Goal: Book appointment/travel/reservation

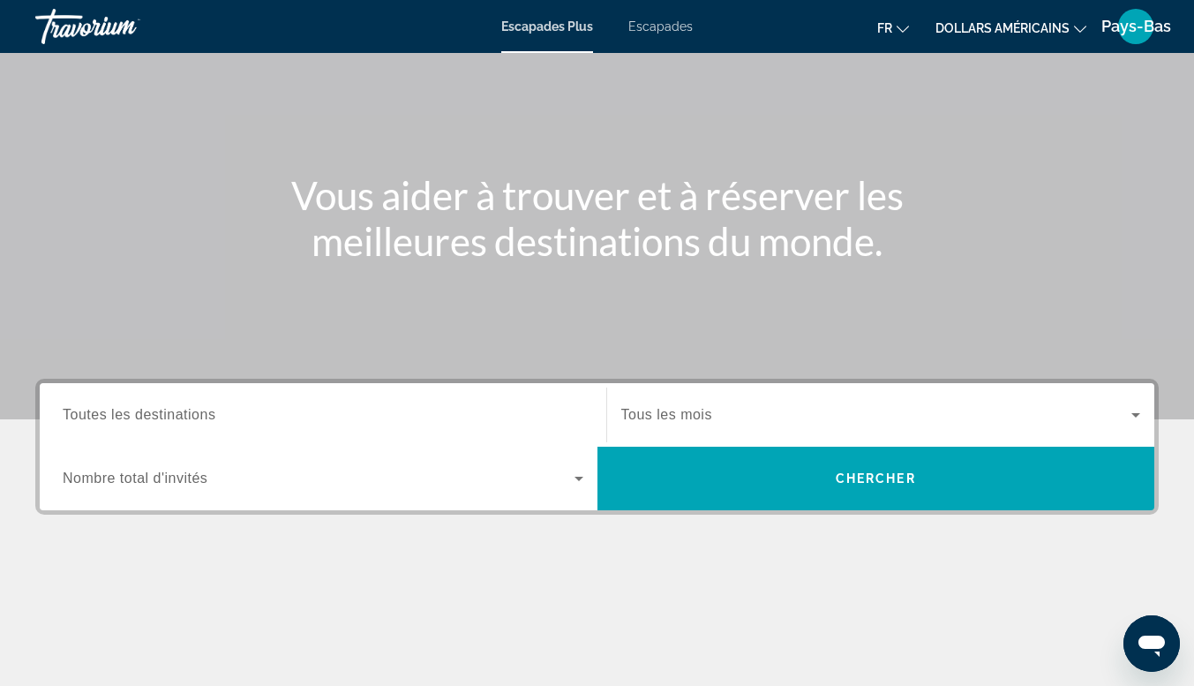
scroll to position [177, 0]
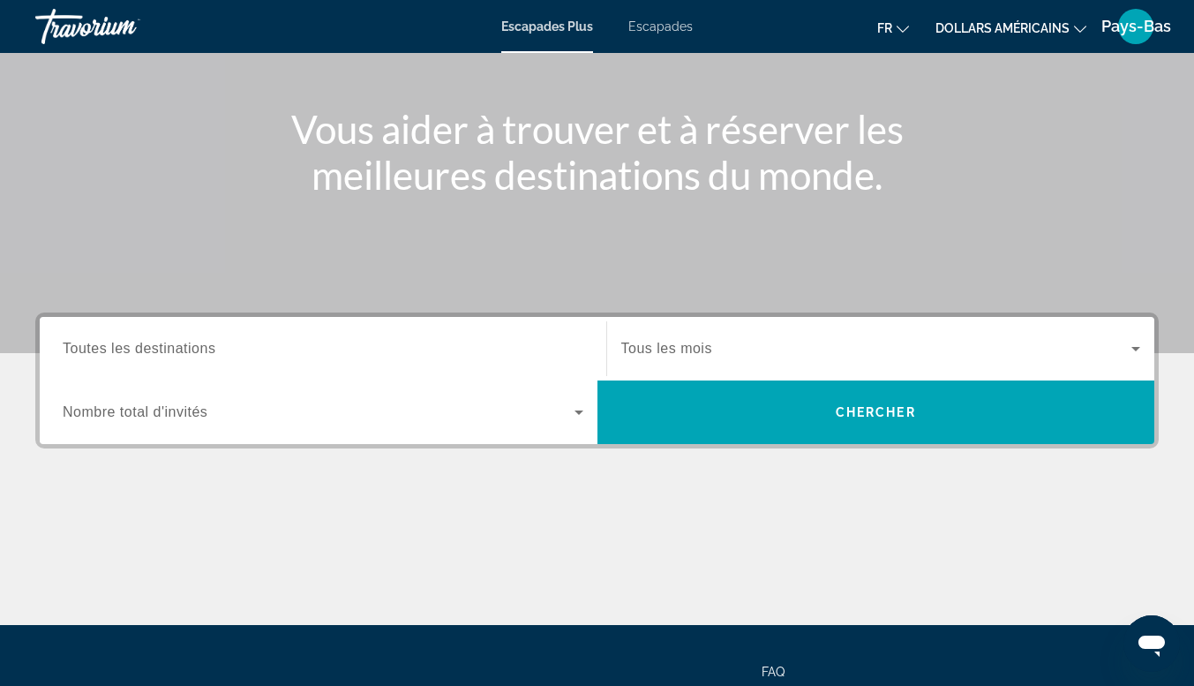
click at [224, 424] on div "Widget de recherche" at bounding box center [323, 412] width 521 height 49
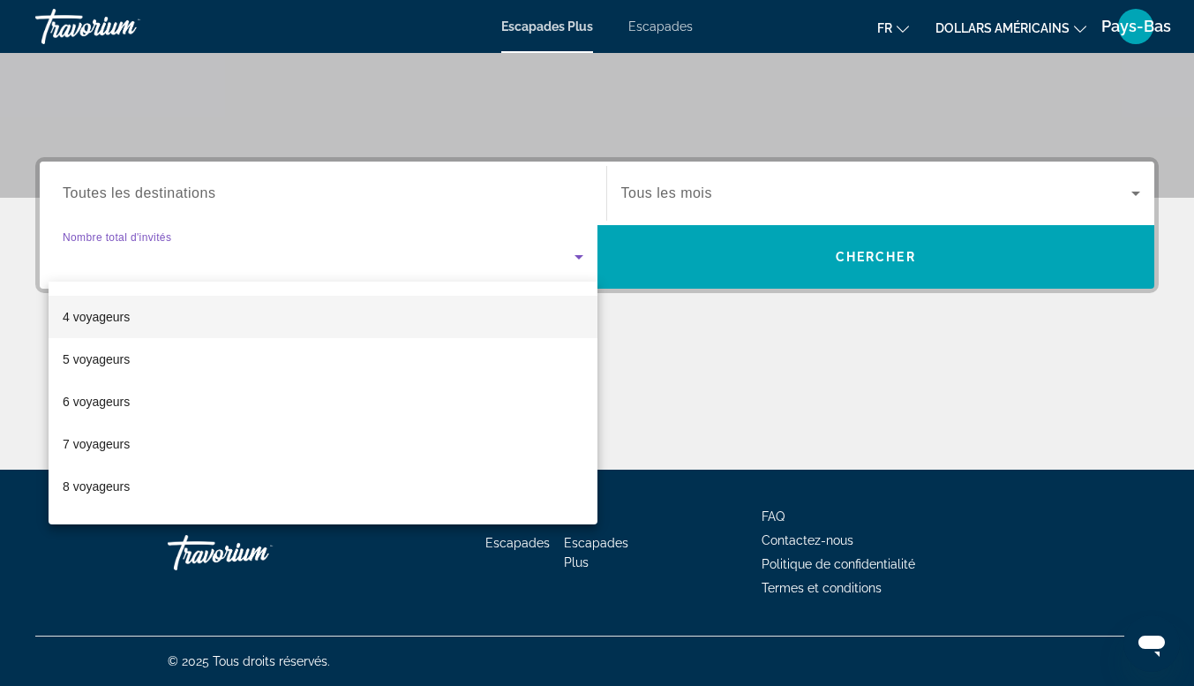
scroll to position [195, 0]
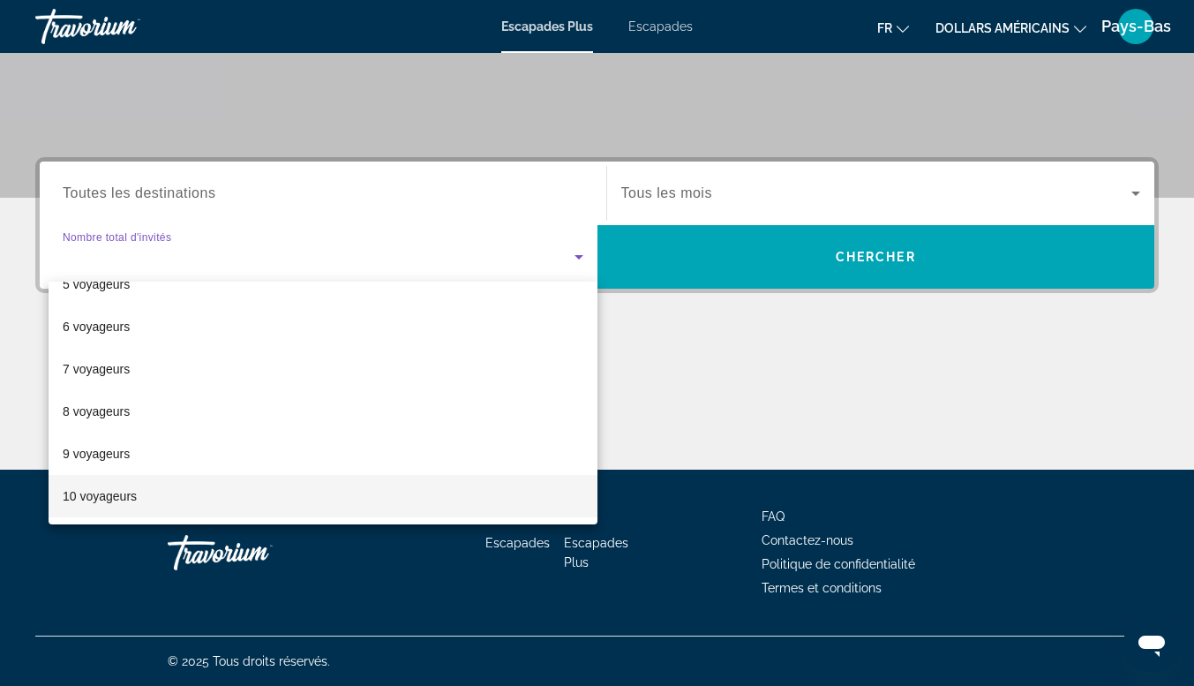
click at [98, 493] on font "10 voyageurs" at bounding box center [100, 496] width 74 height 14
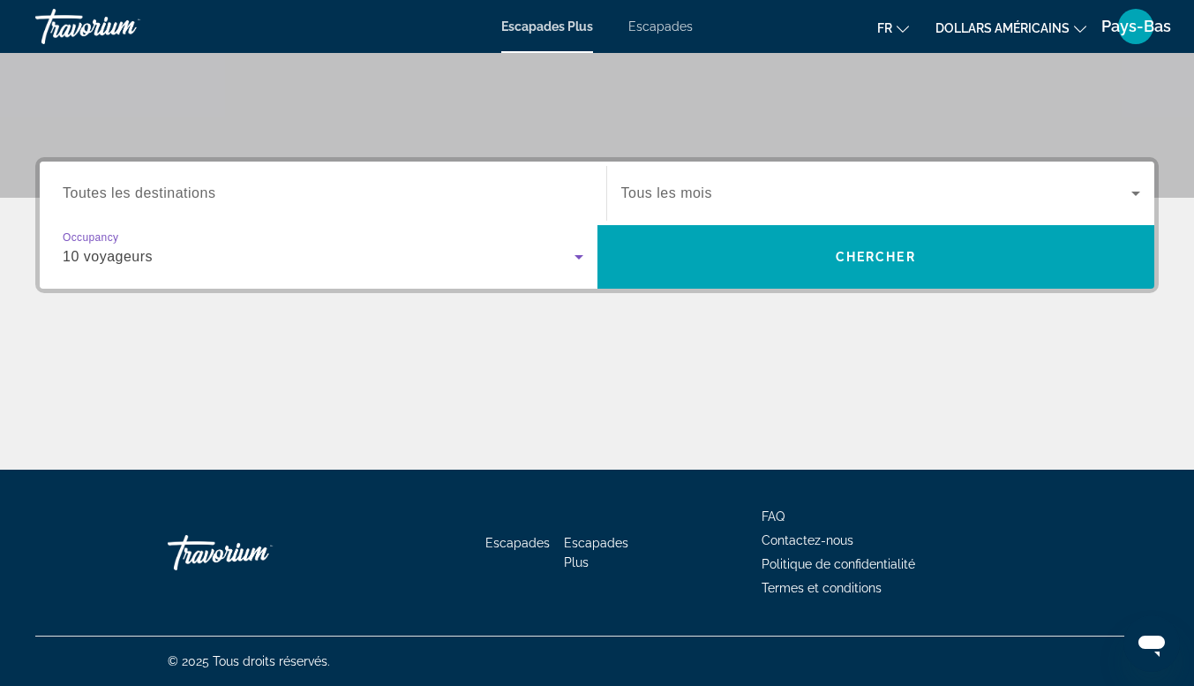
click at [320, 186] on input "Destination Toutes les destinations" at bounding box center [323, 194] width 521 height 21
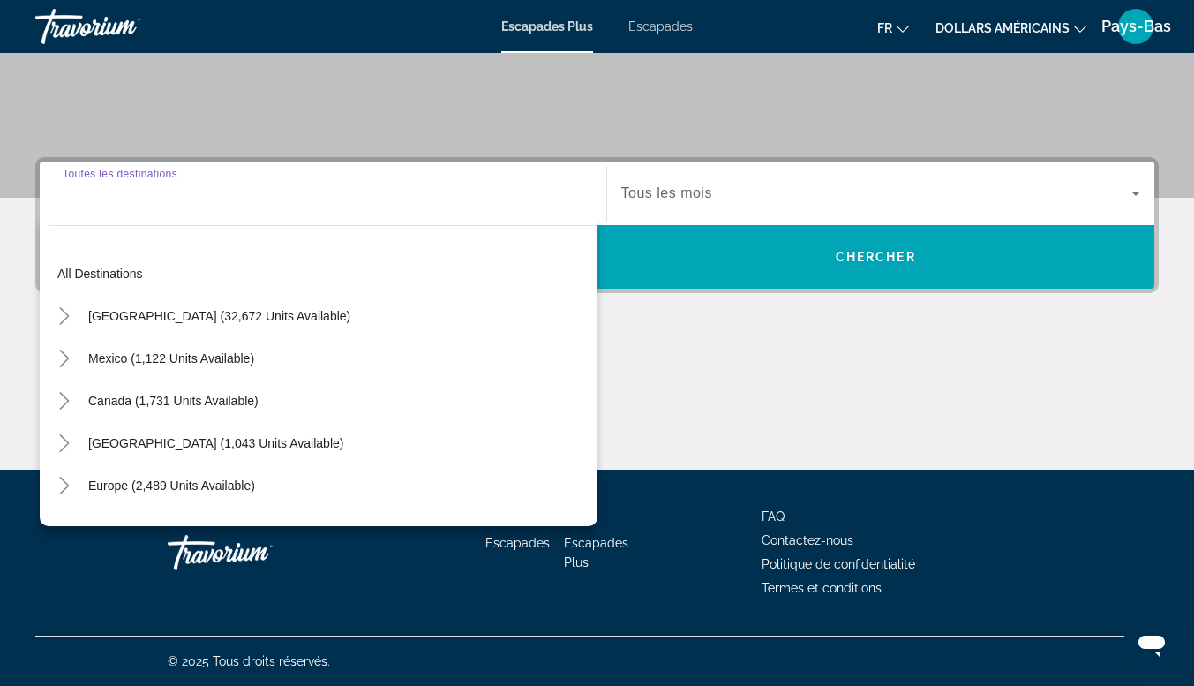
click at [317, 188] on input "Destination Toutes les destinations" at bounding box center [323, 194] width 521 height 21
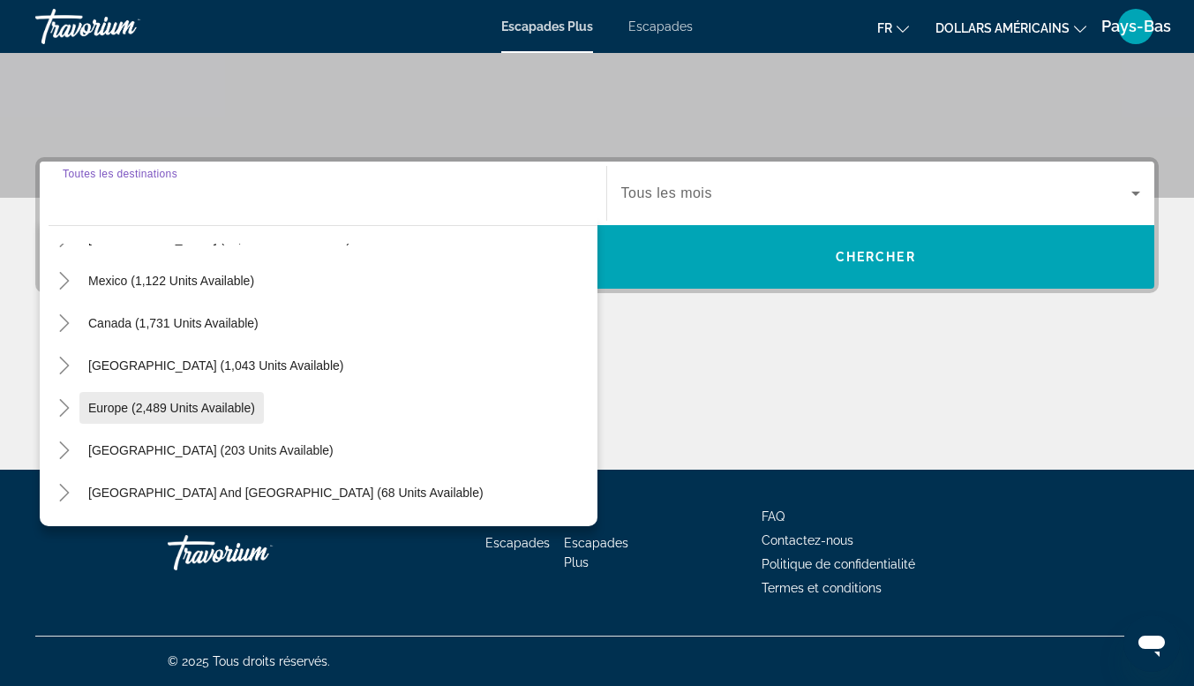
scroll to position [88, 0]
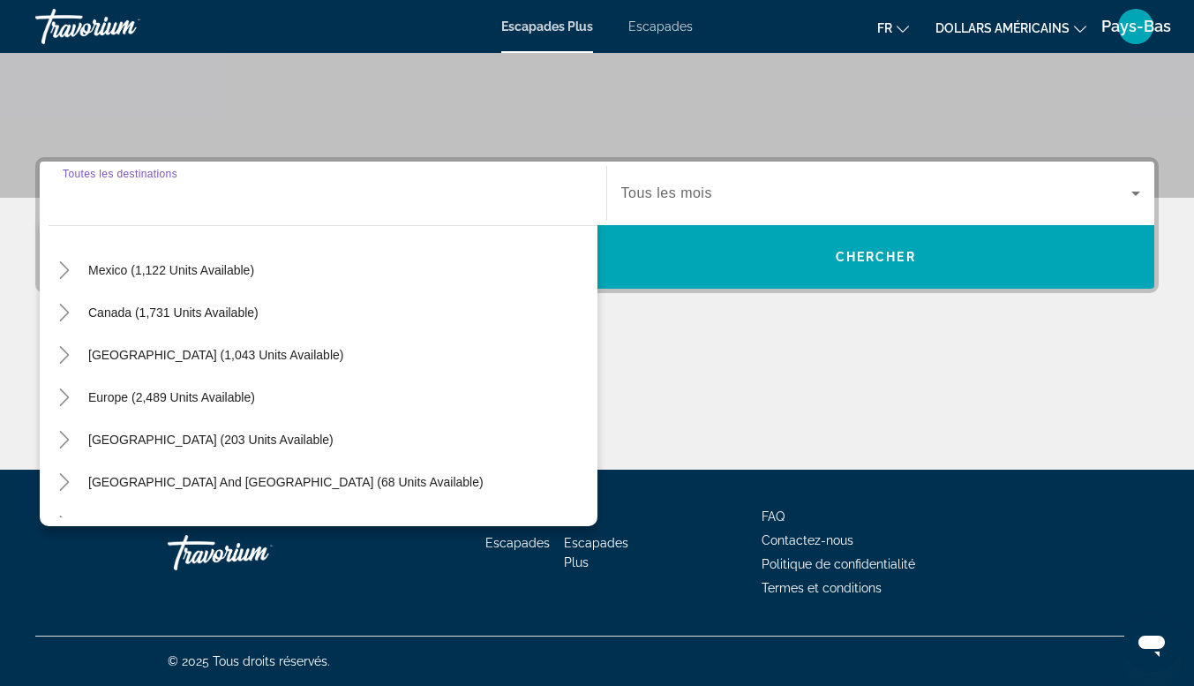
click at [200, 392] on span "Europe (2,489 units available)" at bounding box center [171, 397] width 167 height 14
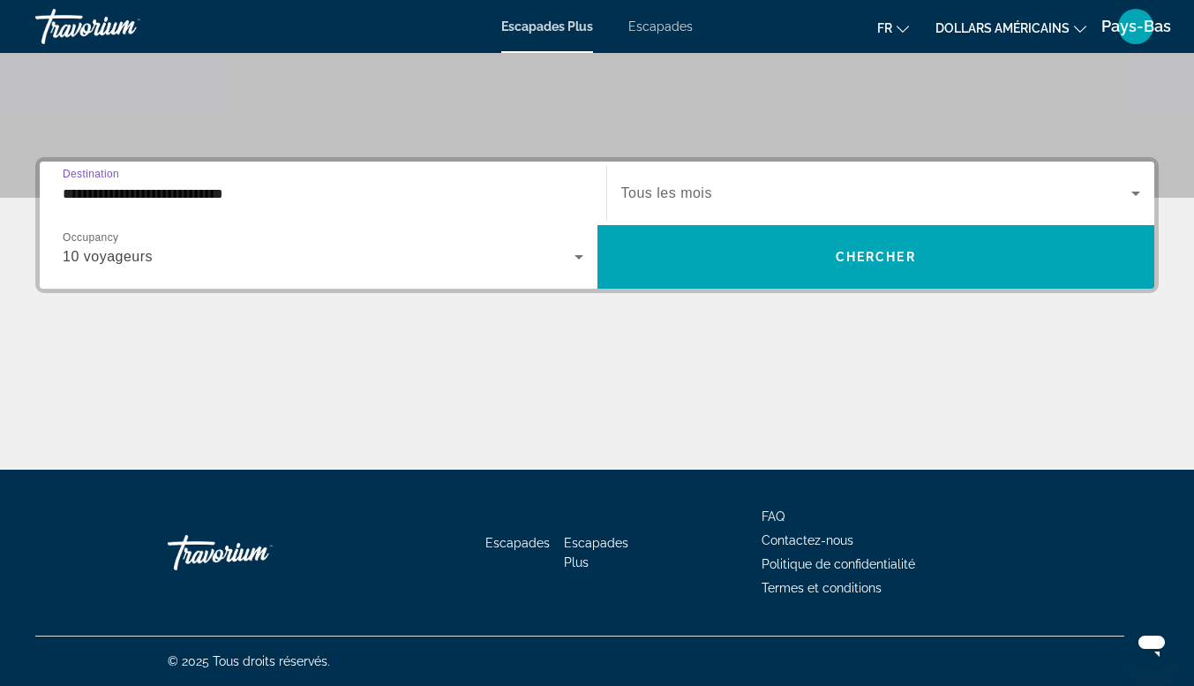
click at [194, 192] on input "**********" at bounding box center [323, 194] width 521 height 21
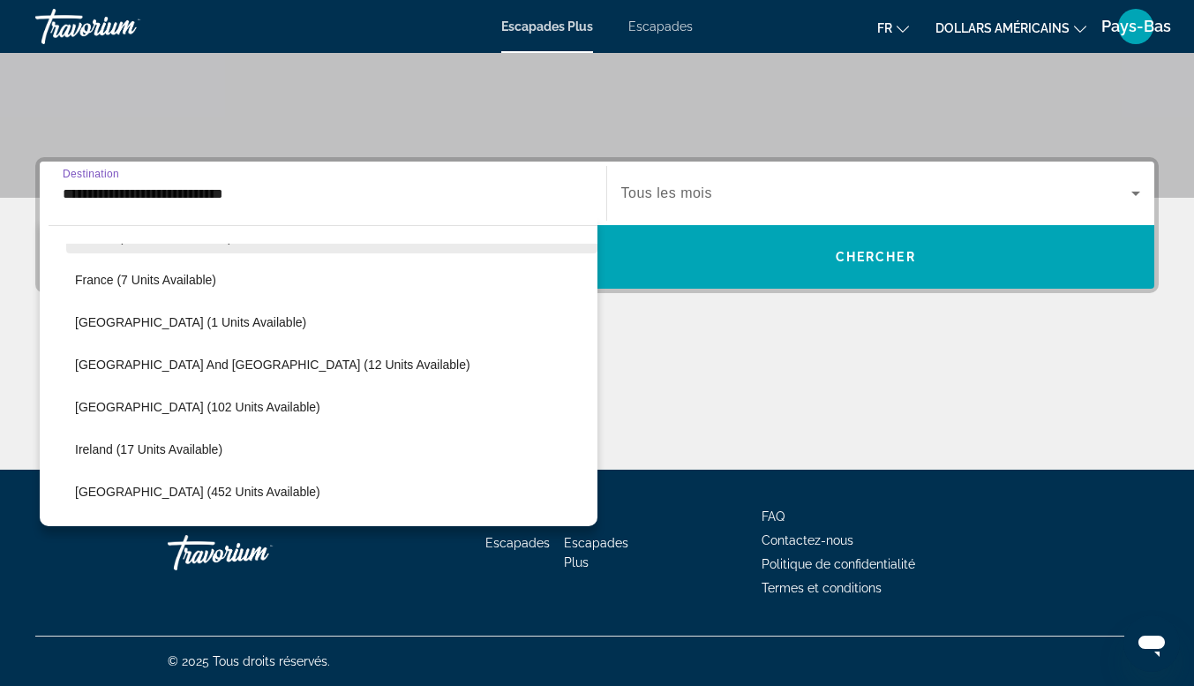
scroll to position [546, 0]
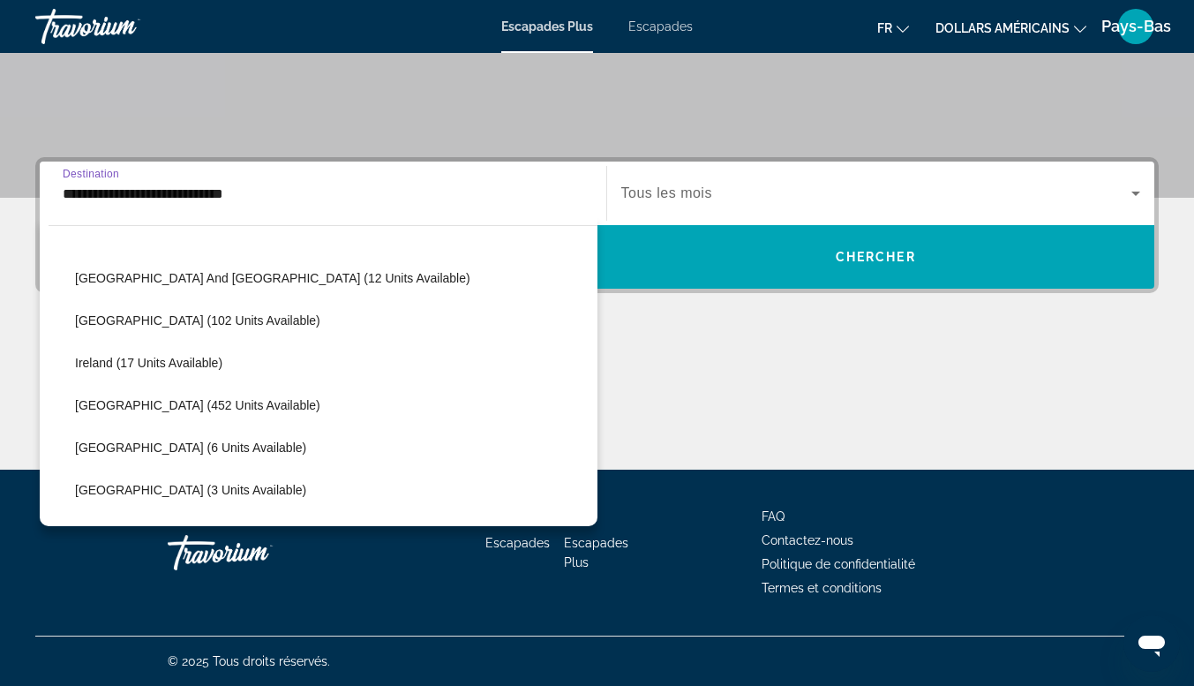
click at [148, 403] on span "[GEOGRAPHIC_DATA] (452 units available)" at bounding box center [197, 405] width 245 height 14
type input "**********"
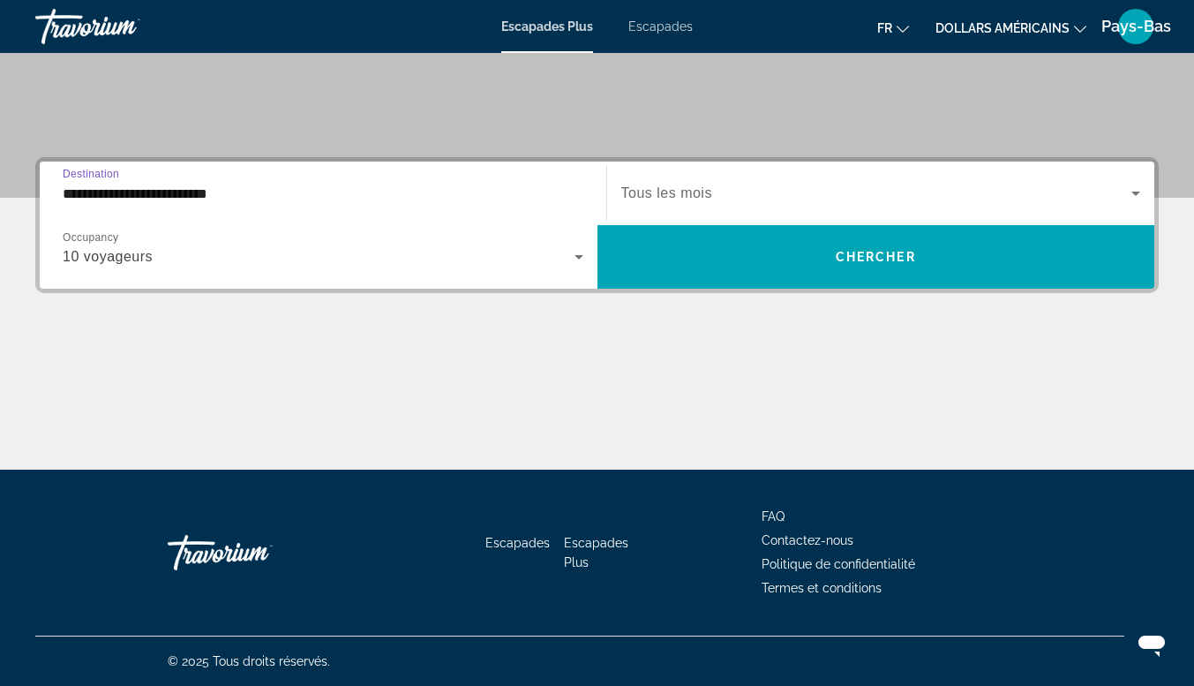
click at [183, 192] on input "**********" at bounding box center [323, 194] width 521 height 21
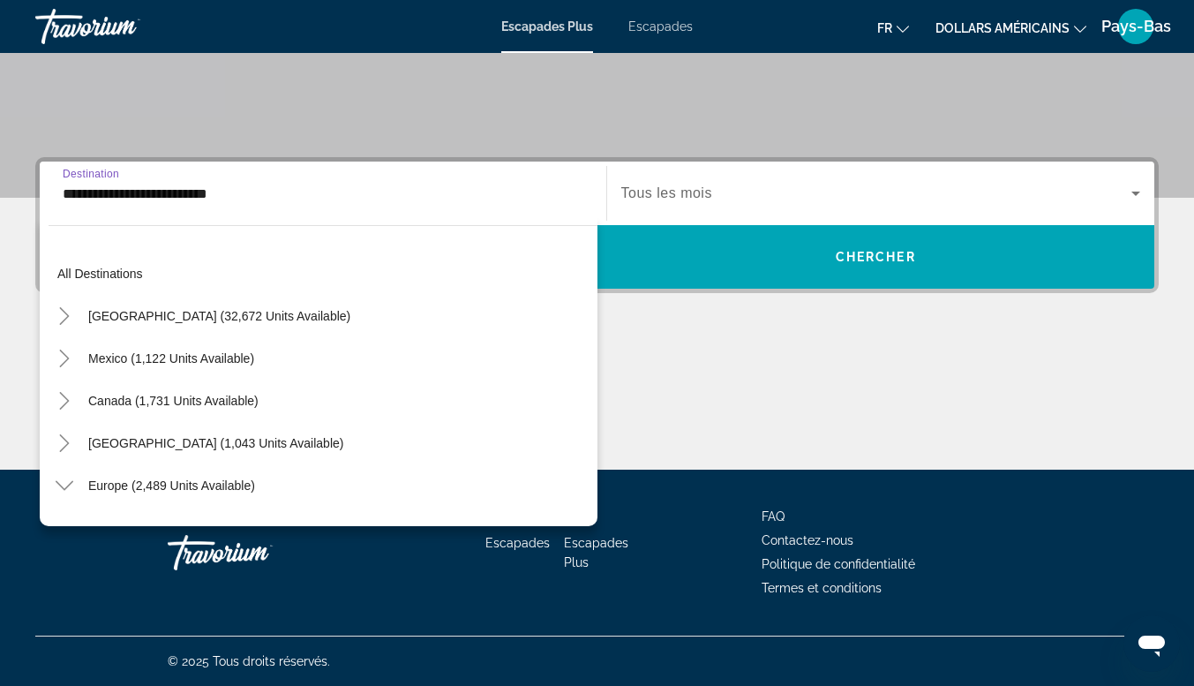
scroll to position [571, 0]
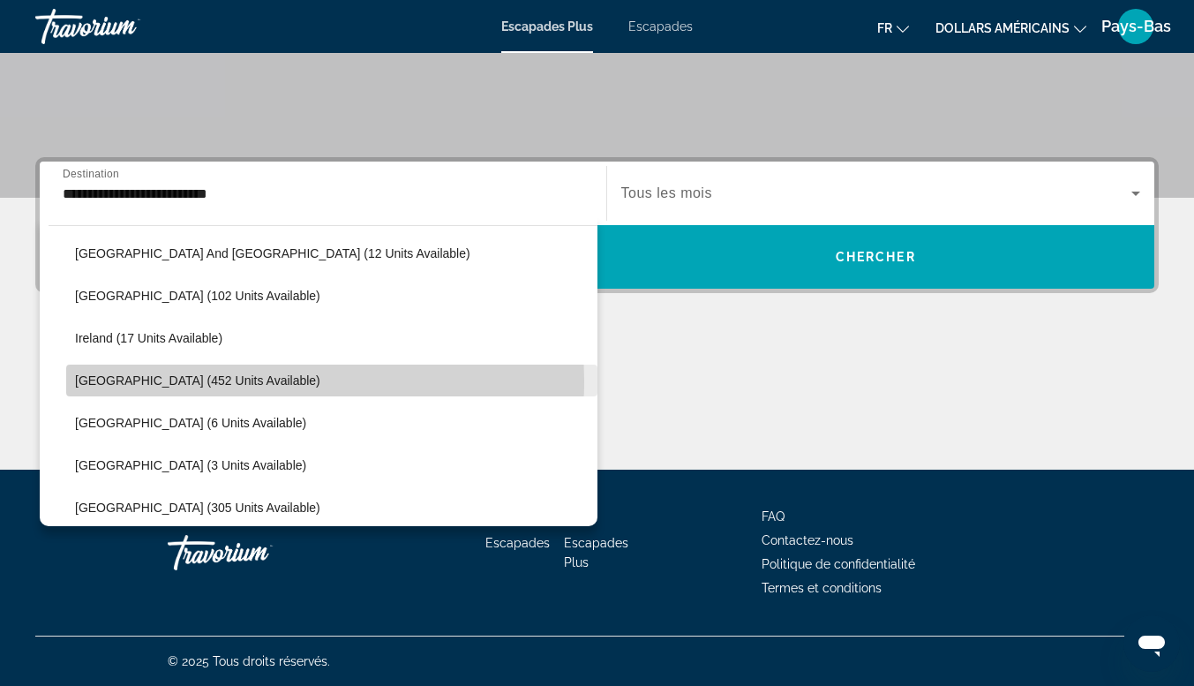
click at [148, 380] on span "[GEOGRAPHIC_DATA] (452 units available)" at bounding box center [197, 380] width 245 height 14
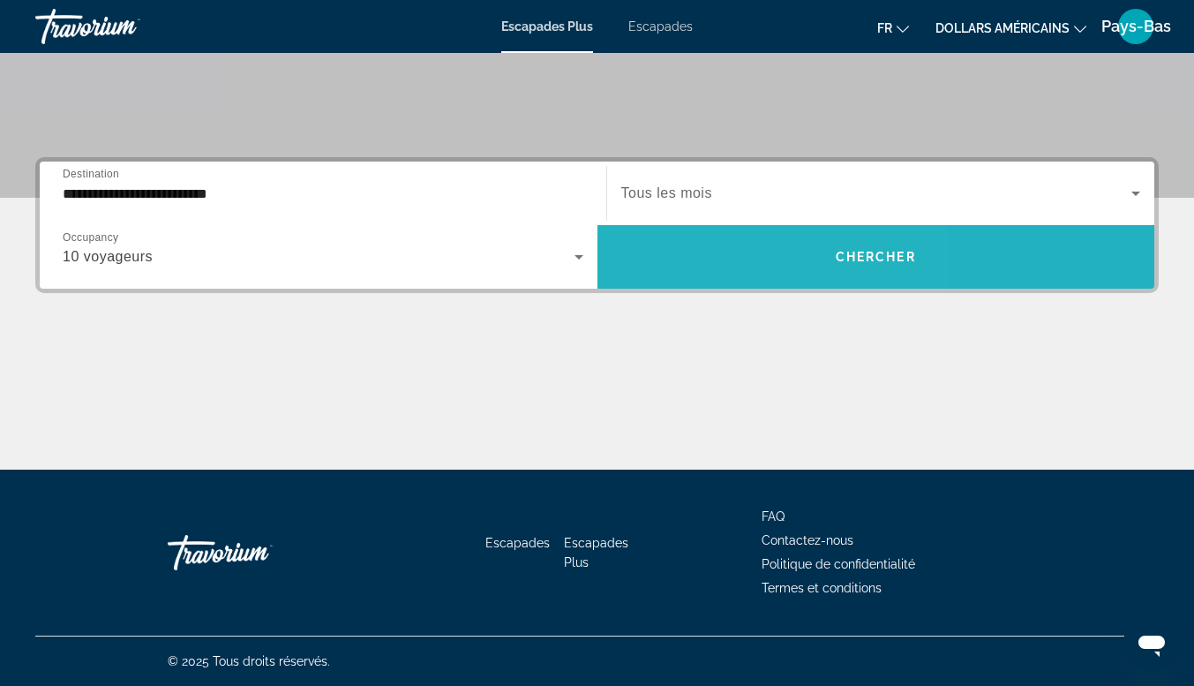
click at [715, 255] on span "Widget de recherche" at bounding box center [877, 257] width 558 height 42
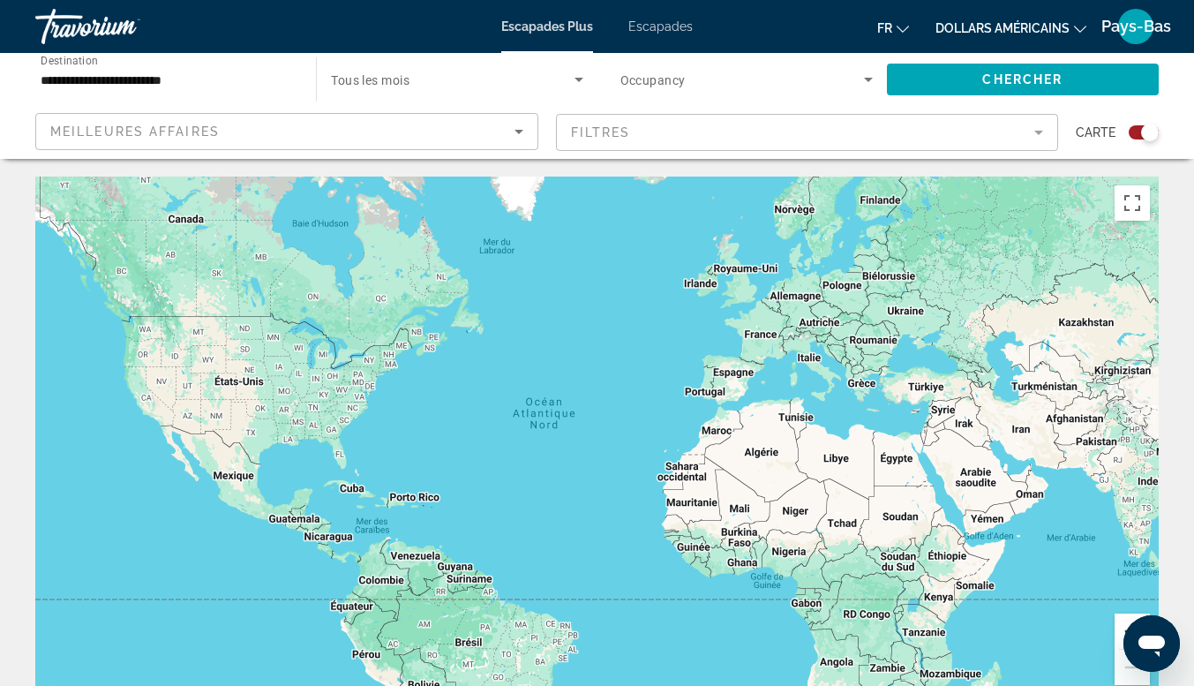
click at [1125, 624] on button "Zoom avant" at bounding box center [1132, 631] width 35 height 35
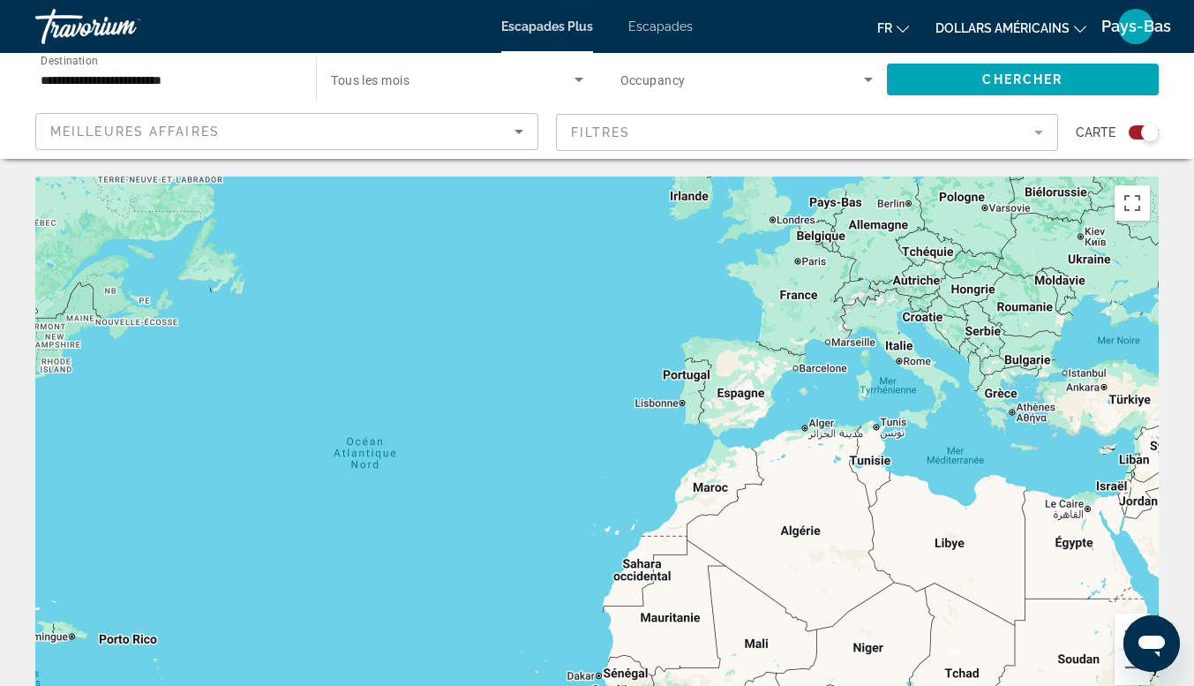
drag, startPoint x: 947, startPoint y: 553, endPoint x: 798, endPoint y: 637, distance: 171.1
click at [798, 637] on div "Contenu principal" at bounding box center [597, 442] width 1124 height 530
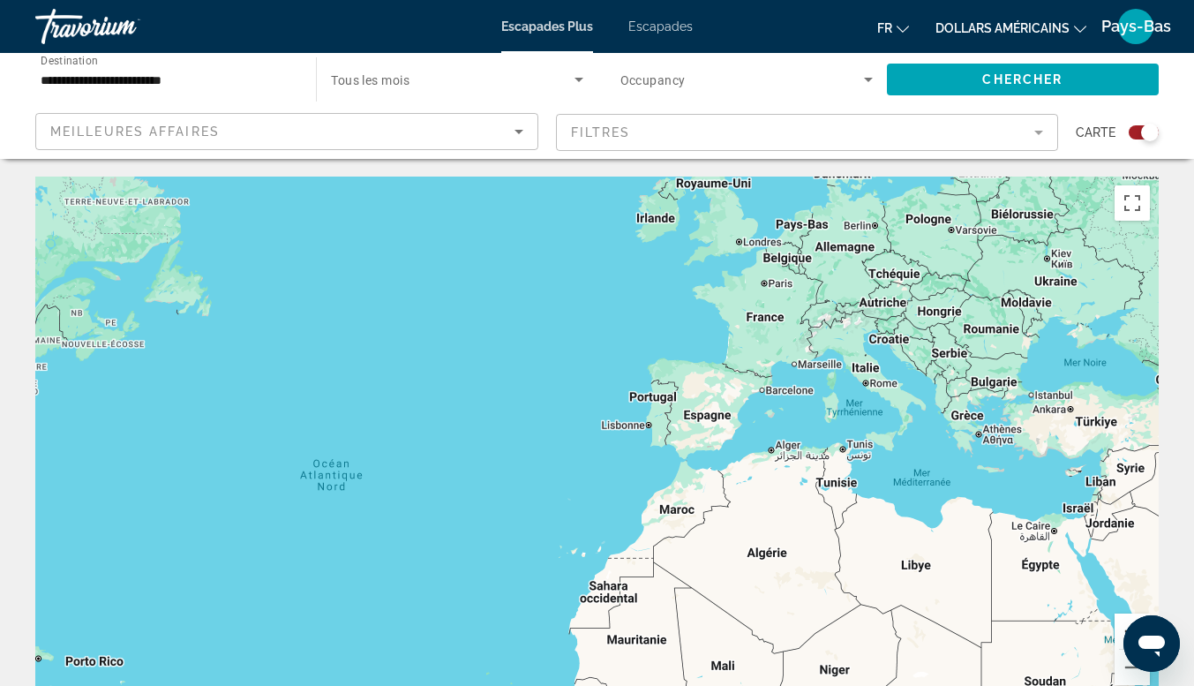
click at [1118, 628] on button "Zoom avant" at bounding box center [1132, 631] width 35 height 35
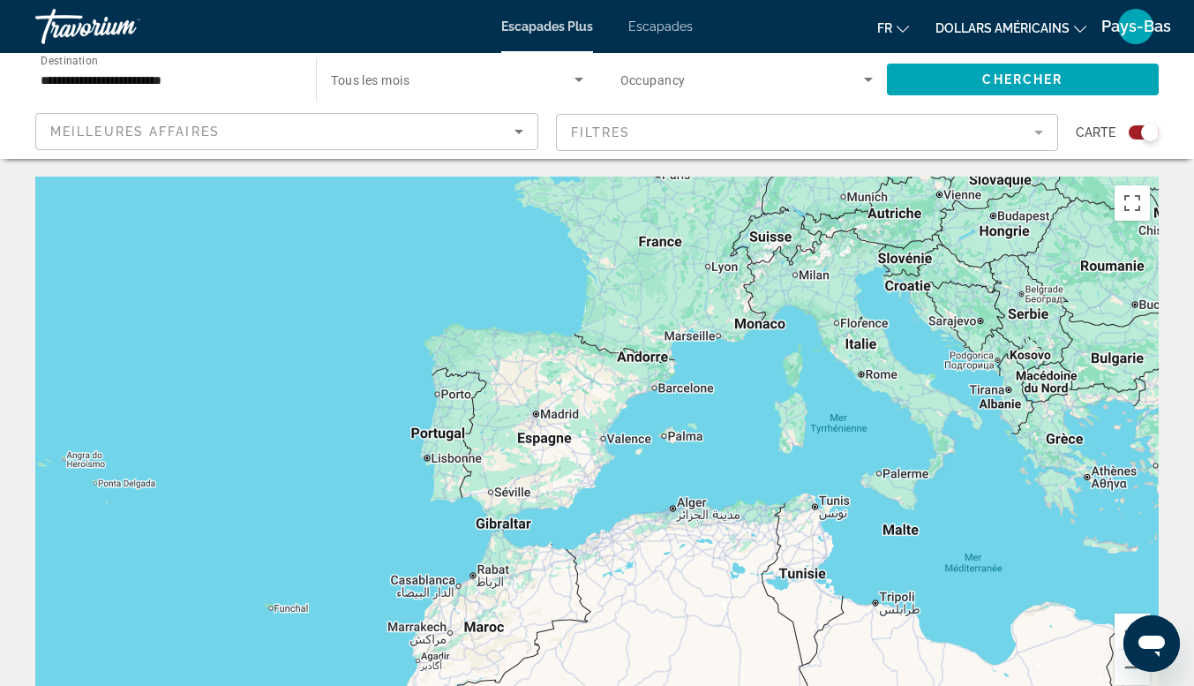
drag, startPoint x: 893, startPoint y: 375, endPoint x: 658, endPoint y: 424, distance: 240.6
click at [662, 424] on div "Contenu principal" at bounding box center [597, 442] width 1124 height 530
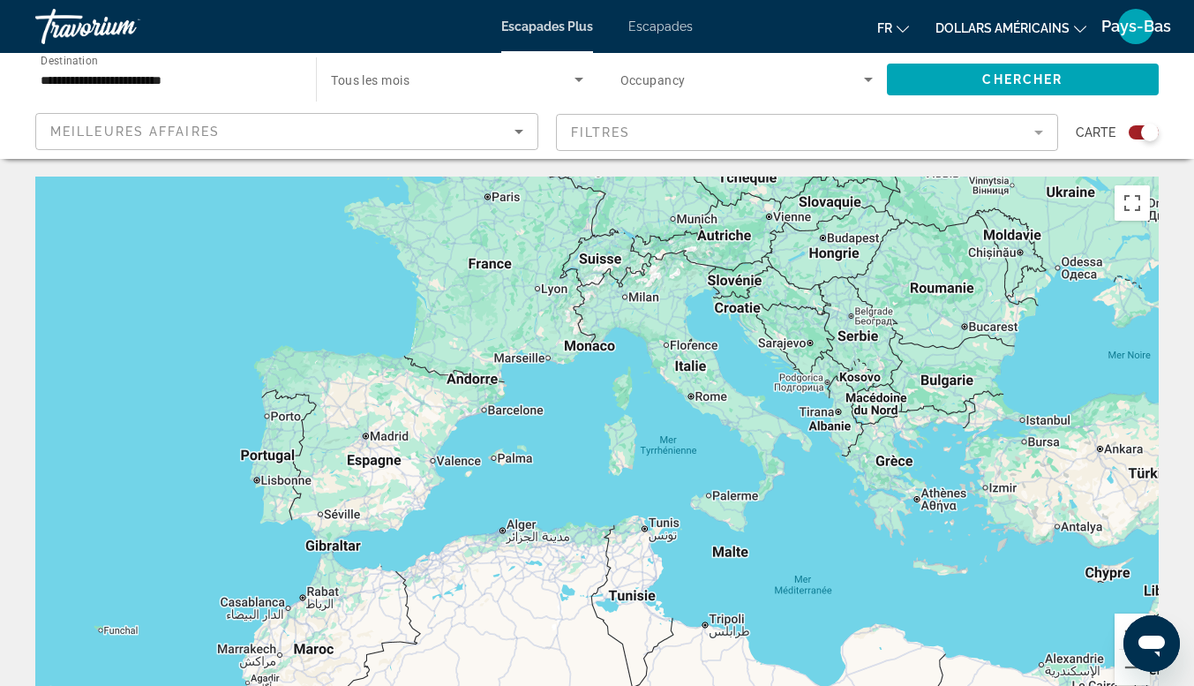
click at [763, 463] on div "Contenu principal" at bounding box center [597, 442] width 1124 height 530
click at [770, 469] on div "Contenu principal" at bounding box center [597, 442] width 1124 height 530
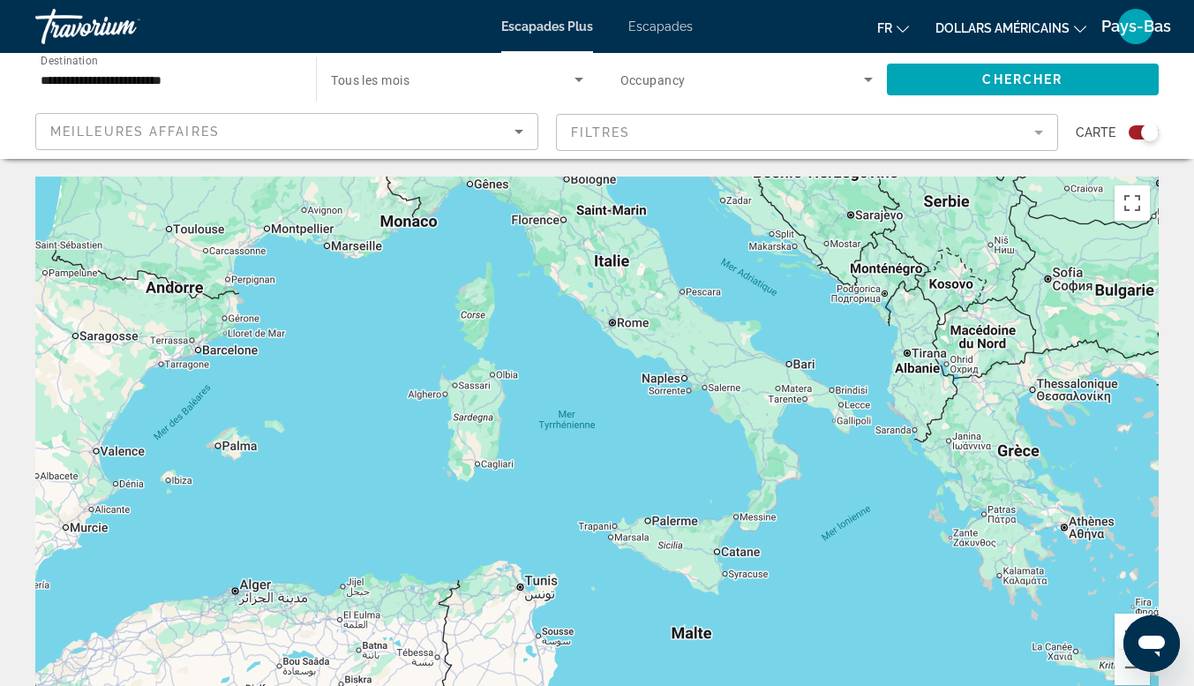
click at [777, 477] on div "Contenu principal" at bounding box center [597, 442] width 1124 height 530
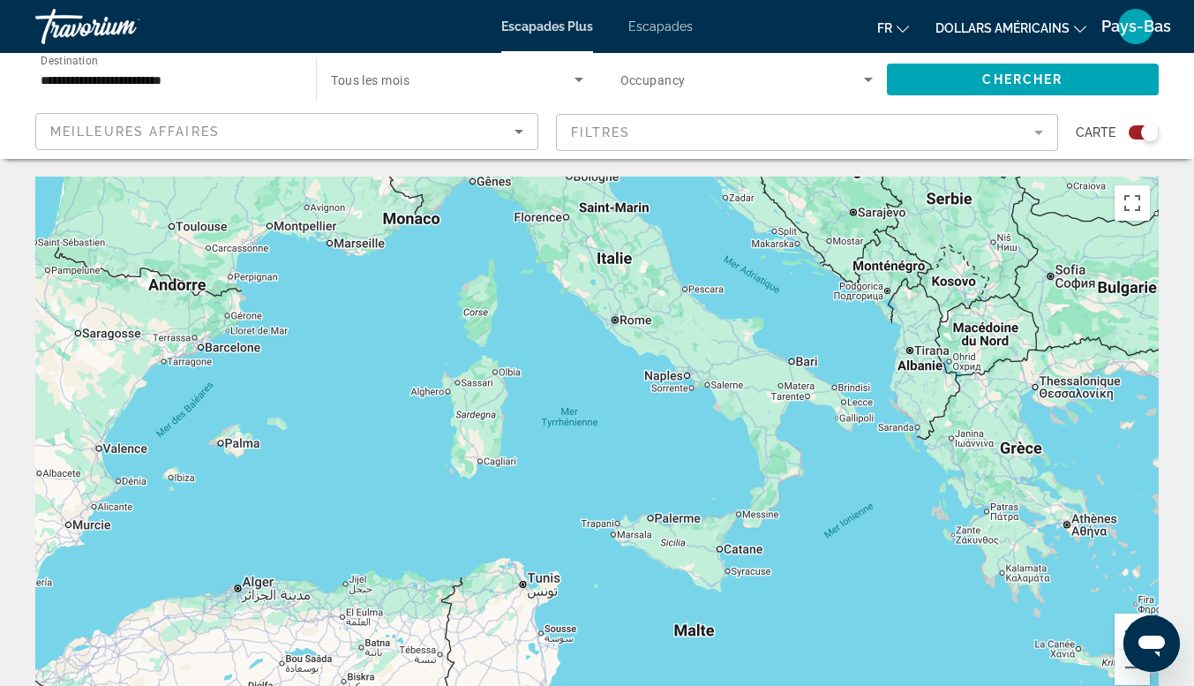
click at [777, 477] on div "Contenu principal" at bounding box center [597, 442] width 1124 height 530
click at [773, 472] on div "Contenu principal" at bounding box center [597, 442] width 1124 height 530
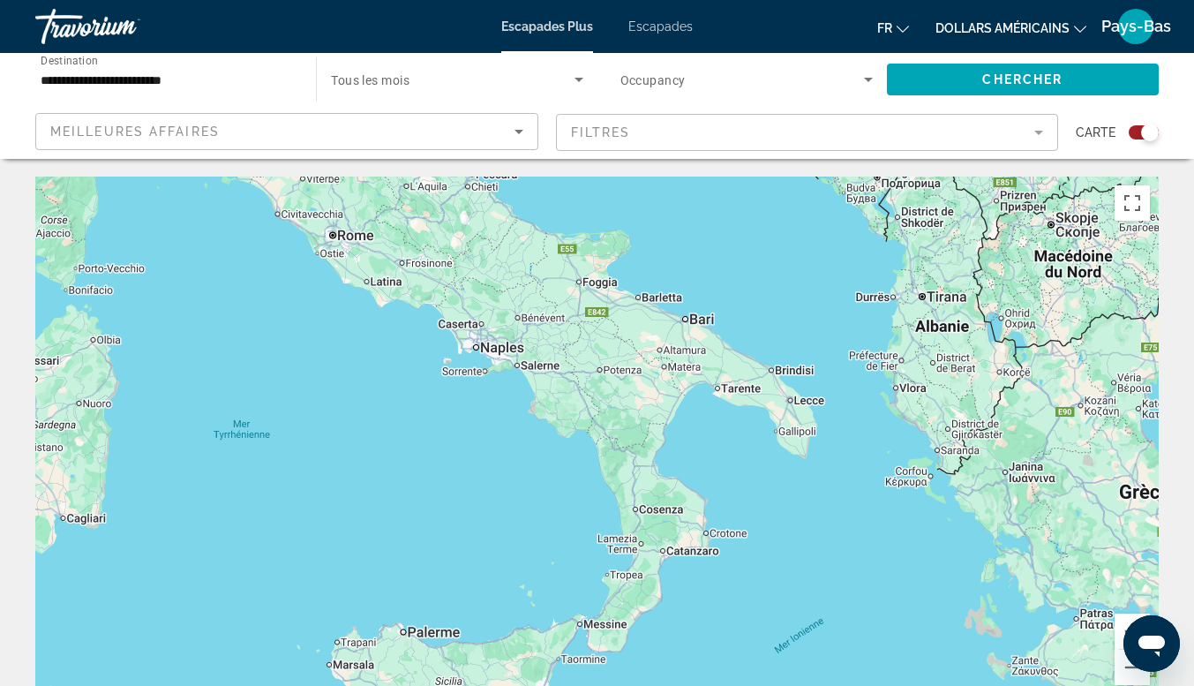
drag, startPoint x: 688, startPoint y: 424, endPoint x: 574, endPoint y: 495, distance: 134.5
click at [574, 495] on div "Contenu principal" at bounding box center [597, 442] width 1124 height 530
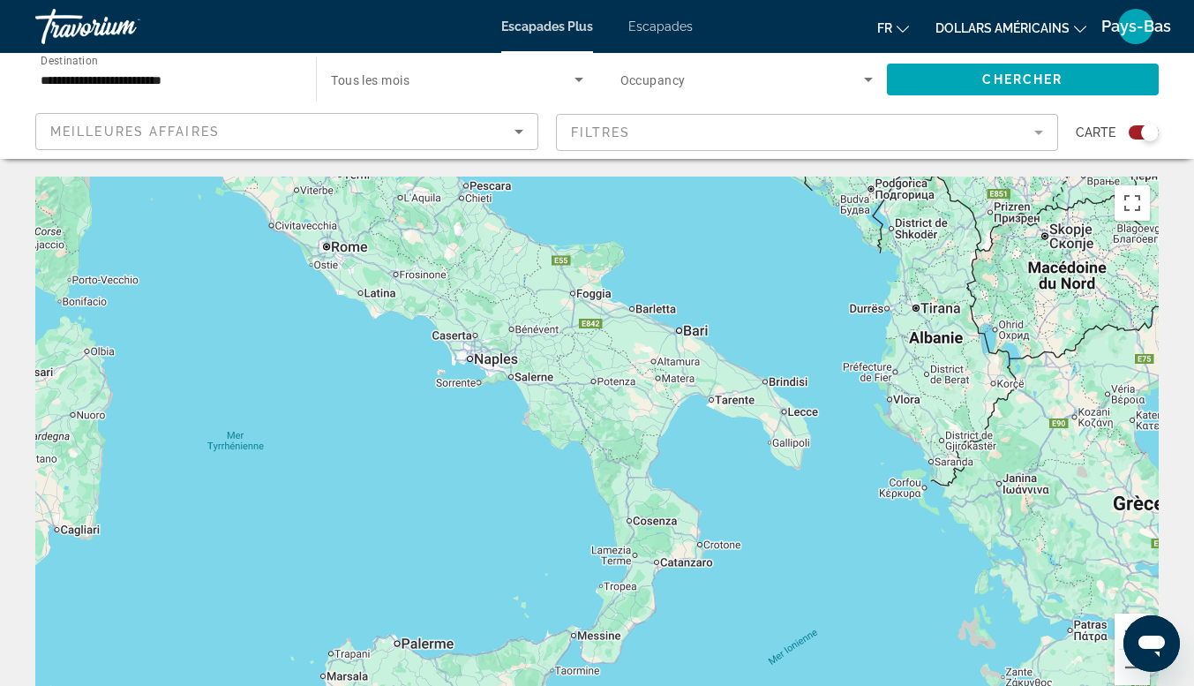
click at [714, 349] on div "Contenu principal" at bounding box center [597, 442] width 1124 height 530
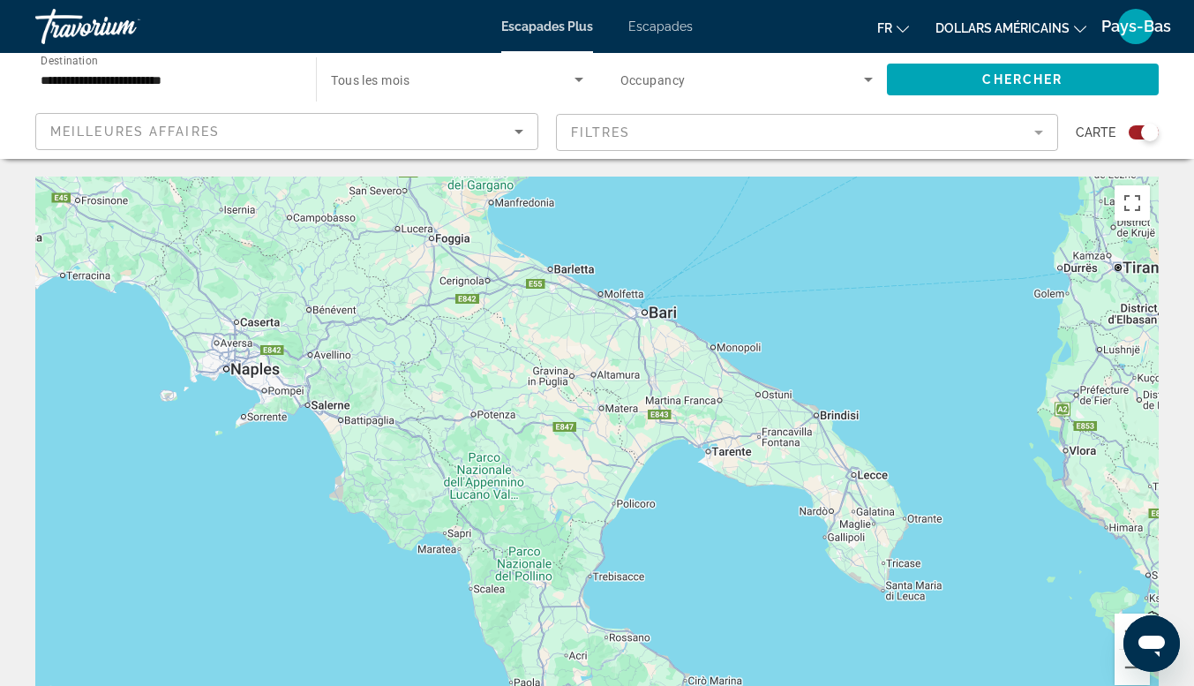
click at [685, 349] on div "Contenu principal" at bounding box center [597, 442] width 1124 height 530
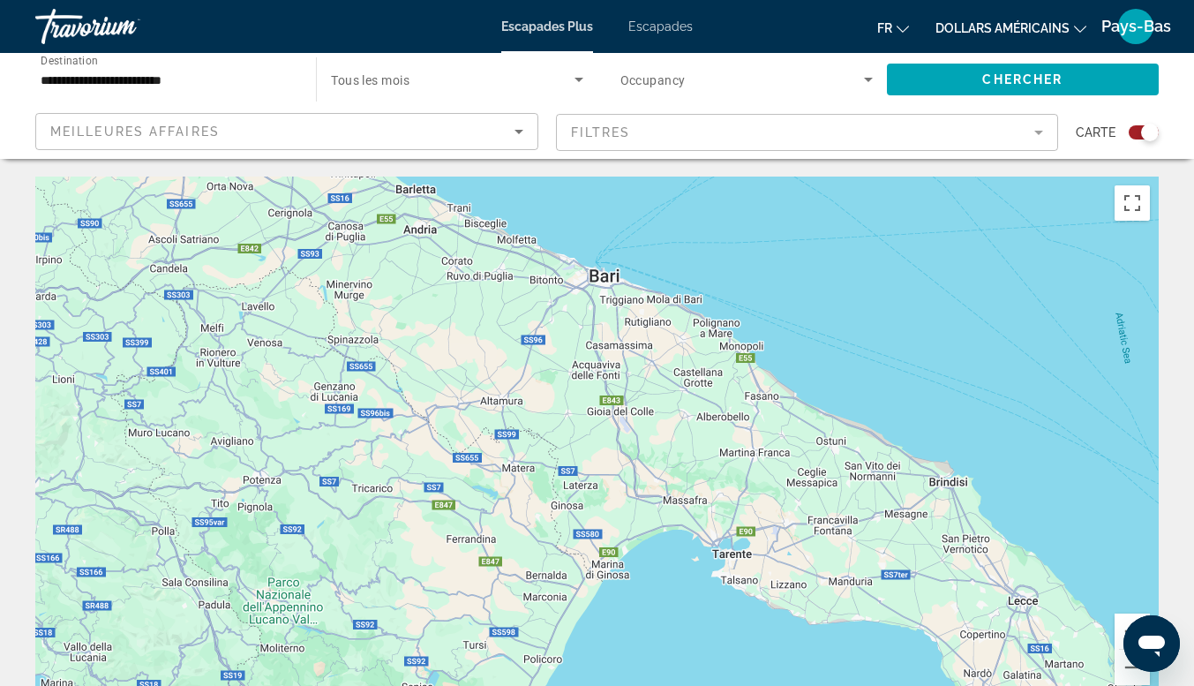
click at [333, 132] on div "Meilleures affaires" at bounding box center [282, 131] width 464 height 21
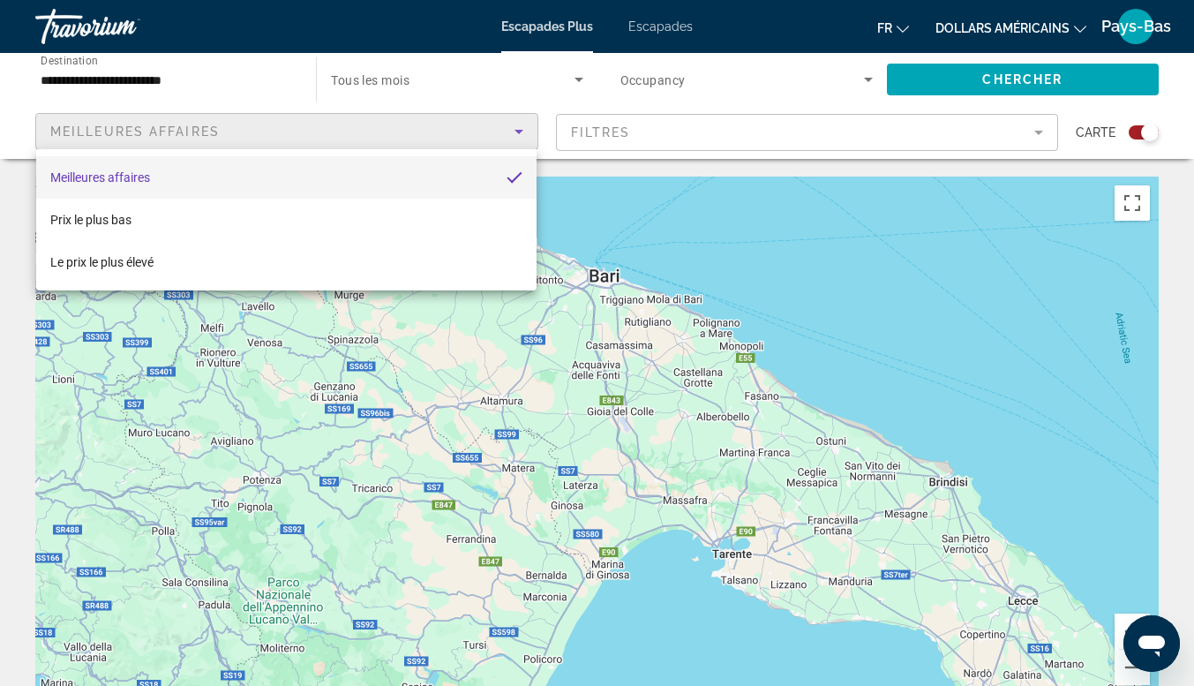
click at [336, 132] on div at bounding box center [597, 343] width 1194 height 686
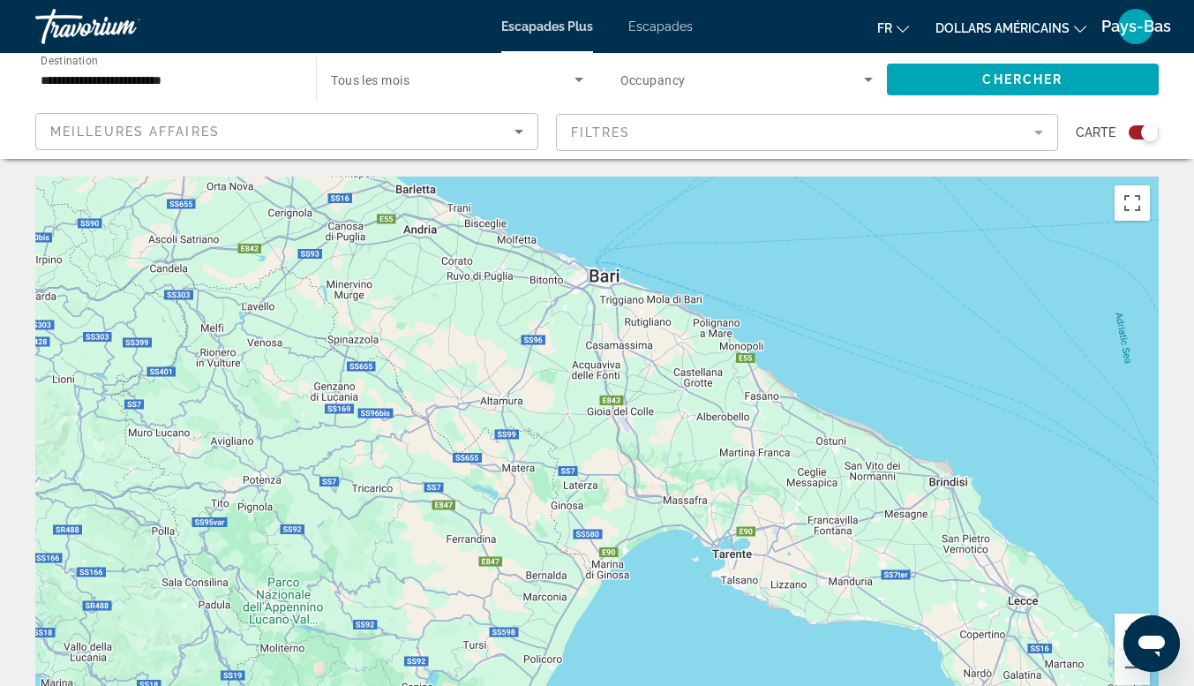
click at [629, 128] on mat-form-field "Filtres" at bounding box center [807, 132] width 503 height 37
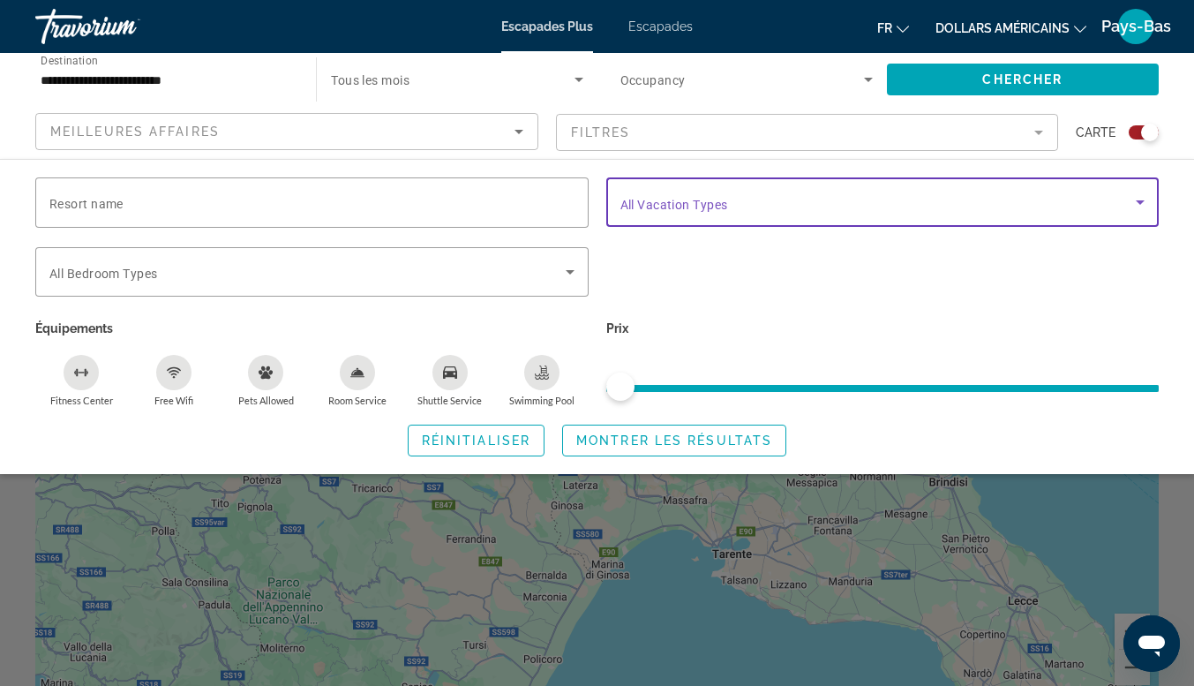
click at [781, 194] on span "Search widget" at bounding box center [879, 202] width 516 height 21
click at [771, 203] on span "Search widget" at bounding box center [879, 202] width 516 height 21
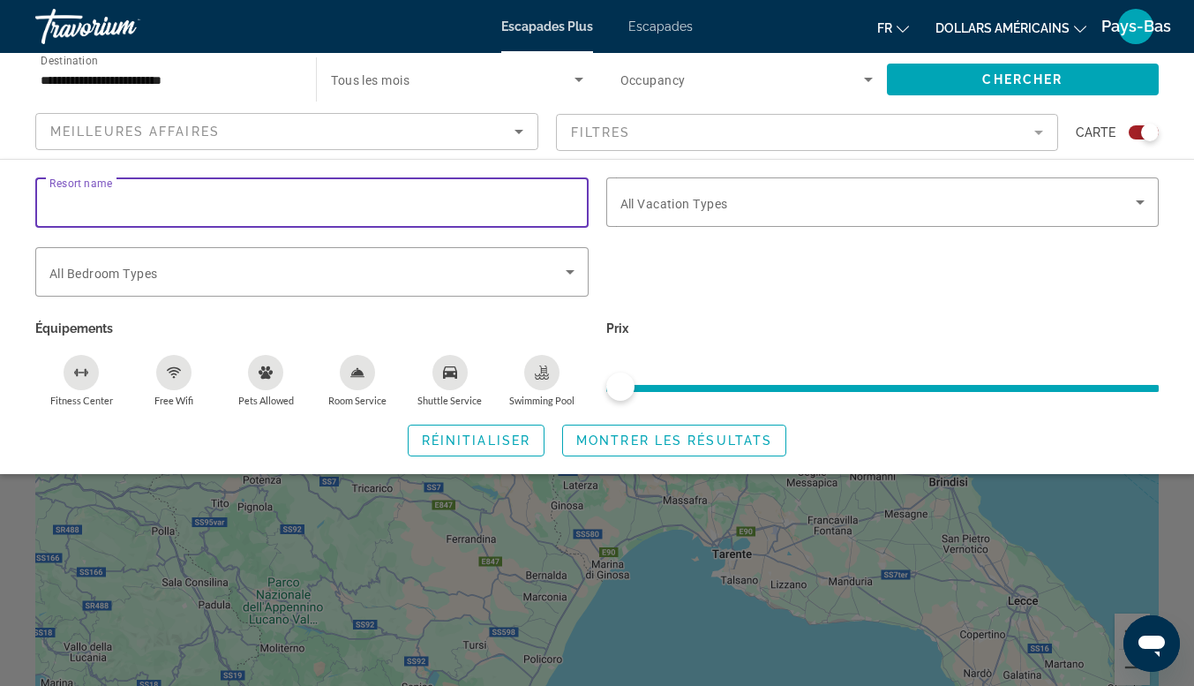
click at [516, 197] on input "Resort name" at bounding box center [311, 202] width 525 height 21
click at [370, 269] on span "Search widget" at bounding box center [307, 271] width 516 height 21
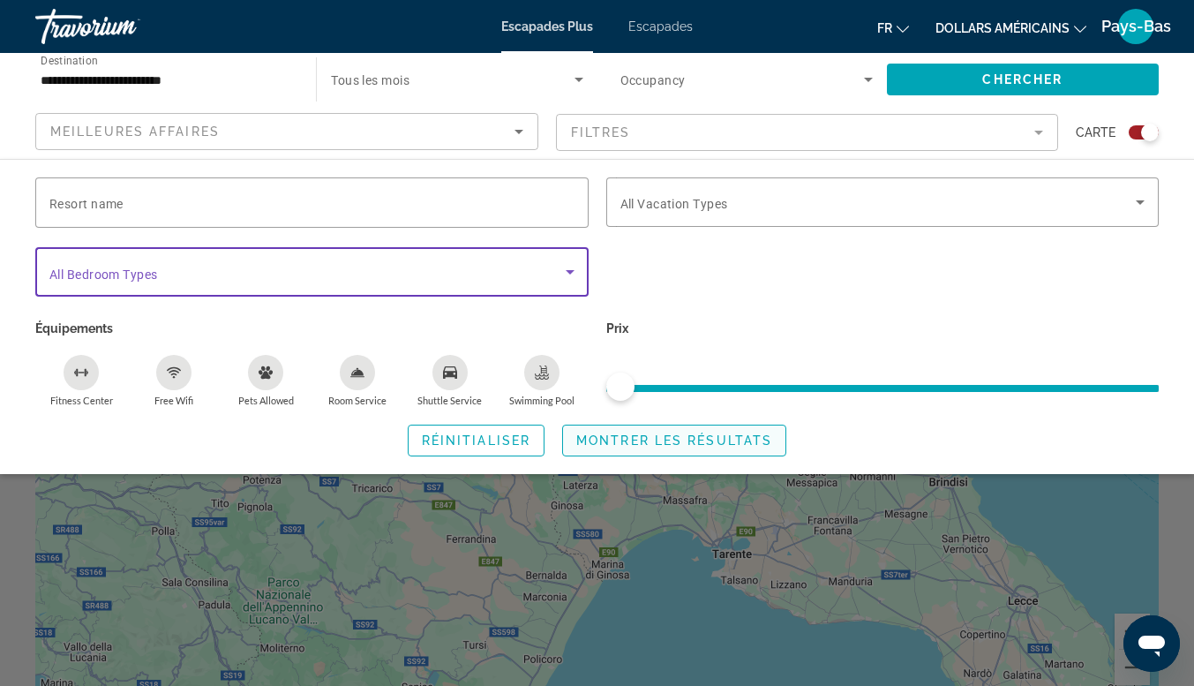
click at [615, 445] on span "Montrer les résultats" at bounding box center [674, 440] width 196 height 14
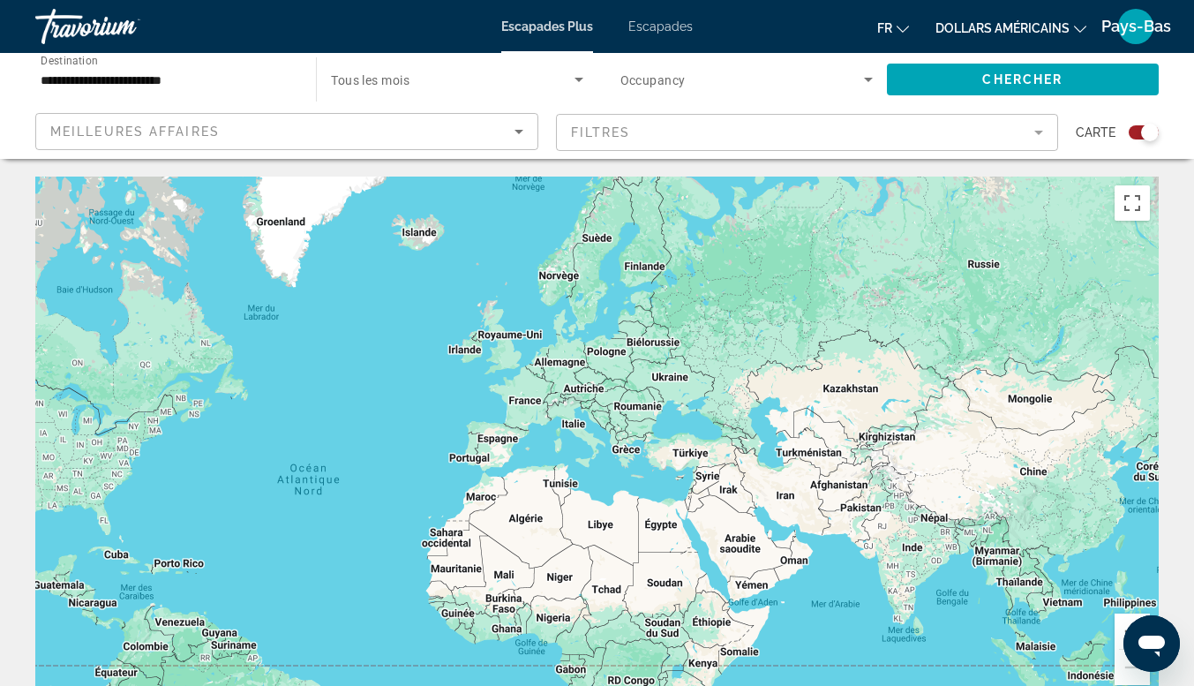
click at [587, 449] on div "Contenu principal" at bounding box center [597, 442] width 1124 height 530
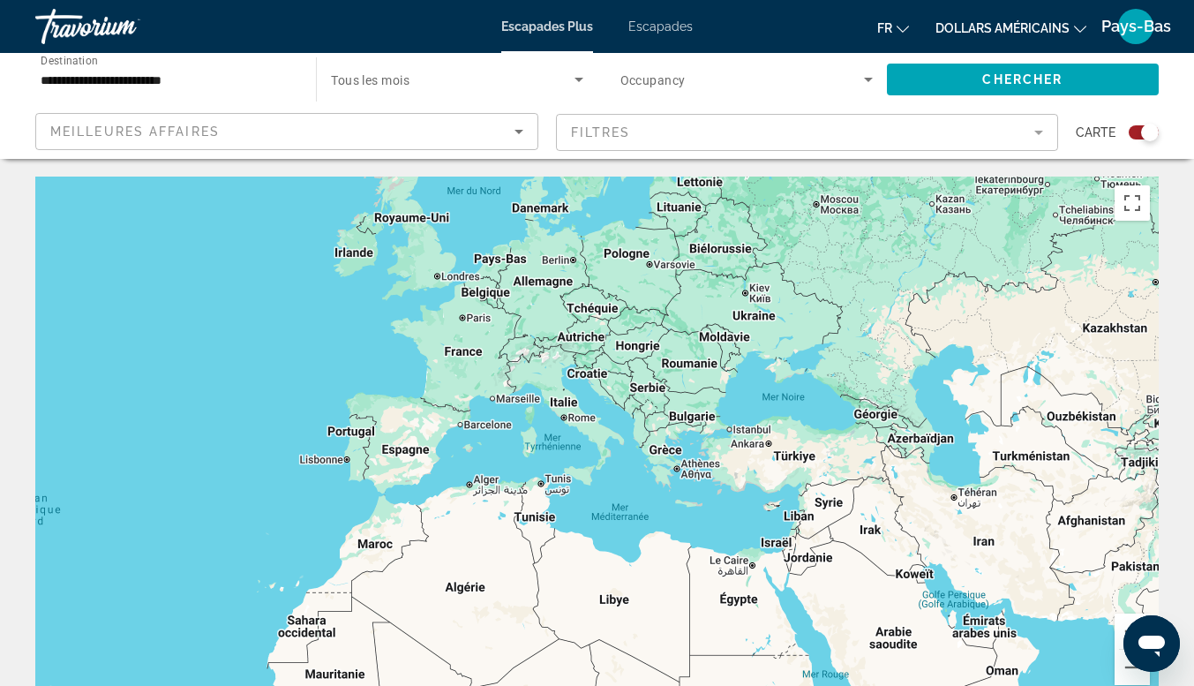
click at [587, 449] on div "Contenu principal" at bounding box center [597, 442] width 1124 height 530
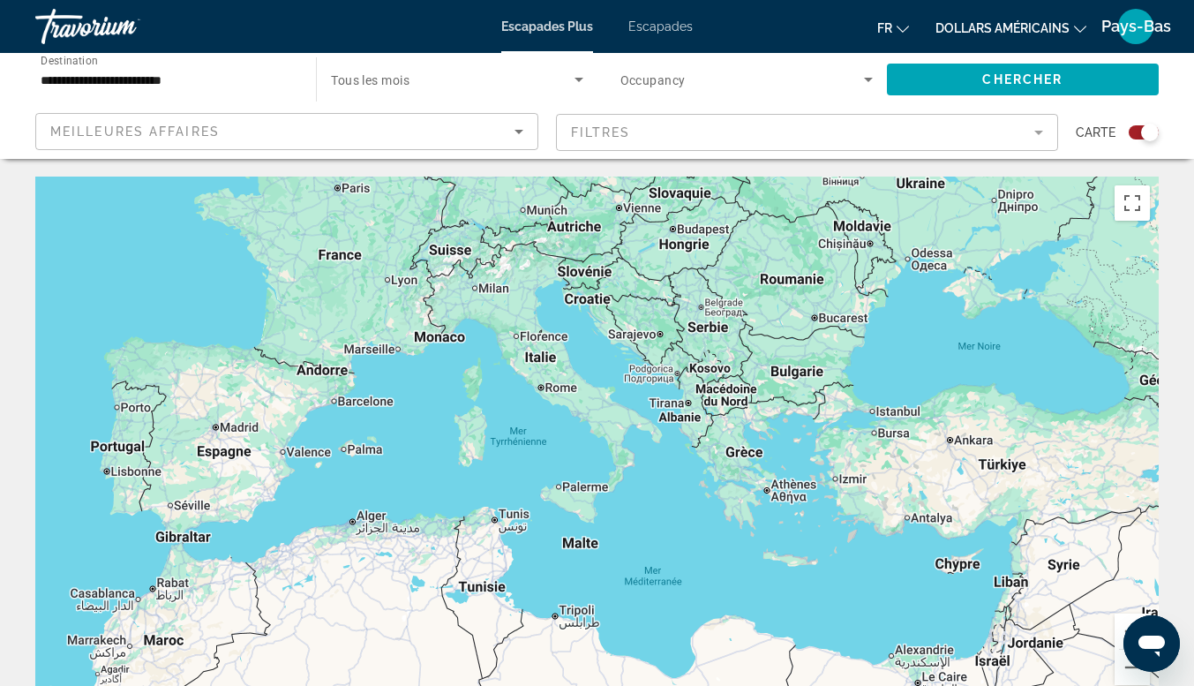
click at [589, 454] on div "Contenu principal" at bounding box center [597, 442] width 1124 height 530
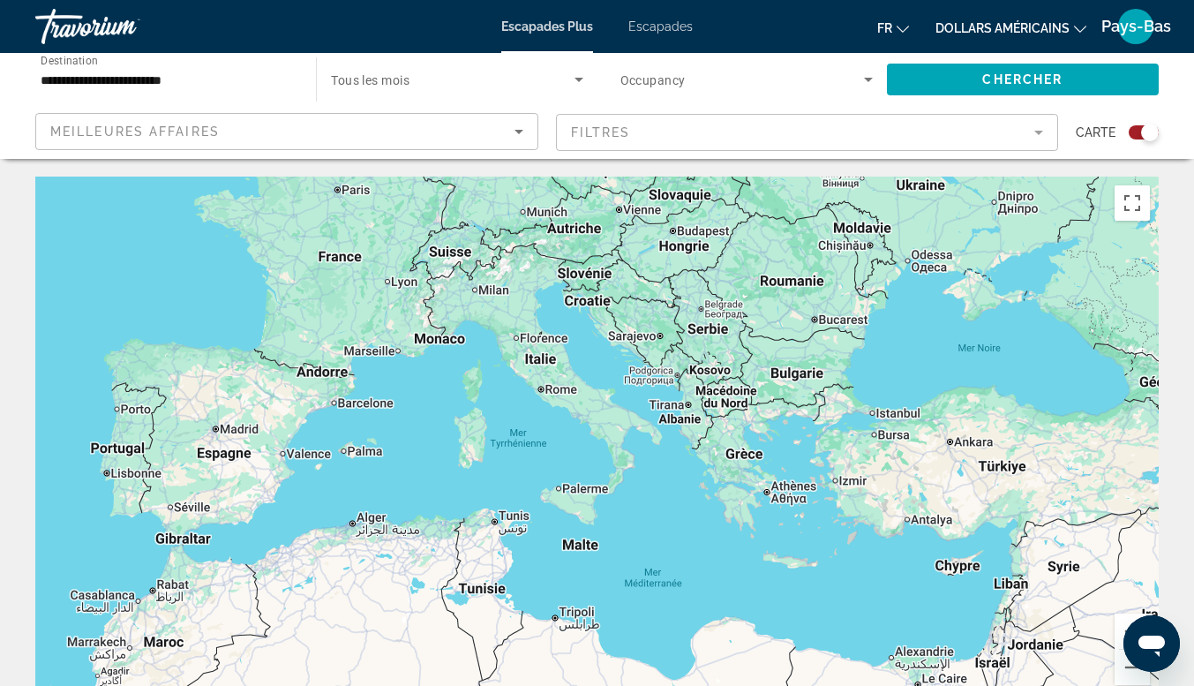
click at [590, 454] on div "Contenu principal" at bounding box center [597, 442] width 1124 height 530
click at [600, 439] on div "Contenu principal" at bounding box center [597, 442] width 1124 height 530
click at [600, 438] on div "Contenu principal" at bounding box center [597, 442] width 1124 height 530
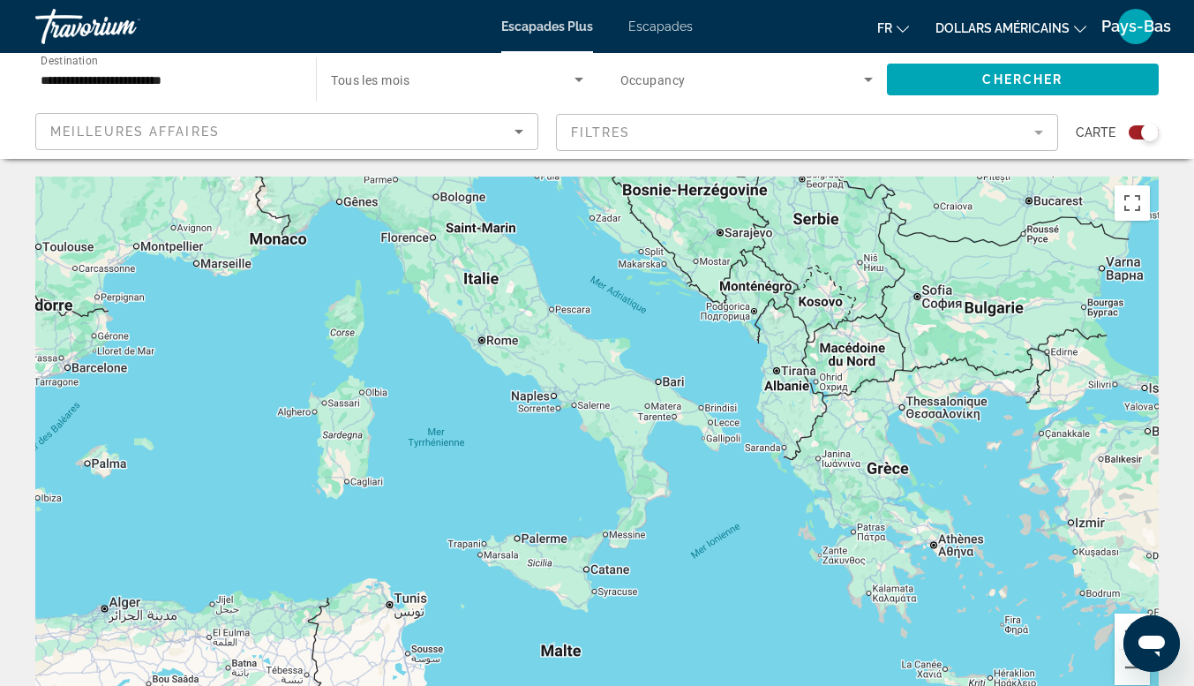
click at [628, 433] on div "Contenu principal" at bounding box center [597, 442] width 1124 height 530
click at [629, 432] on div "Contenu principal" at bounding box center [597, 442] width 1124 height 530
click at [659, 402] on div "Contenu principal" at bounding box center [597, 442] width 1124 height 530
click at [661, 399] on div "Contenu principal" at bounding box center [597, 442] width 1124 height 530
click at [660, 386] on div "Contenu principal" at bounding box center [597, 442] width 1124 height 530
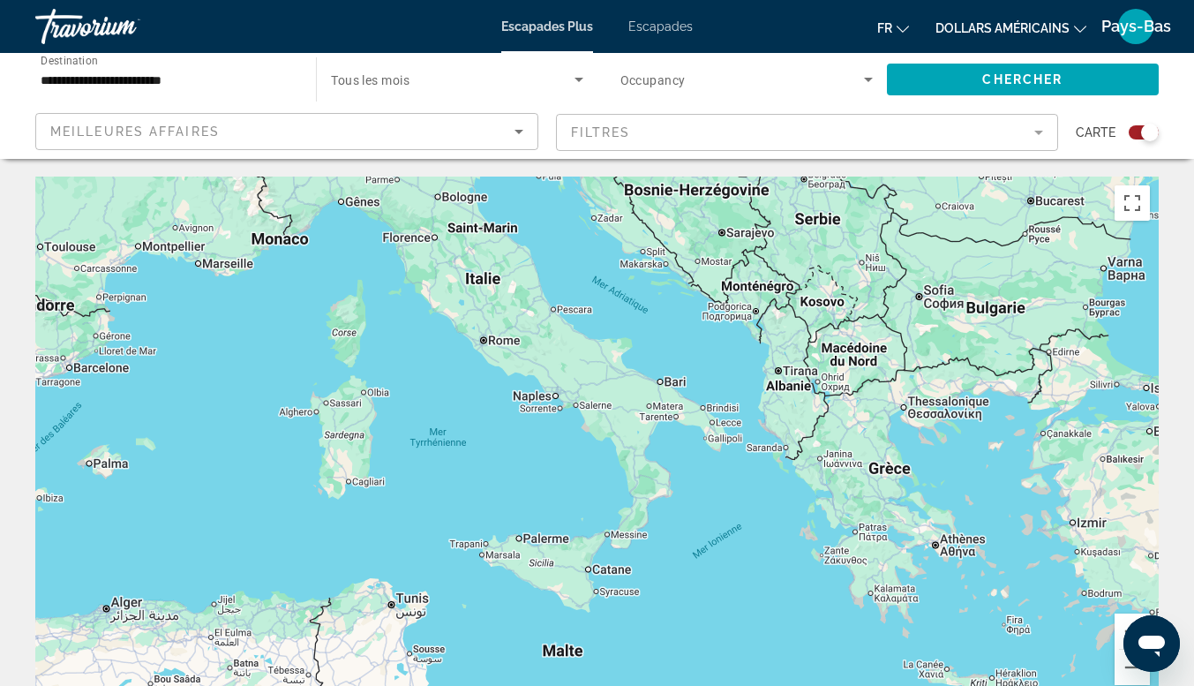
click at [682, 401] on div "Contenu principal" at bounding box center [597, 442] width 1124 height 530
click at [683, 401] on div "Contenu principal" at bounding box center [597, 442] width 1124 height 530
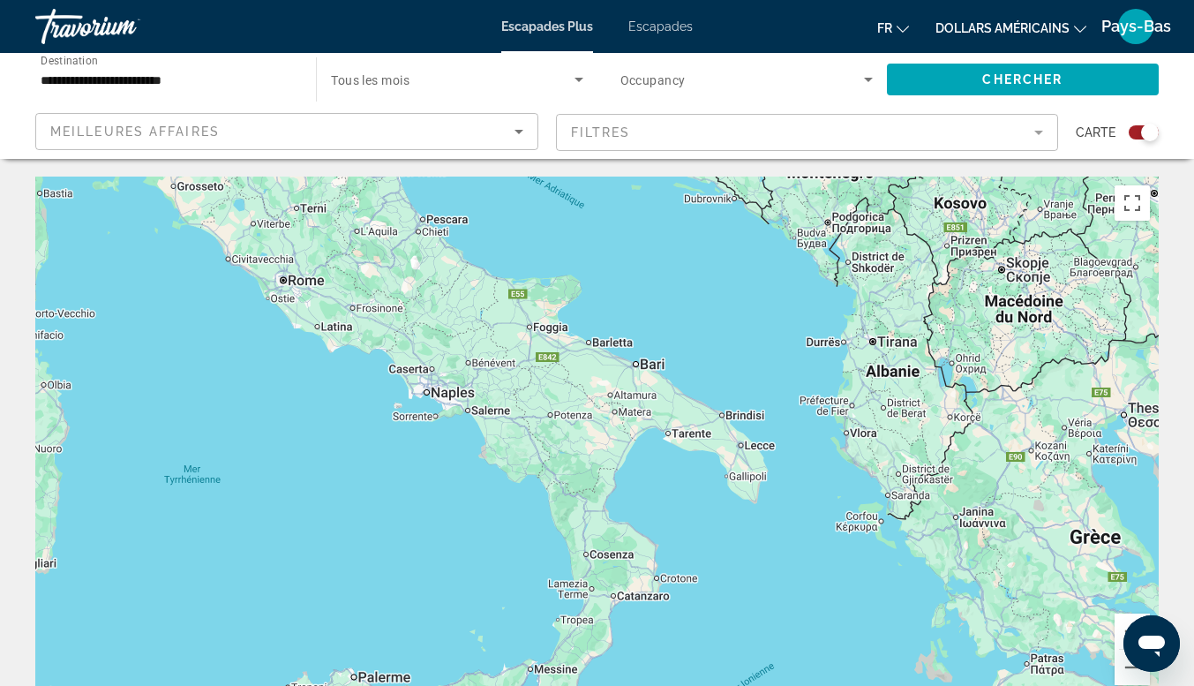
click at [674, 398] on div "Contenu principal" at bounding box center [597, 442] width 1124 height 530
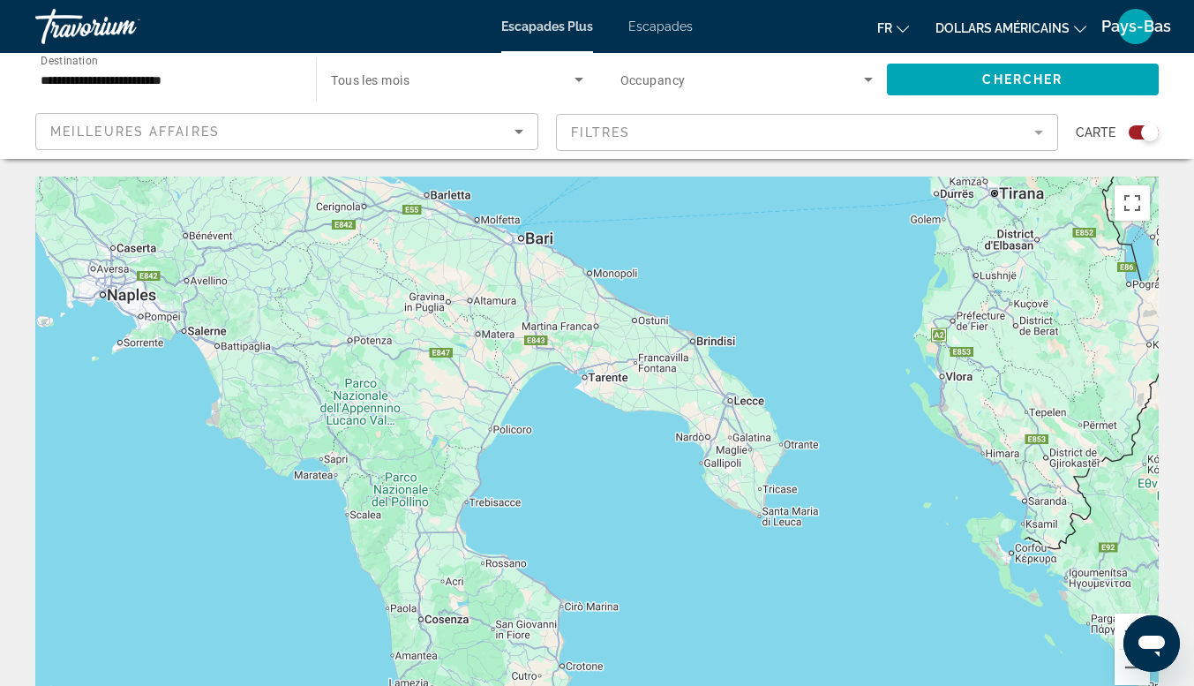
drag, startPoint x: 630, startPoint y: 424, endPoint x: 547, endPoint y: 326, distance: 128.4
click at [547, 326] on div "Contenu principal" at bounding box center [597, 442] width 1124 height 530
click at [533, 283] on div "Contenu principal" at bounding box center [597, 442] width 1124 height 530
click at [533, 282] on div "Contenu principal" at bounding box center [597, 442] width 1124 height 530
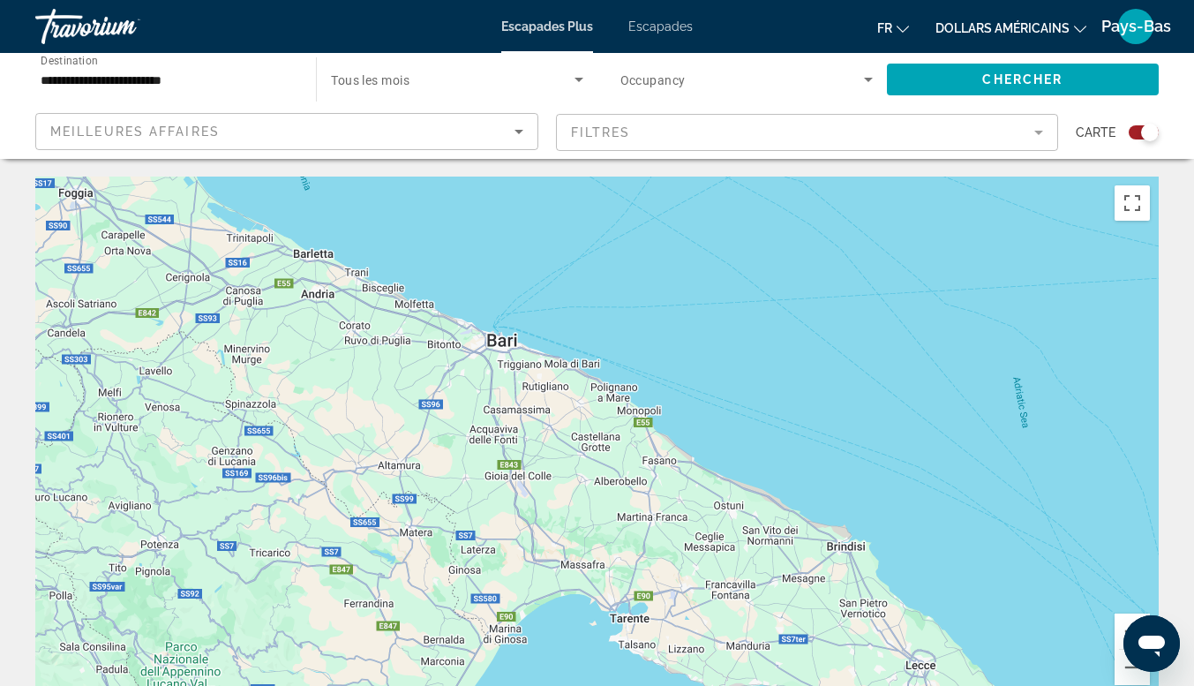
drag, startPoint x: 533, startPoint y: 282, endPoint x: 527, endPoint y: 432, distance: 150.2
click at [527, 432] on div "Contenu principal" at bounding box center [597, 442] width 1124 height 530
click at [448, 85] on span "Search widget" at bounding box center [452, 79] width 243 height 21
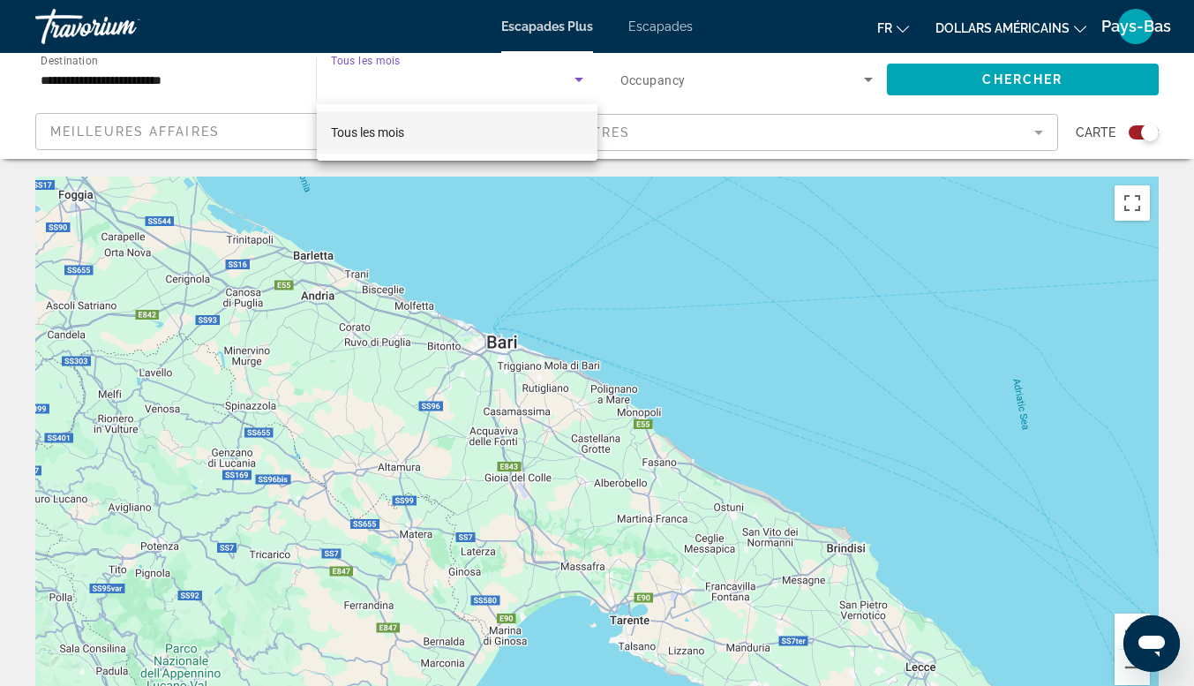
click at [425, 133] on mat-option "Tous les mois" at bounding box center [457, 132] width 280 height 42
click at [639, 82] on span "Occupancy" at bounding box center [653, 80] width 65 height 14
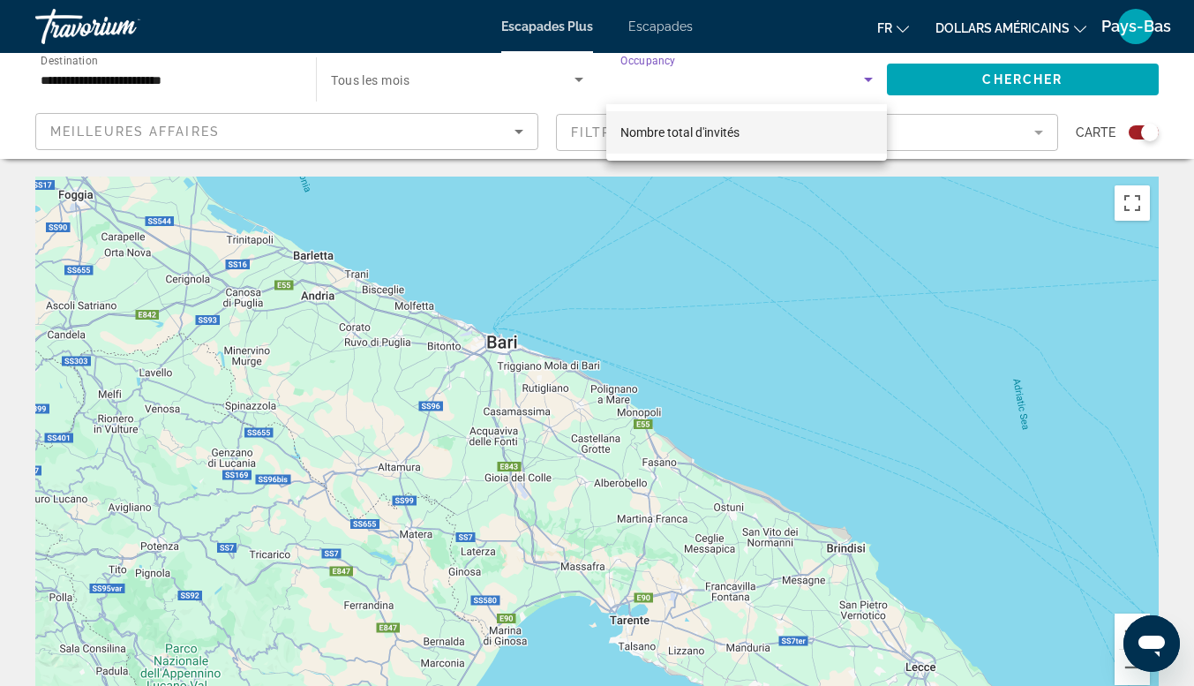
click at [639, 82] on div at bounding box center [597, 343] width 1194 height 686
click at [875, 76] on icon "Search widget" at bounding box center [868, 79] width 21 height 21
click at [747, 144] on mat-option "Nombre total d'invités" at bounding box center [746, 132] width 281 height 42
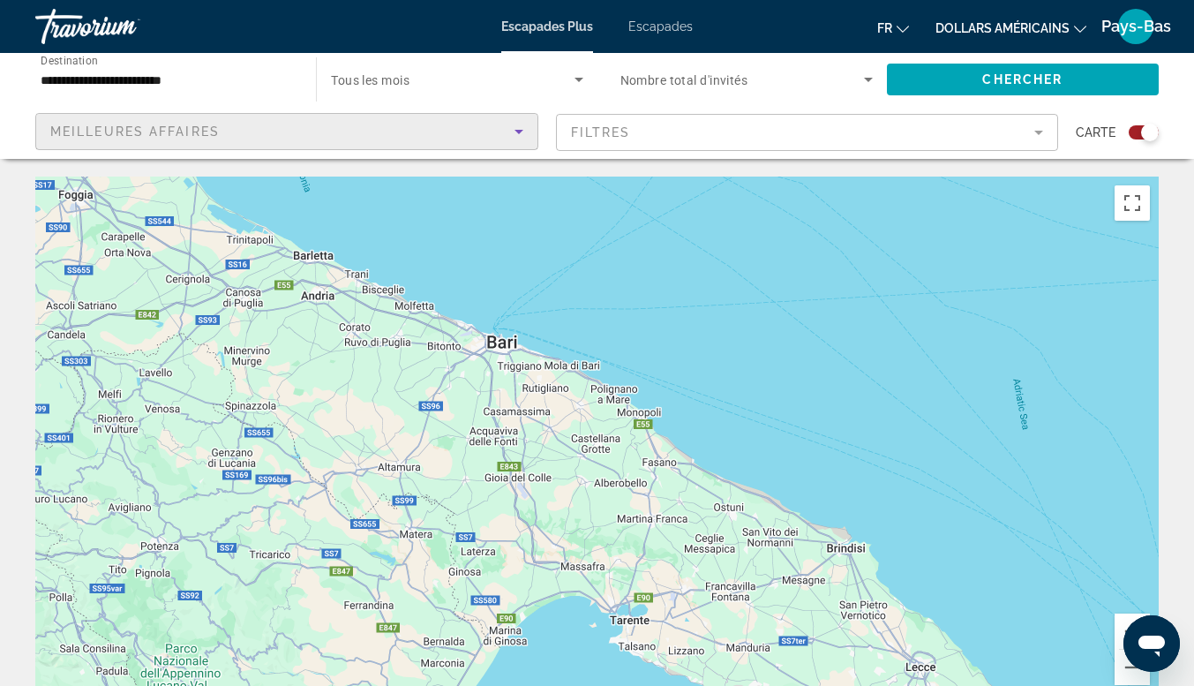
click at [397, 124] on div "Meilleures affaires" at bounding box center [282, 131] width 464 height 21
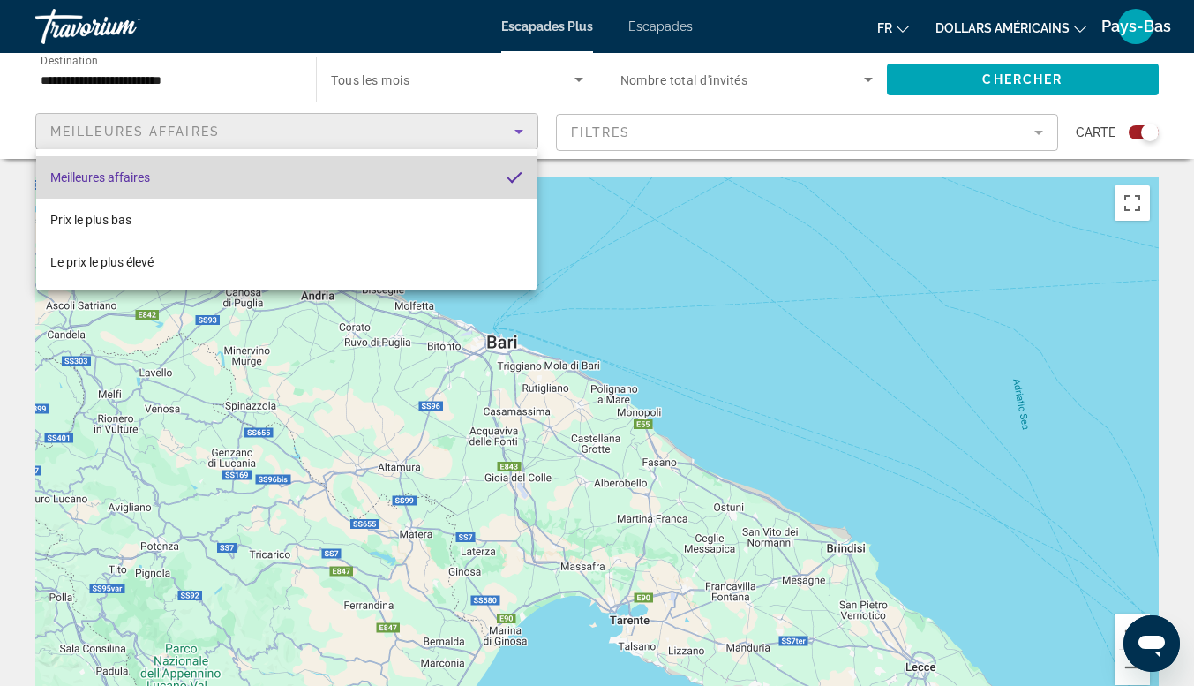
click at [109, 177] on font "Meilleures affaires" at bounding box center [100, 177] width 100 height 14
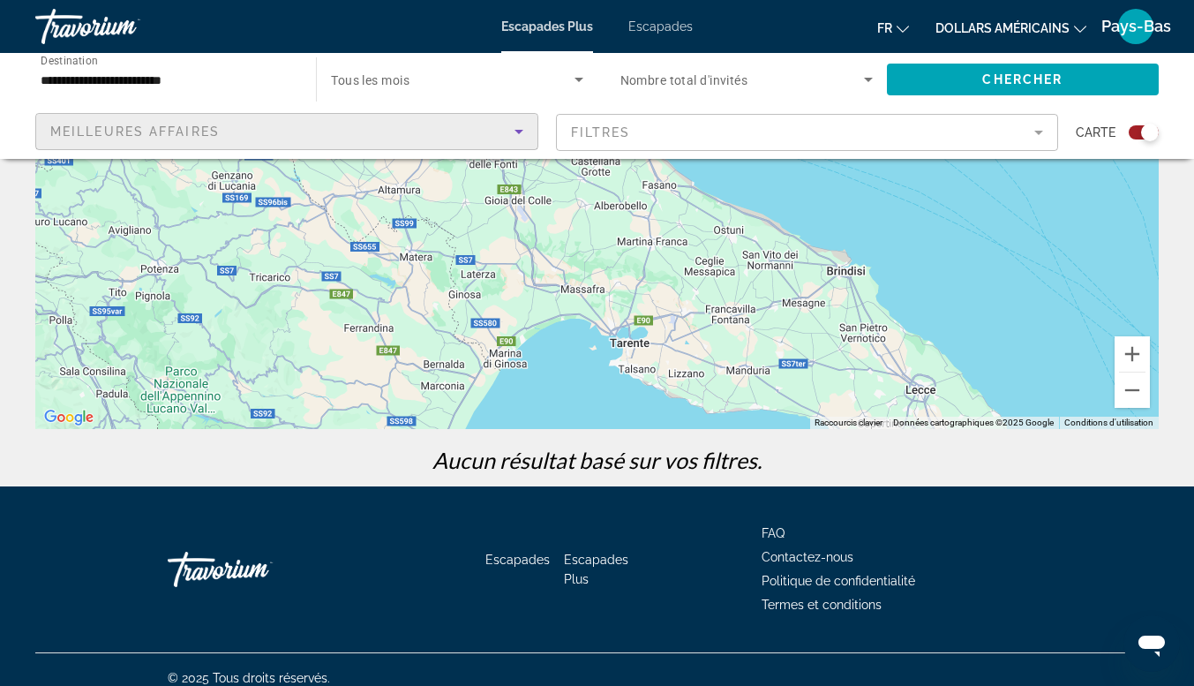
scroll to position [294, 0]
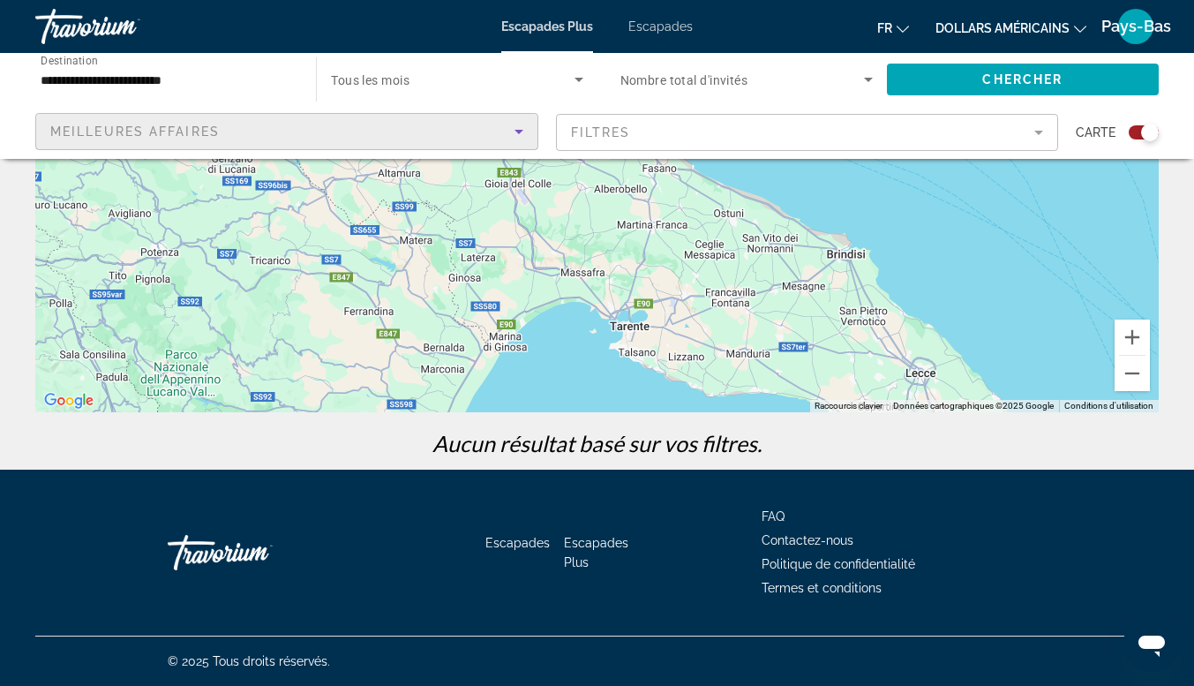
click at [182, 75] on input "**********" at bounding box center [167, 80] width 252 height 21
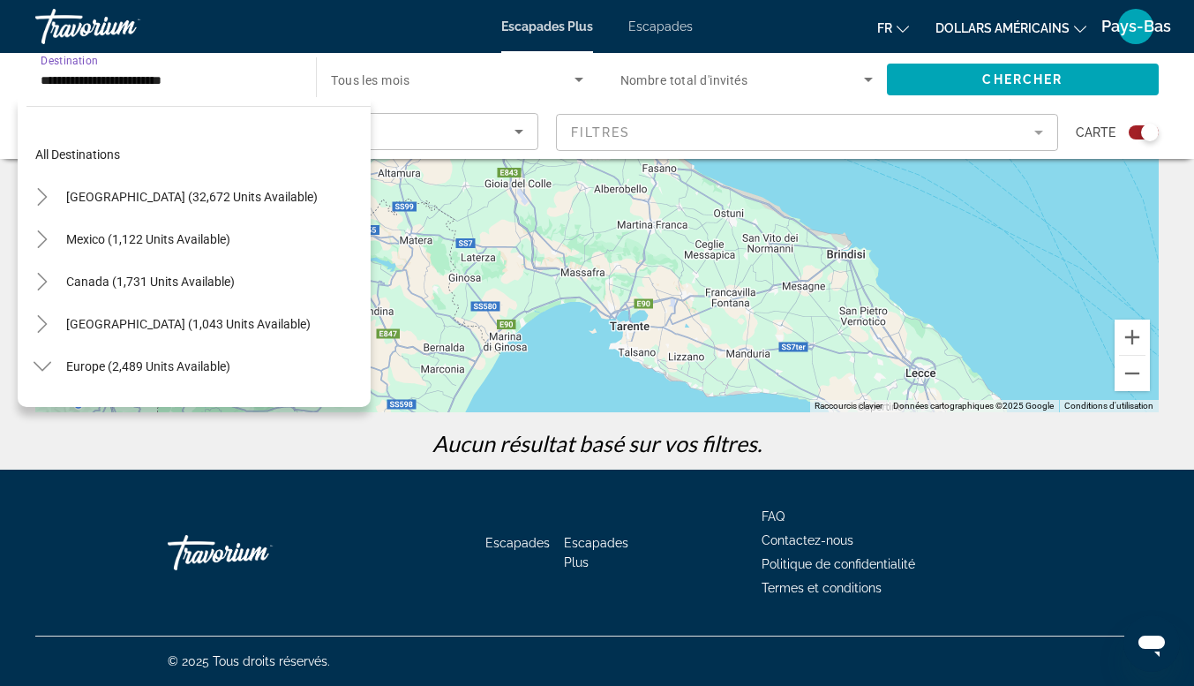
scroll to position [571, 0]
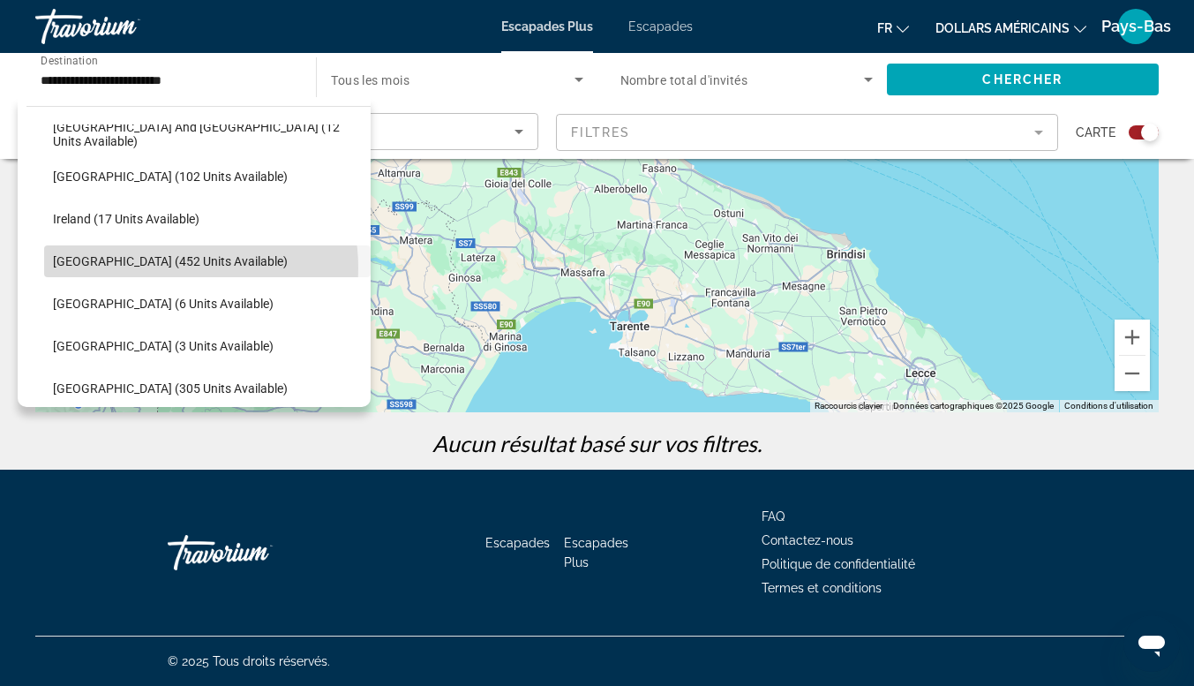
click at [168, 267] on span "[GEOGRAPHIC_DATA] (452 units available)" at bounding box center [170, 261] width 235 height 14
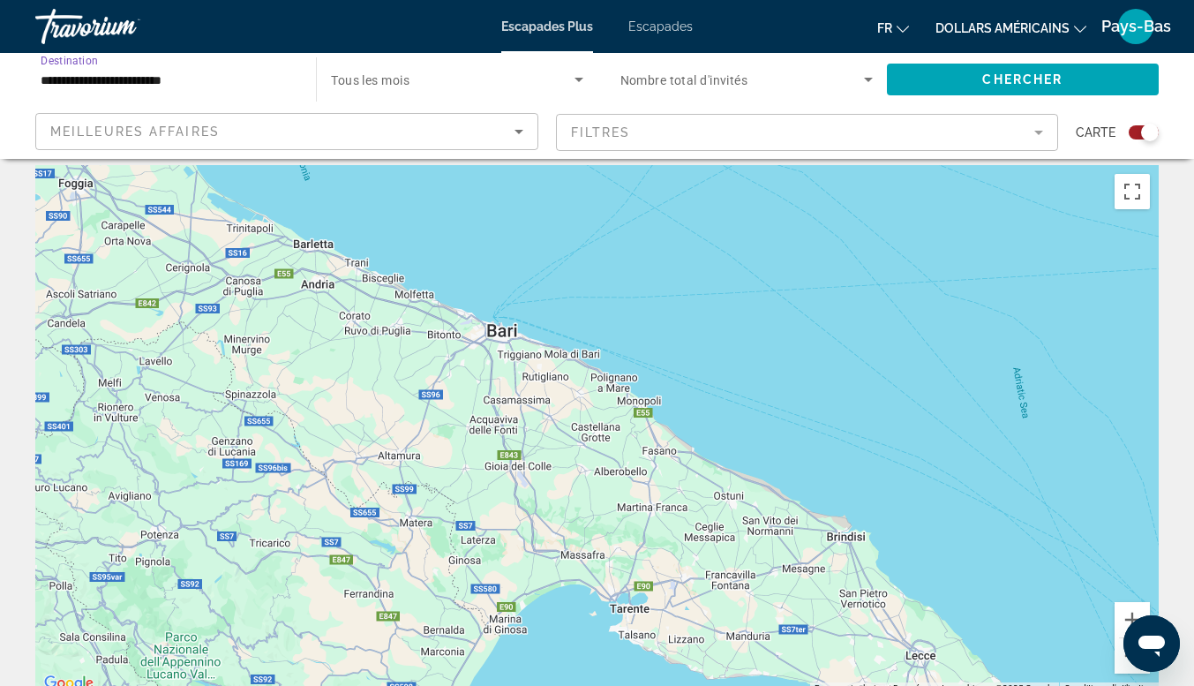
scroll to position [0, 0]
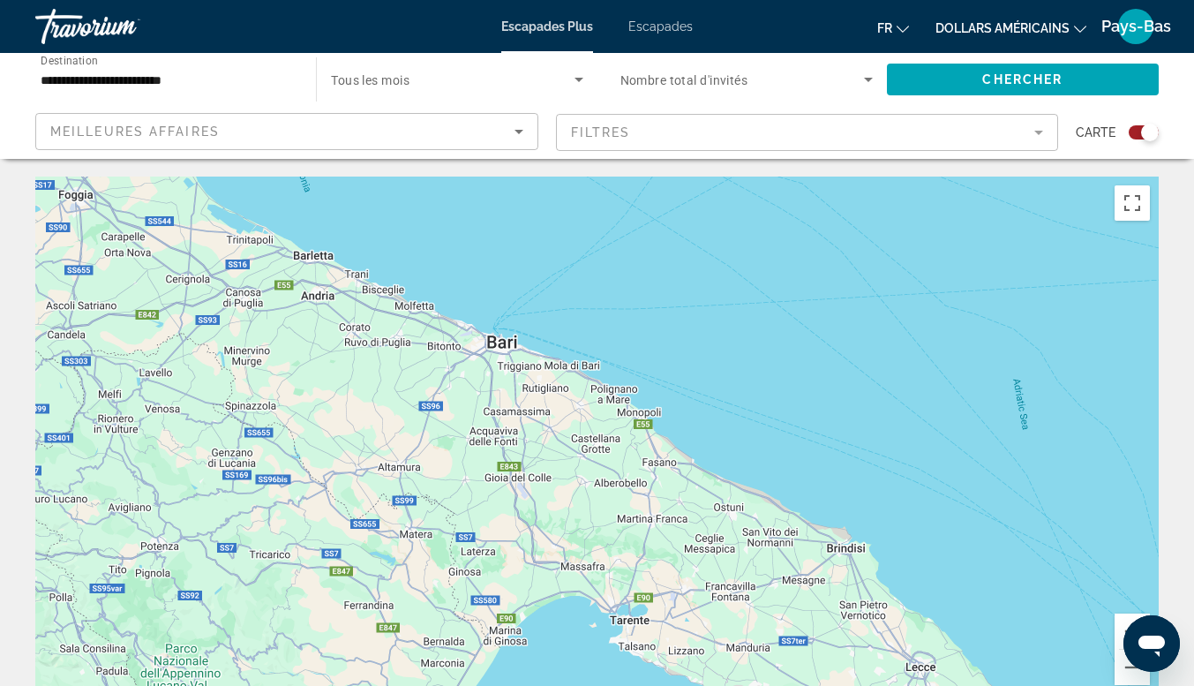
click at [665, 26] on font "Escapades" at bounding box center [661, 26] width 64 height 14
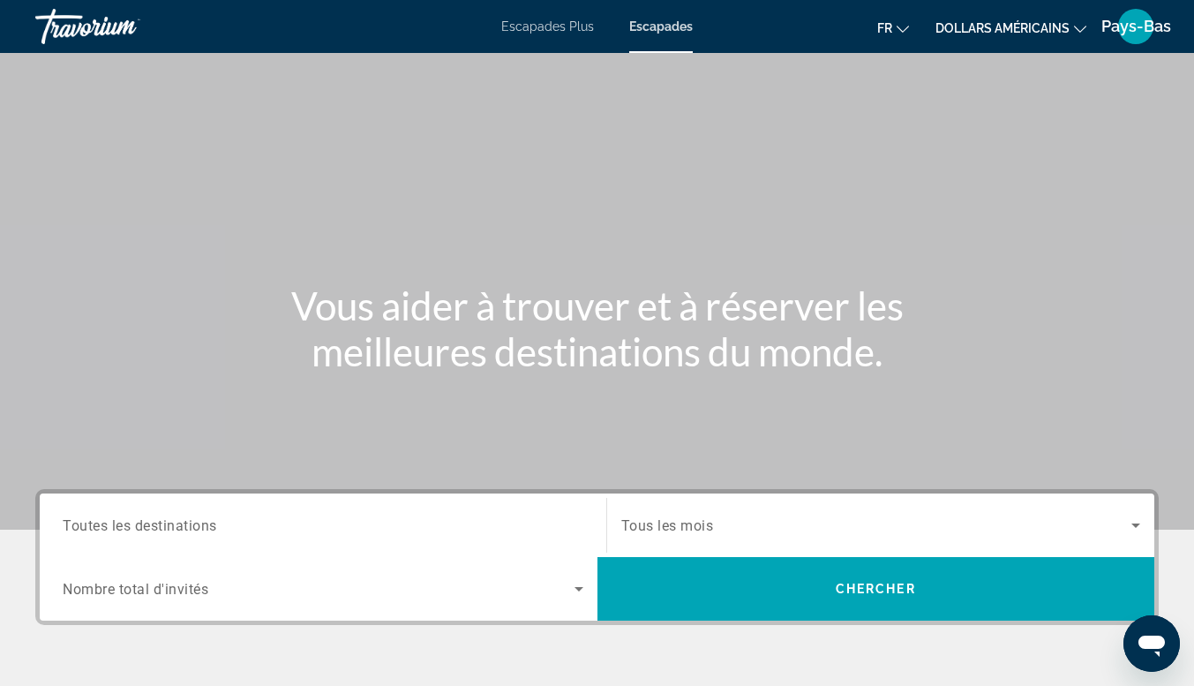
click at [453, 531] on input "Destination Toutes les destinations" at bounding box center [323, 526] width 521 height 21
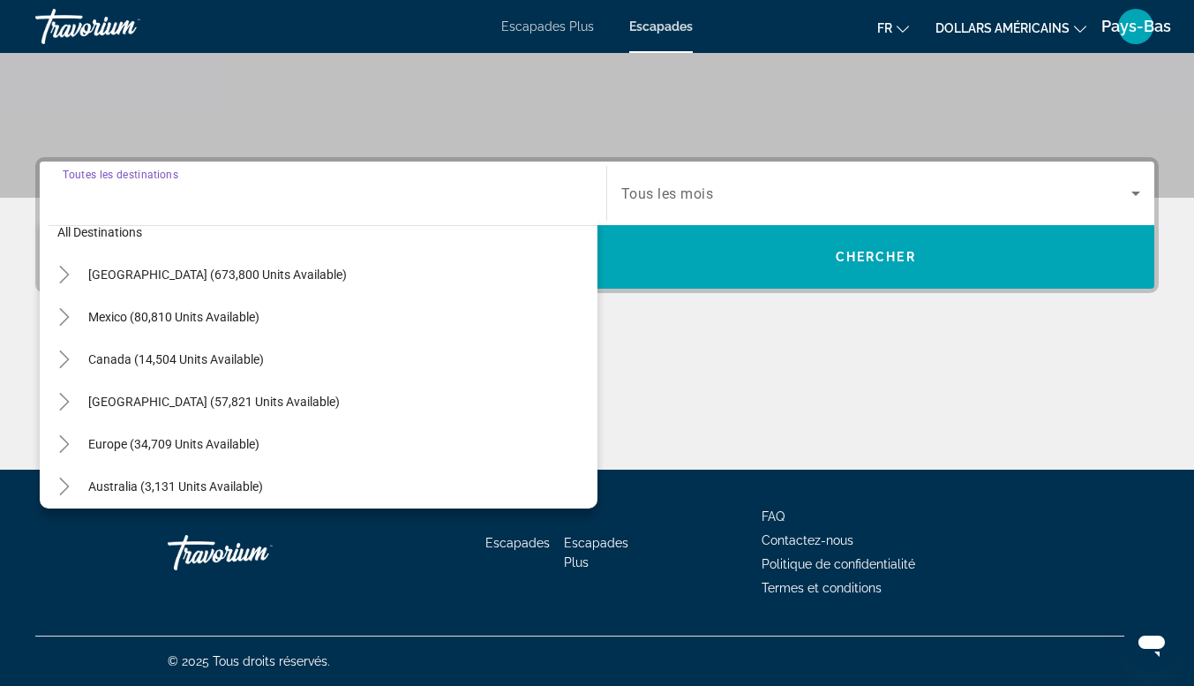
scroll to position [21, 0]
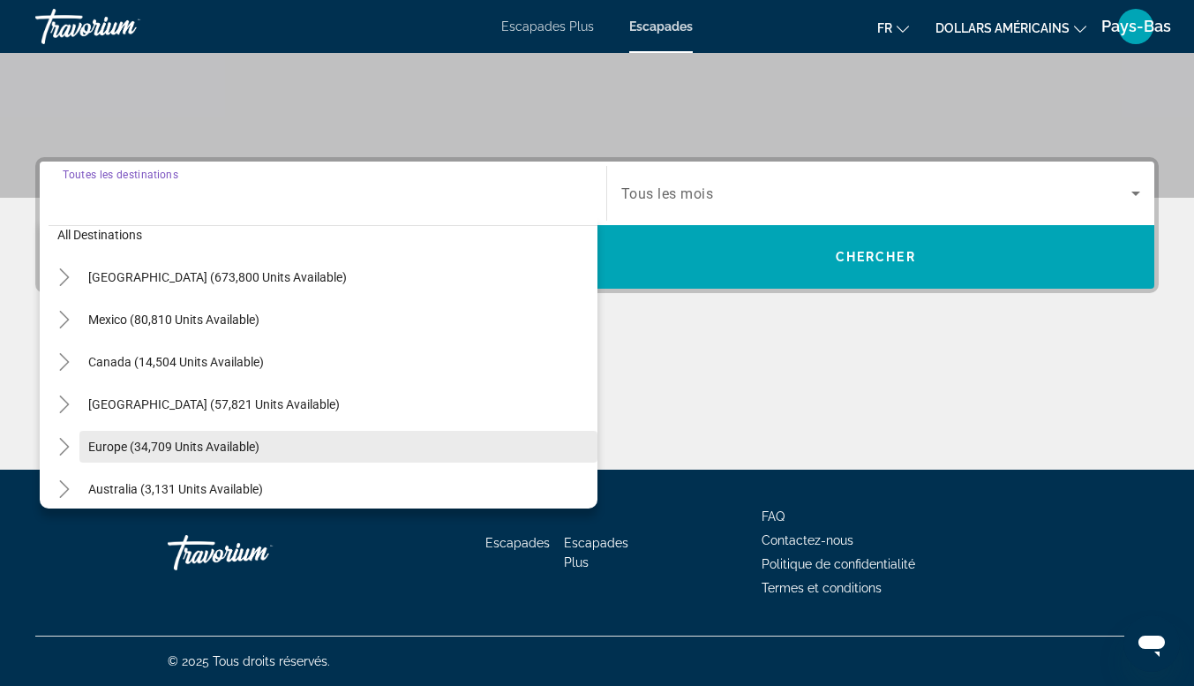
click at [207, 455] on span "Search widget" at bounding box center [338, 446] width 518 height 42
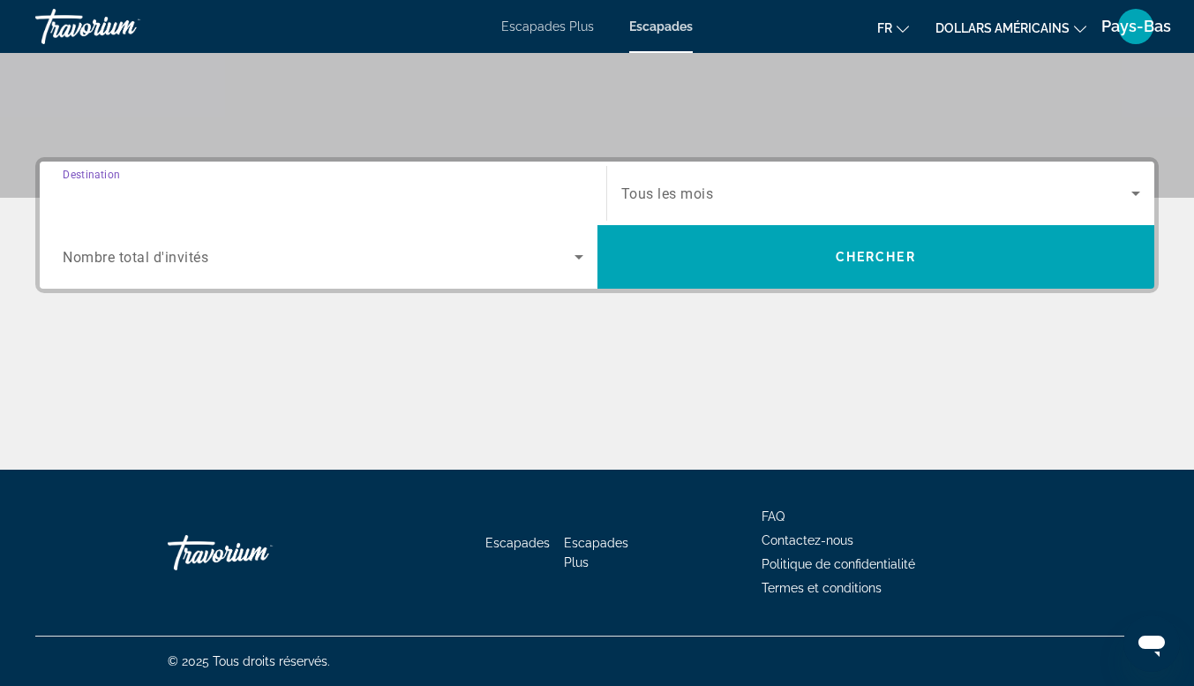
type input "**********"
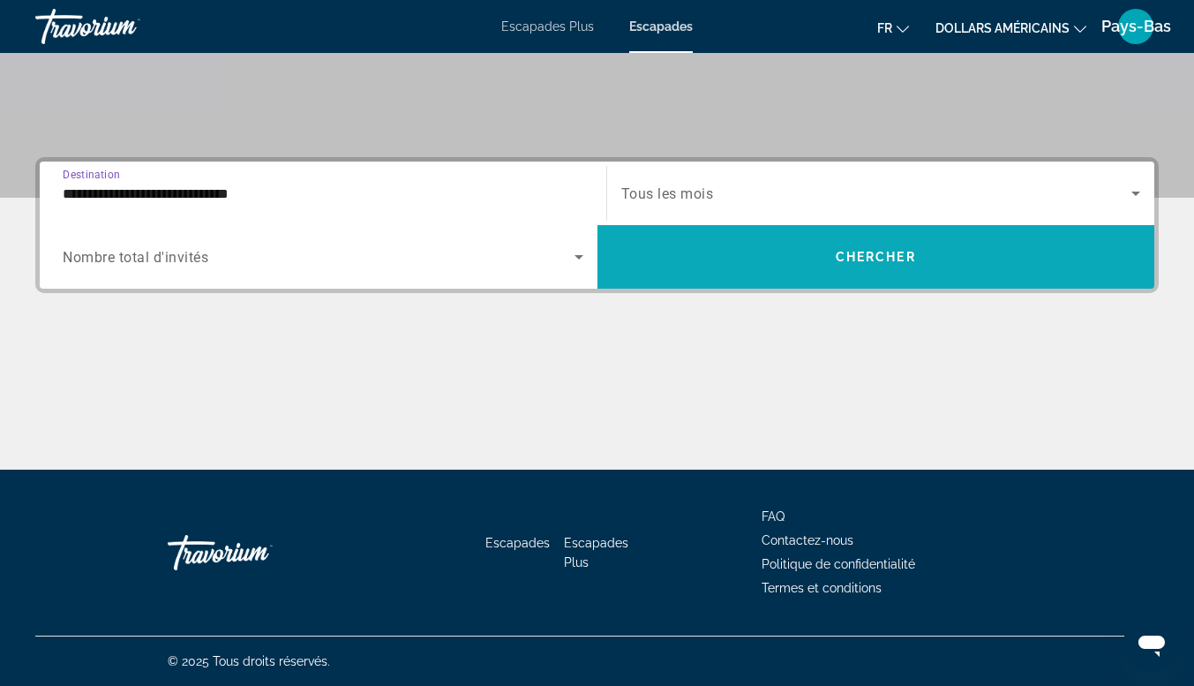
click at [811, 249] on span "Search widget" at bounding box center [877, 257] width 558 height 42
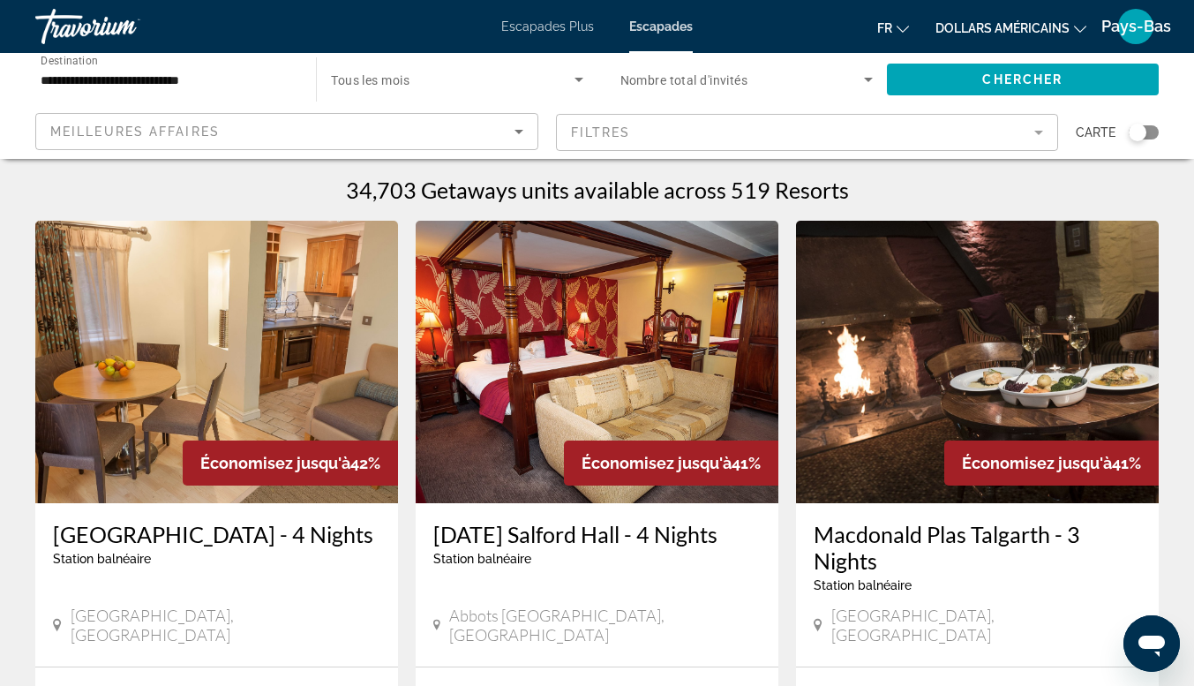
click at [677, 77] on span "Nombre total d'invités" at bounding box center [685, 80] width 128 height 14
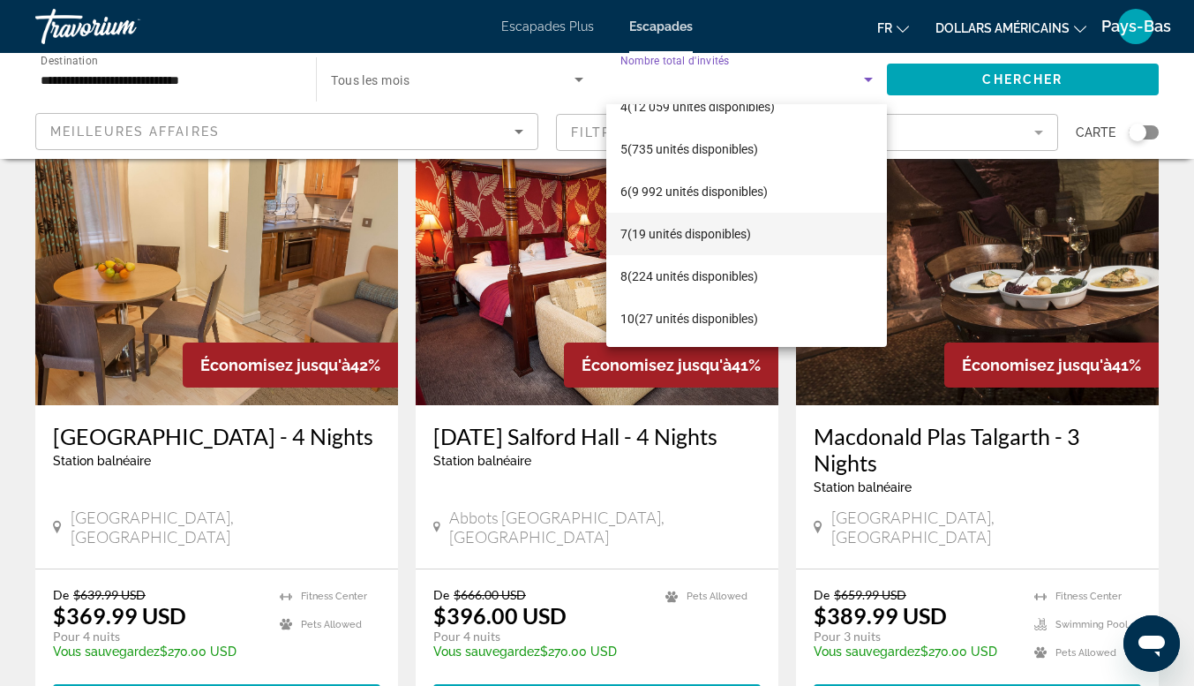
scroll to position [265, 0]
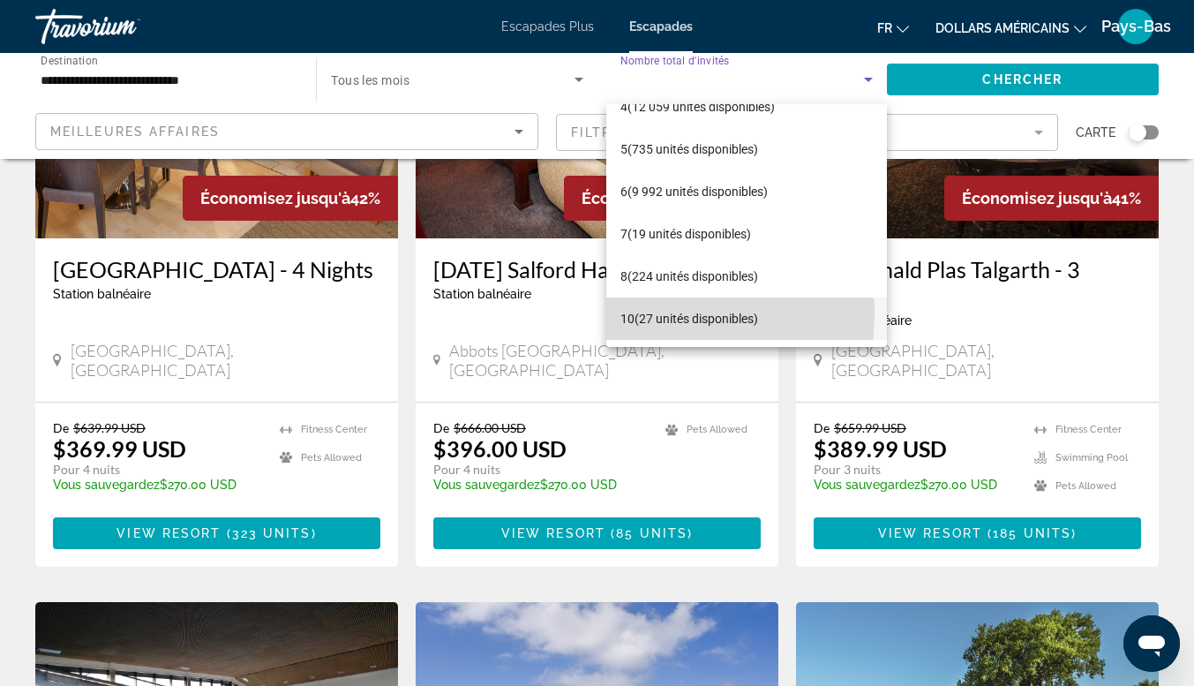
click at [655, 314] on font "(27 unités disponibles)" at bounding box center [697, 319] width 124 height 14
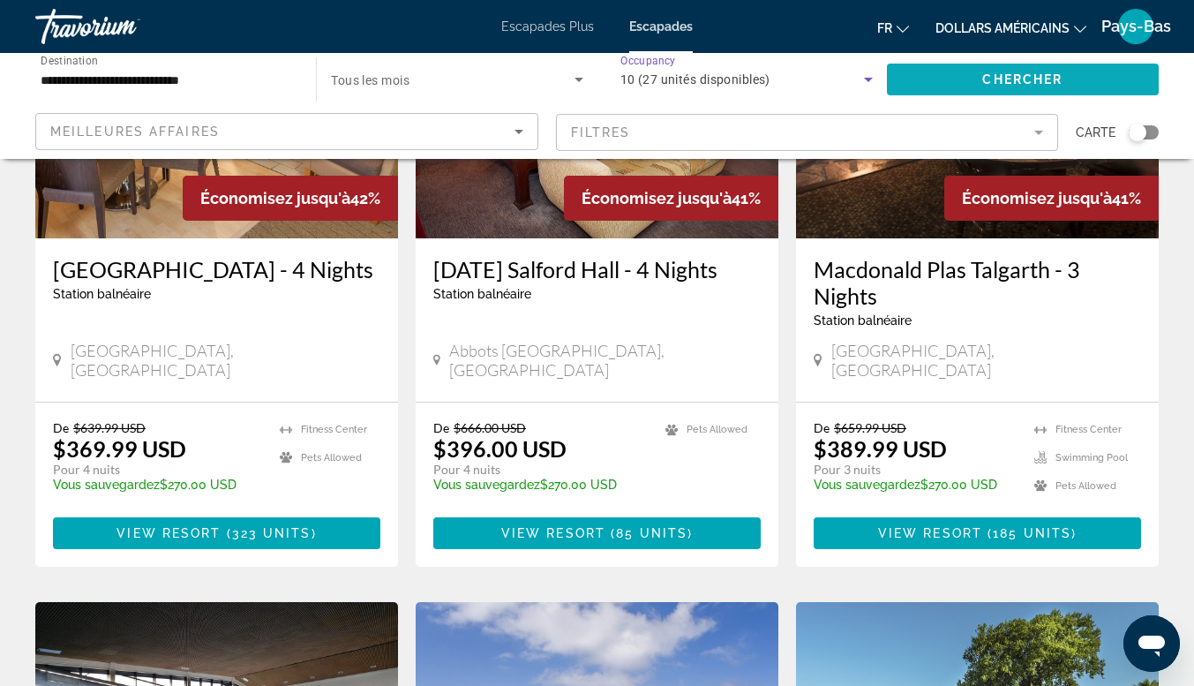
click at [1095, 84] on span "Search widget" at bounding box center [1023, 79] width 272 height 42
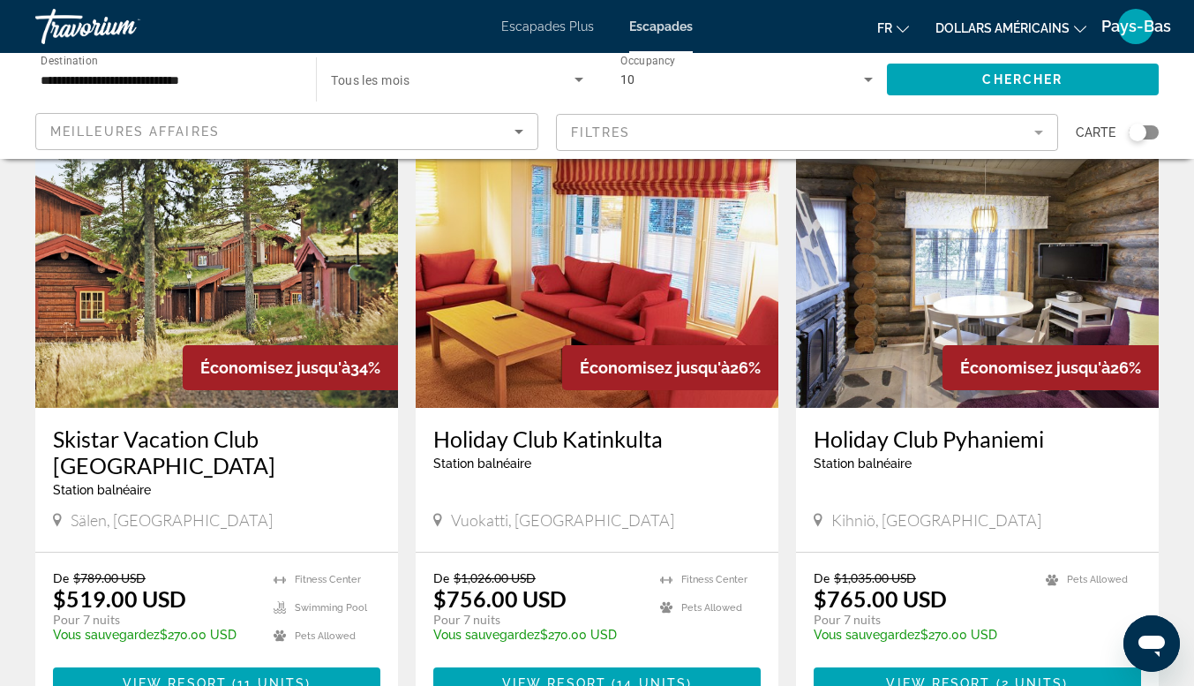
scroll to position [69, 0]
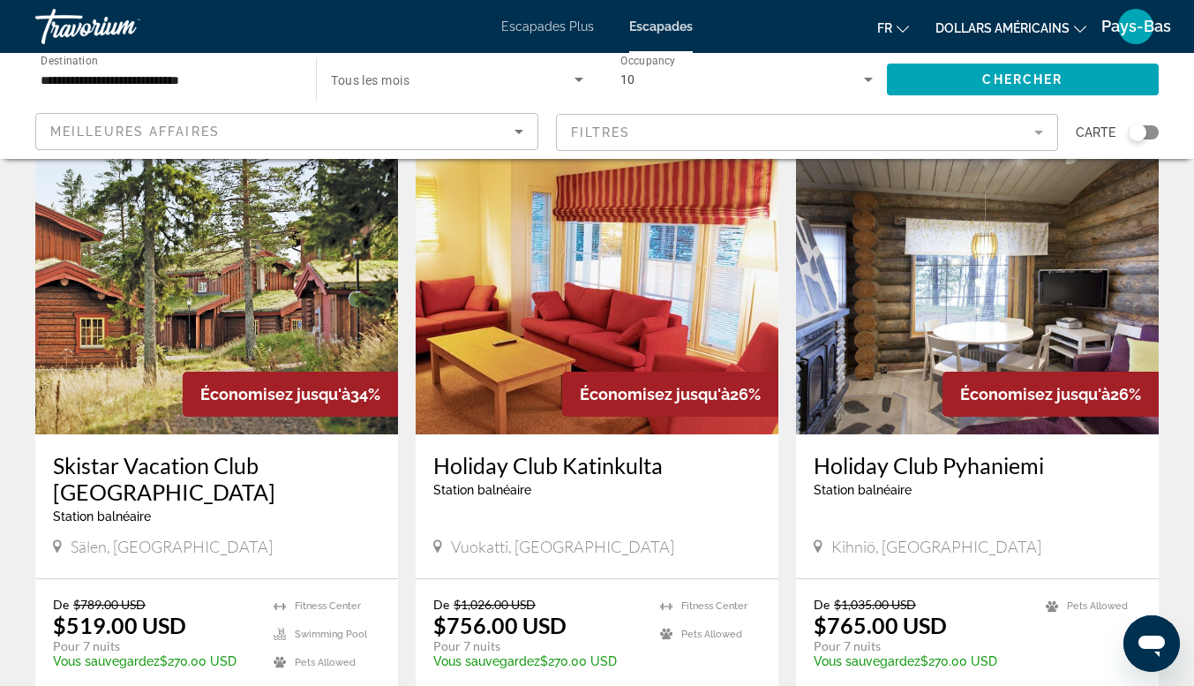
click at [793, 74] on div "10" at bounding box center [743, 79] width 244 height 21
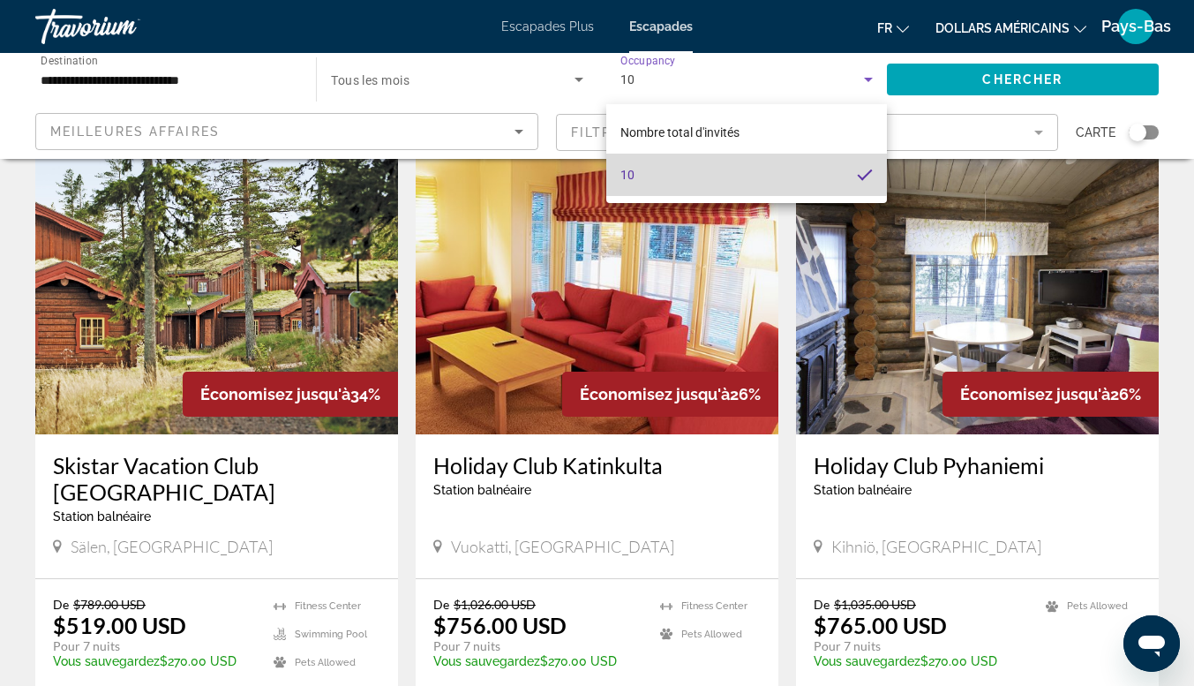
click at [732, 160] on mat-option "10" at bounding box center [746, 175] width 281 height 42
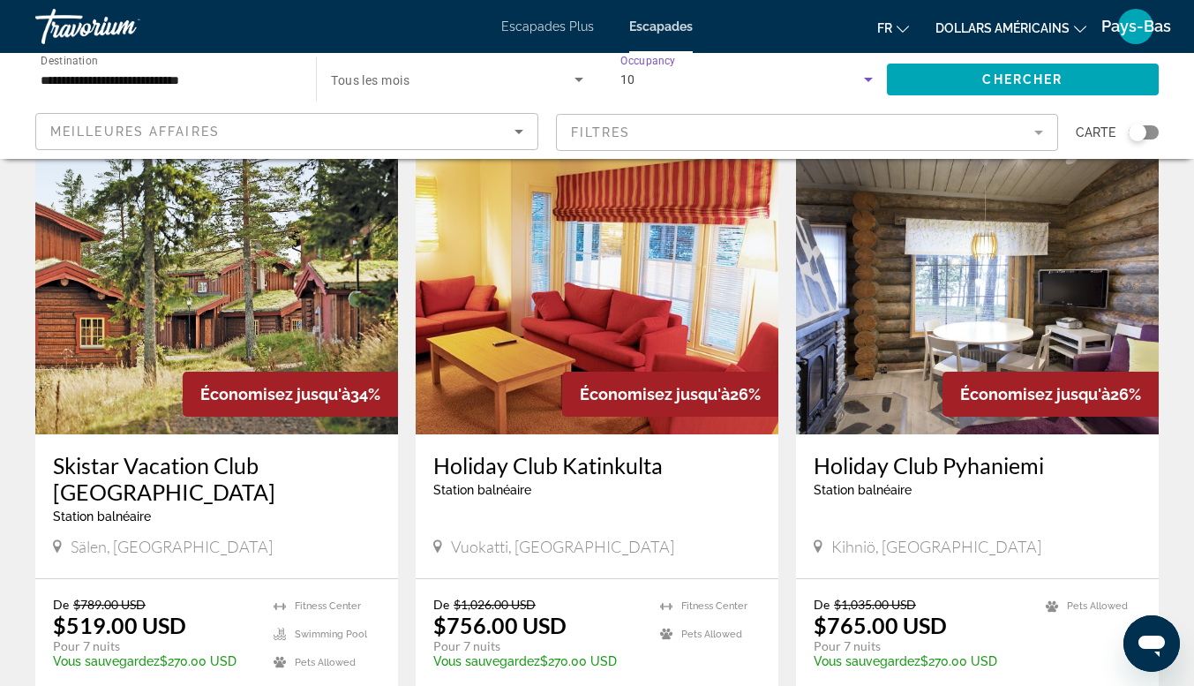
click at [742, 97] on div "10" at bounding box center [747, 79] width 252 height 49
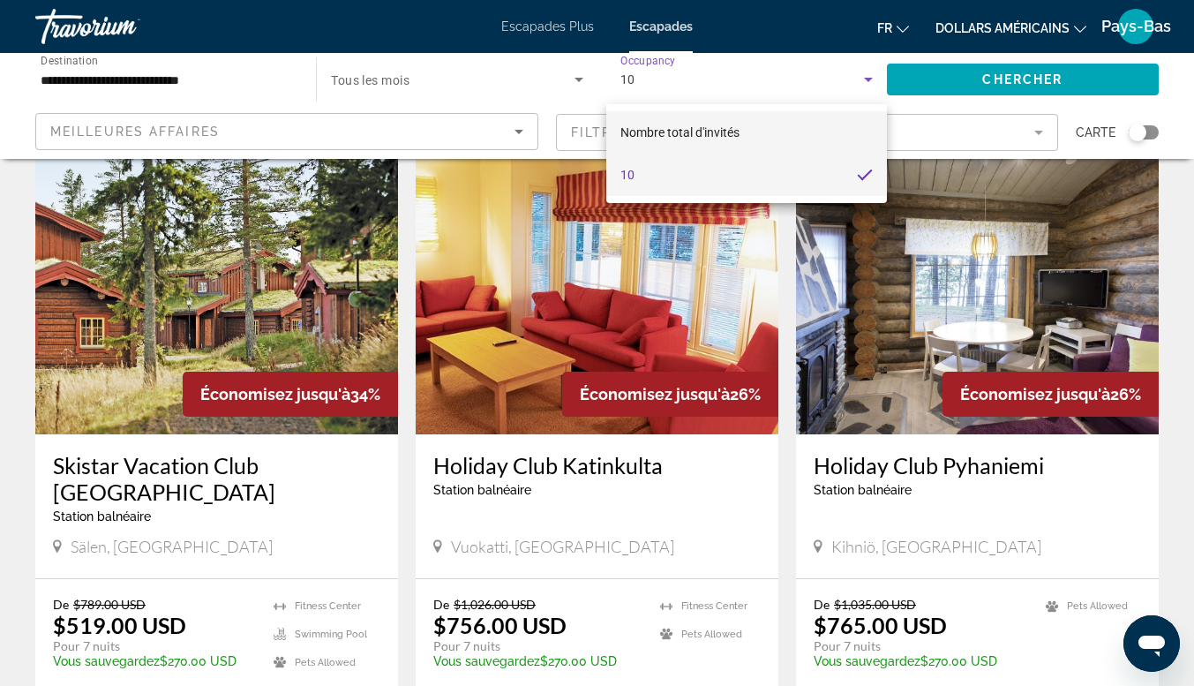
click at [864, 129] on mat-option "Nombre total d'invités" at bounding box center [746, 132] width 281 height 42
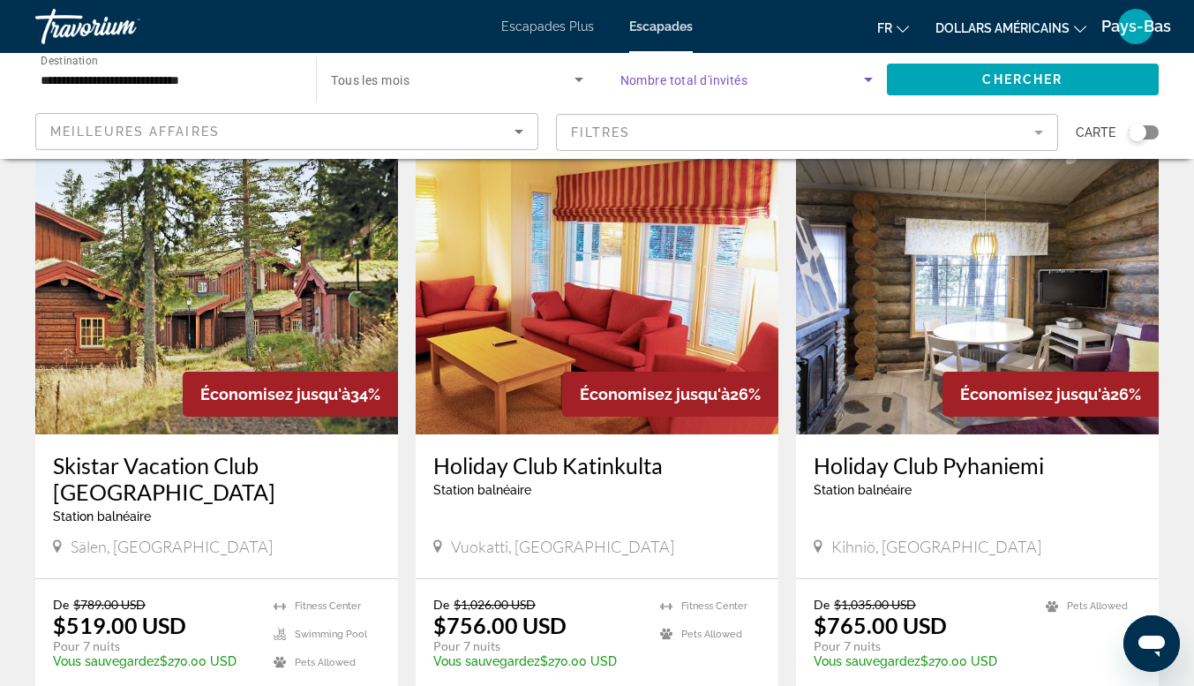
click at [870, 84] on icon "Search widget" at bounding box center [868, 79] width 21 height 21
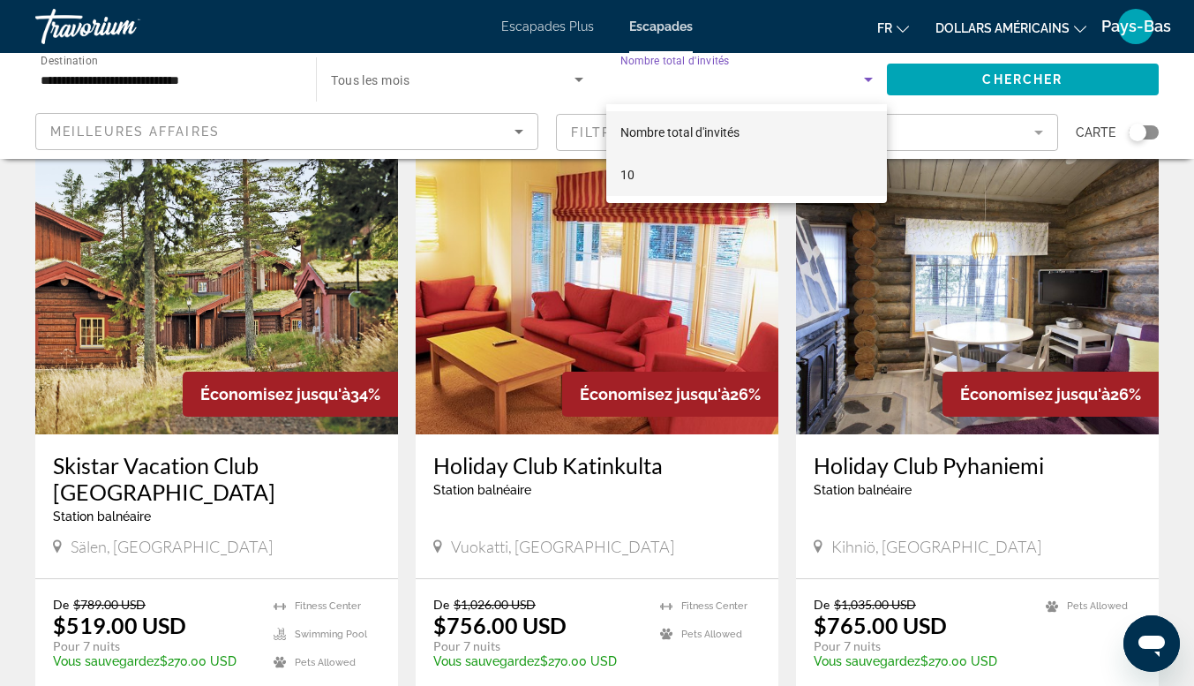
click at [860, 164] on mat-option "10" at bounding box center [746, 175] width 281 height 42
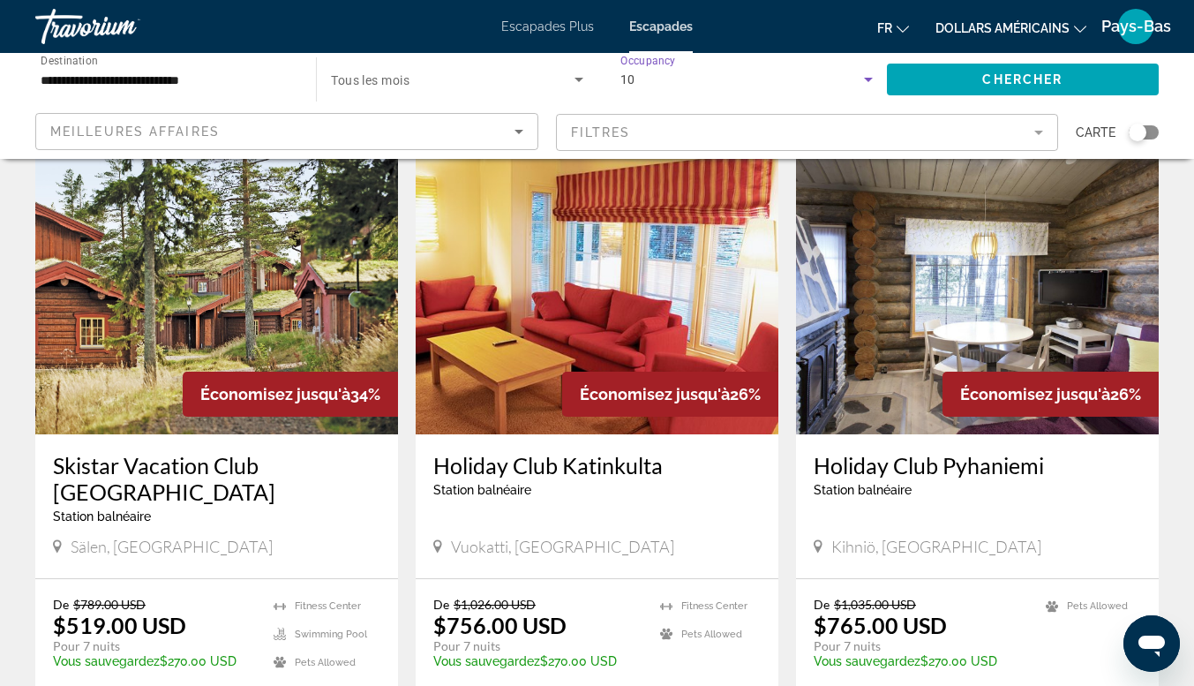
click at [678, 69] on div "10" at bounding box center [743, 79] width 244 height 21
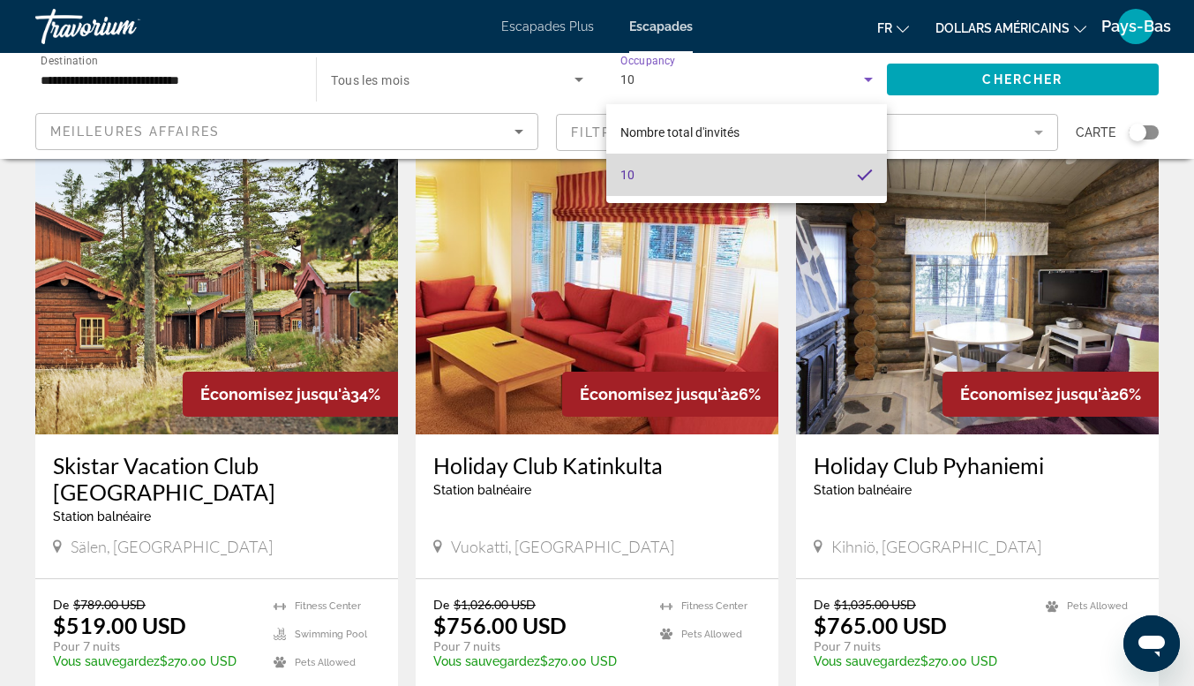
click at [668, 174] on mat-option "10" at bounding box center [746, 175] width 281 height 42
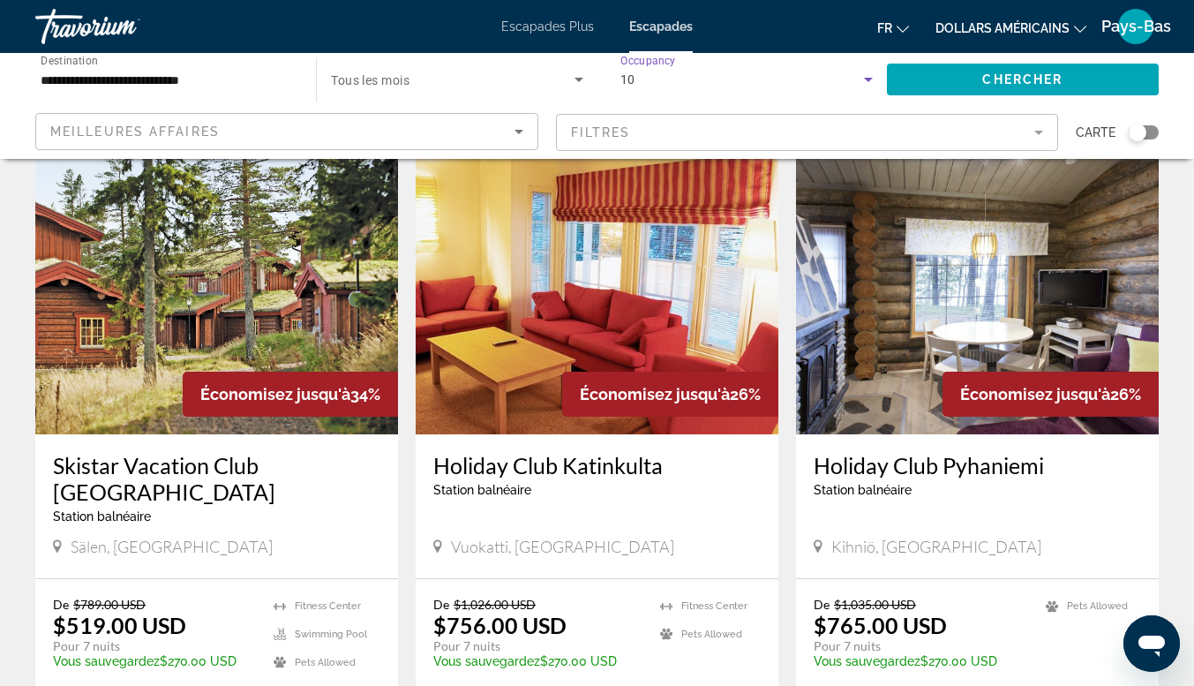
click at [663, 70] on div "10" at bounding box center [743, 79] width 244 height 21
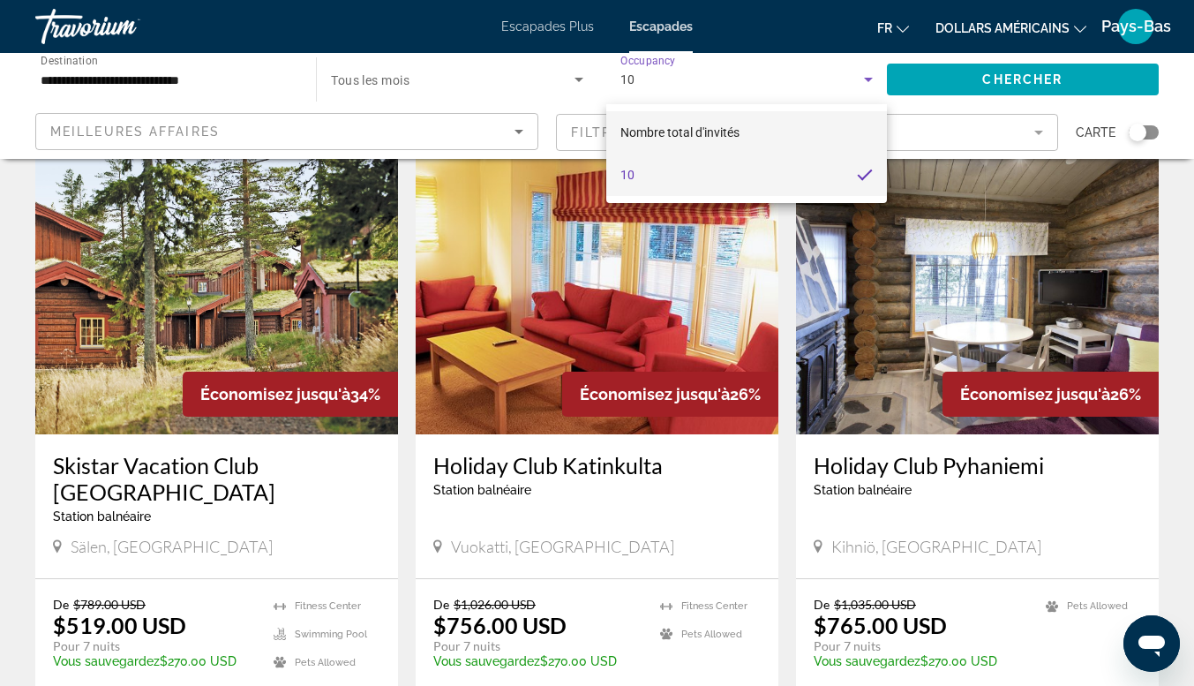
click at [677, 119] on mat-option "Nombre total d'invités" at bounding box center [746, 132] width 281 height 42
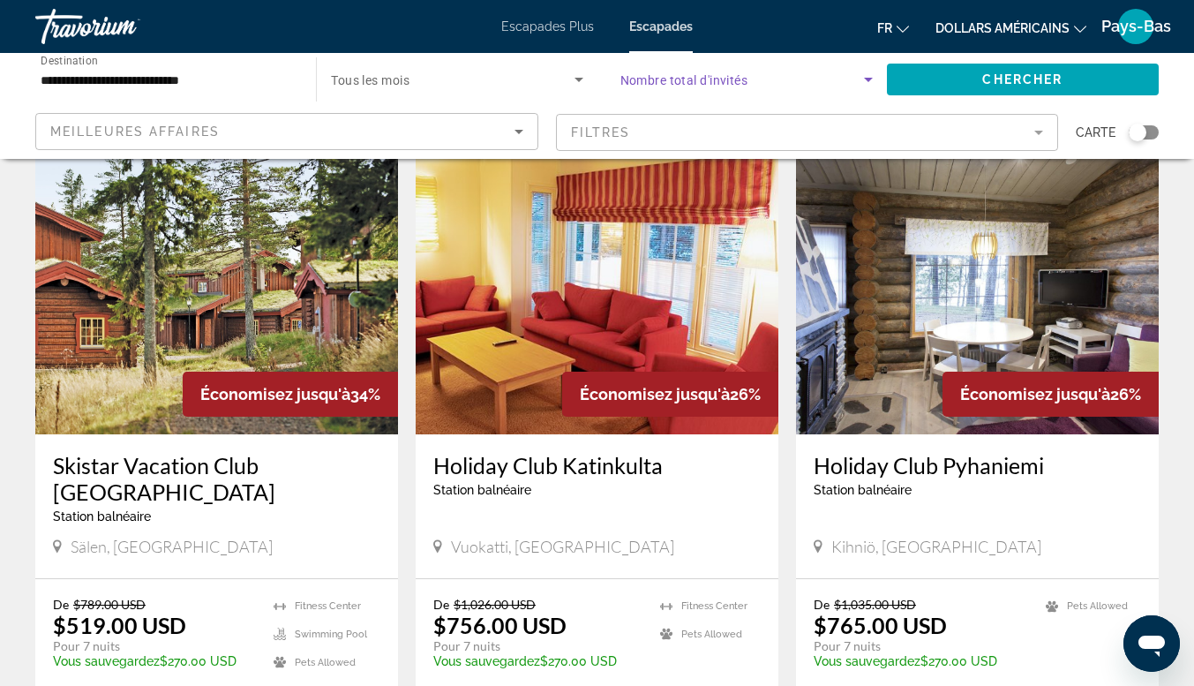
click at [678, 87] on span "Search widget" at bounding box center [743, 79] width 244 height 21
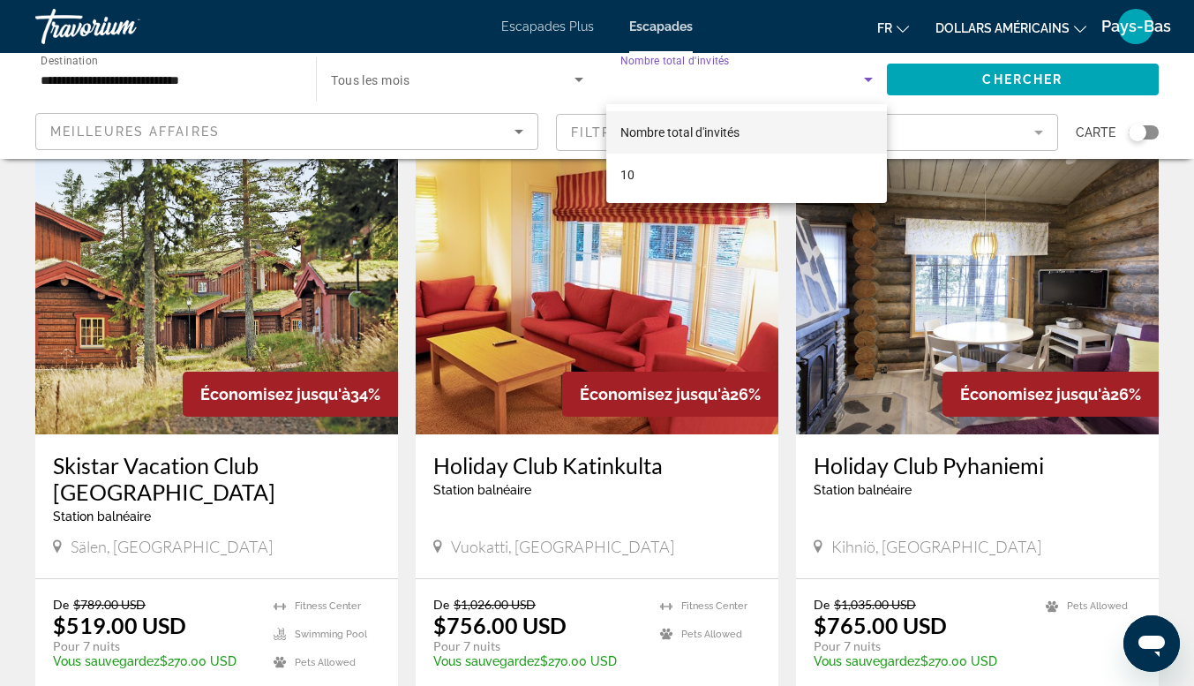
click at [861, 78] on div at bounding box center [597, 343] width 1194 height 686
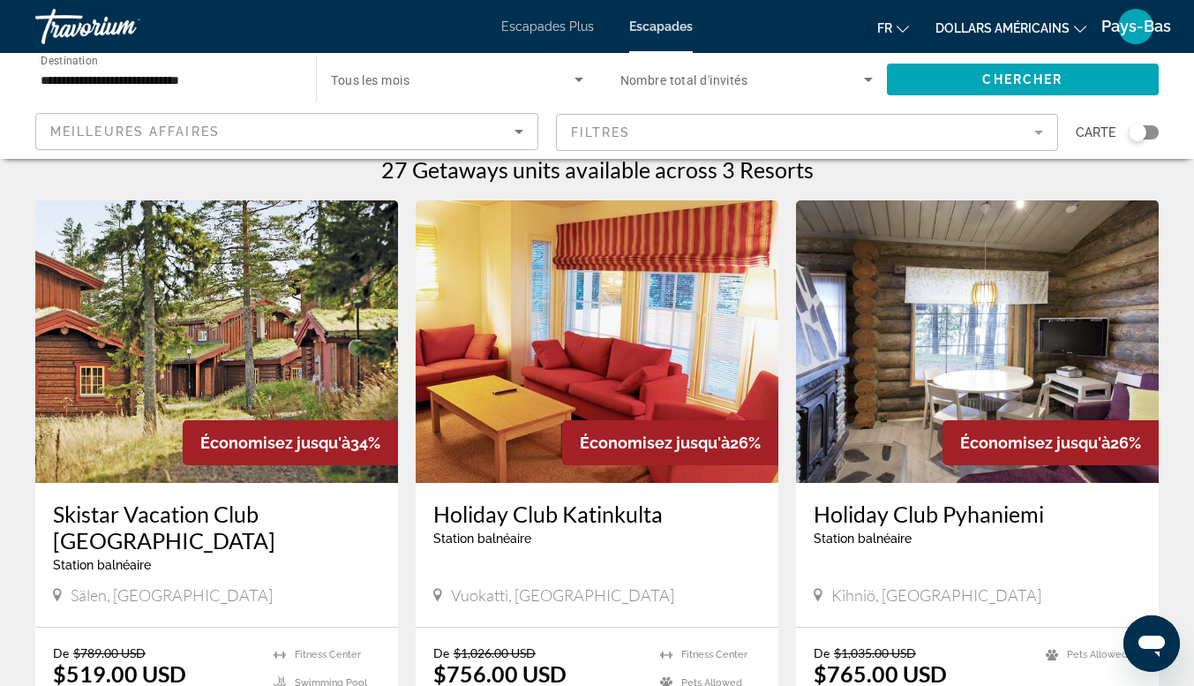
scroll to position [0, 0]
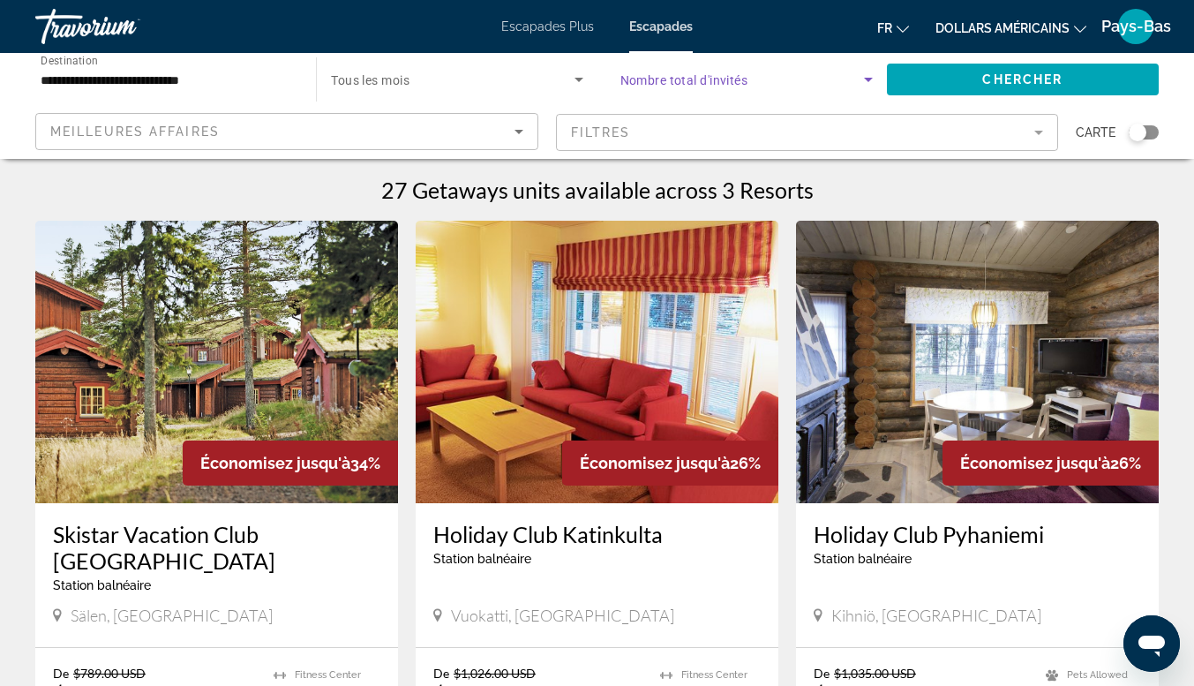
click at [872, 75] on icon "Search widget" at bounding box center [868, 79] width 21 height 21
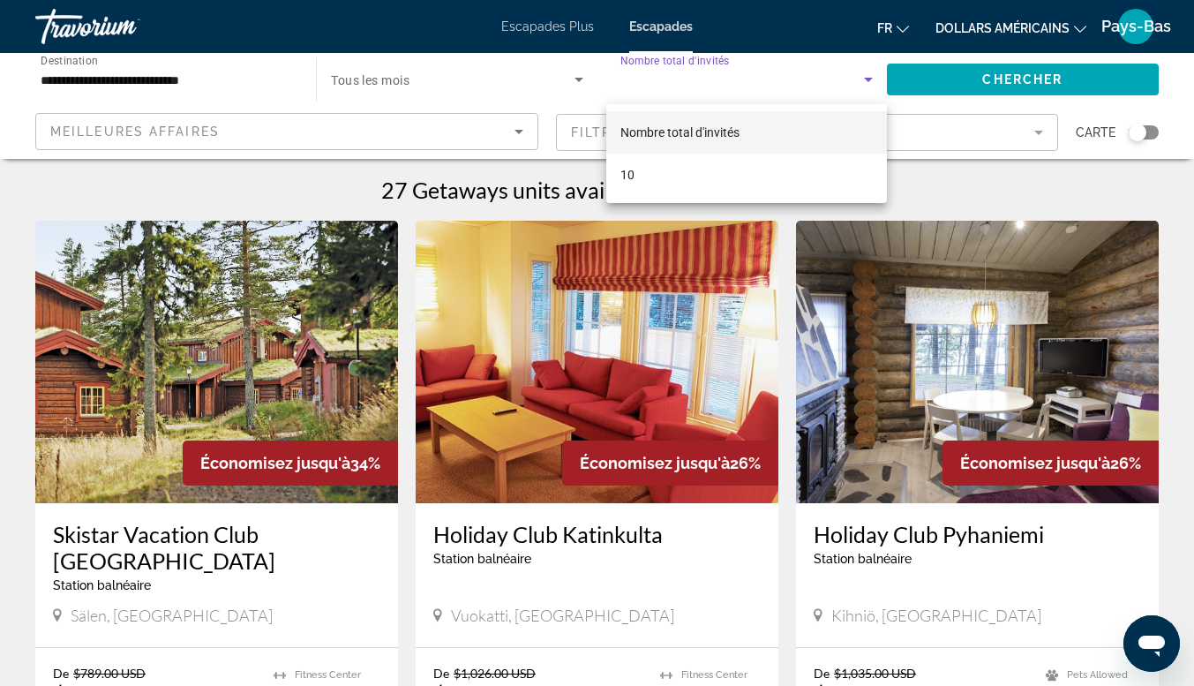
click at [630, 30] on div at bounding box center [597, 343] width 1194 height 686
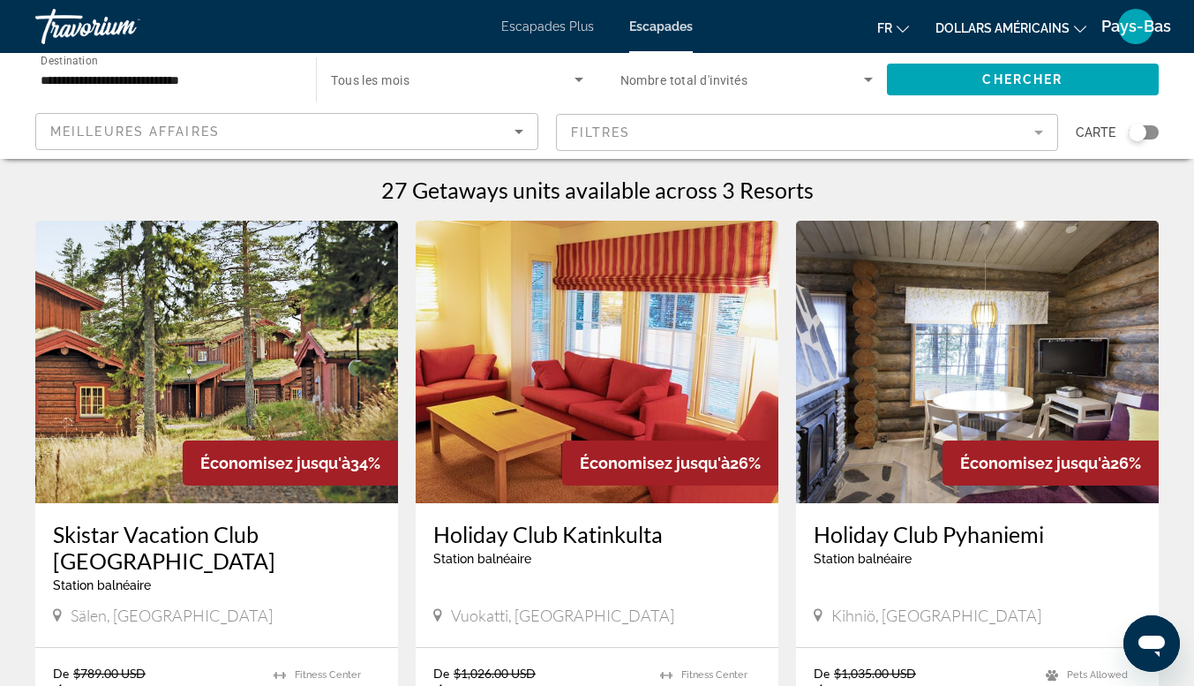
click at [635, 26] on font "Escapades" at bounding box center [661, 26] width 64 height 14
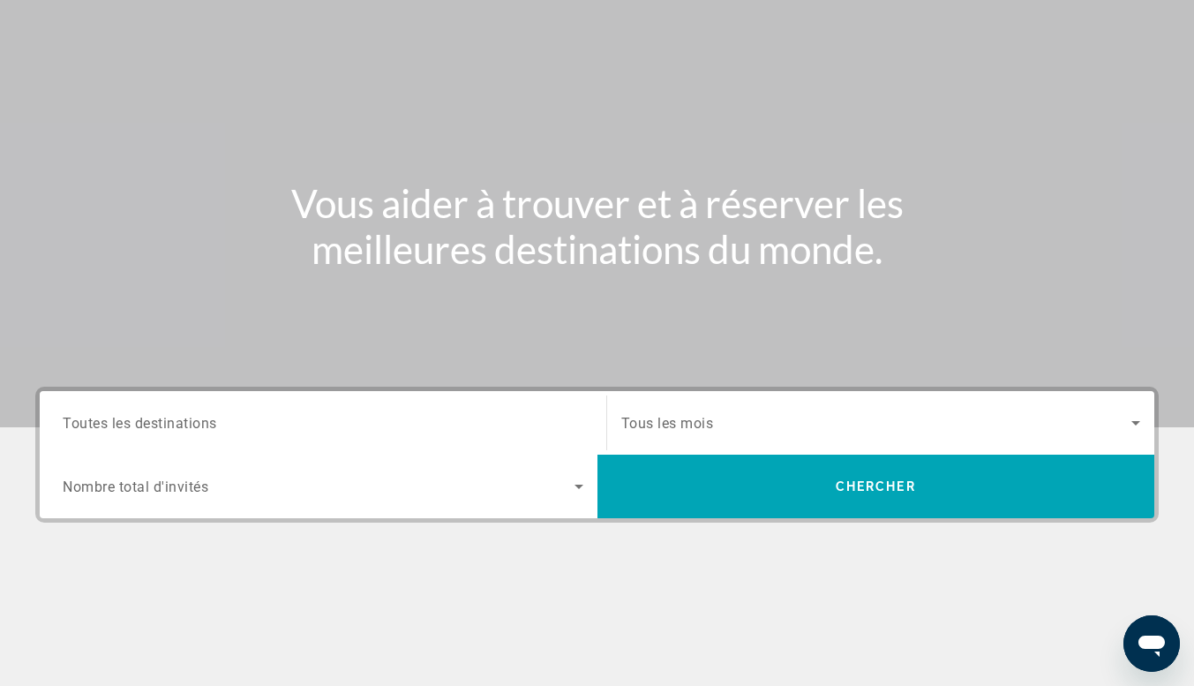
scroll to position [265, 0]
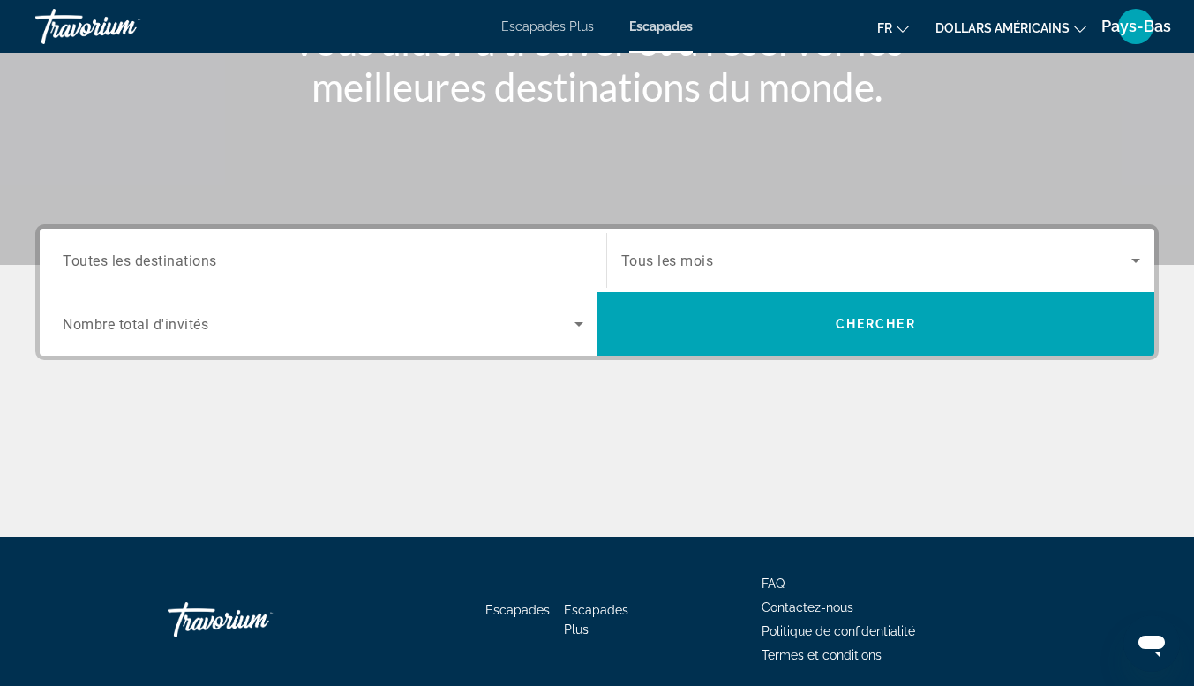
click at [425, 331] on span "Search widget" at bounding box center [319, 323] width 512 height 21
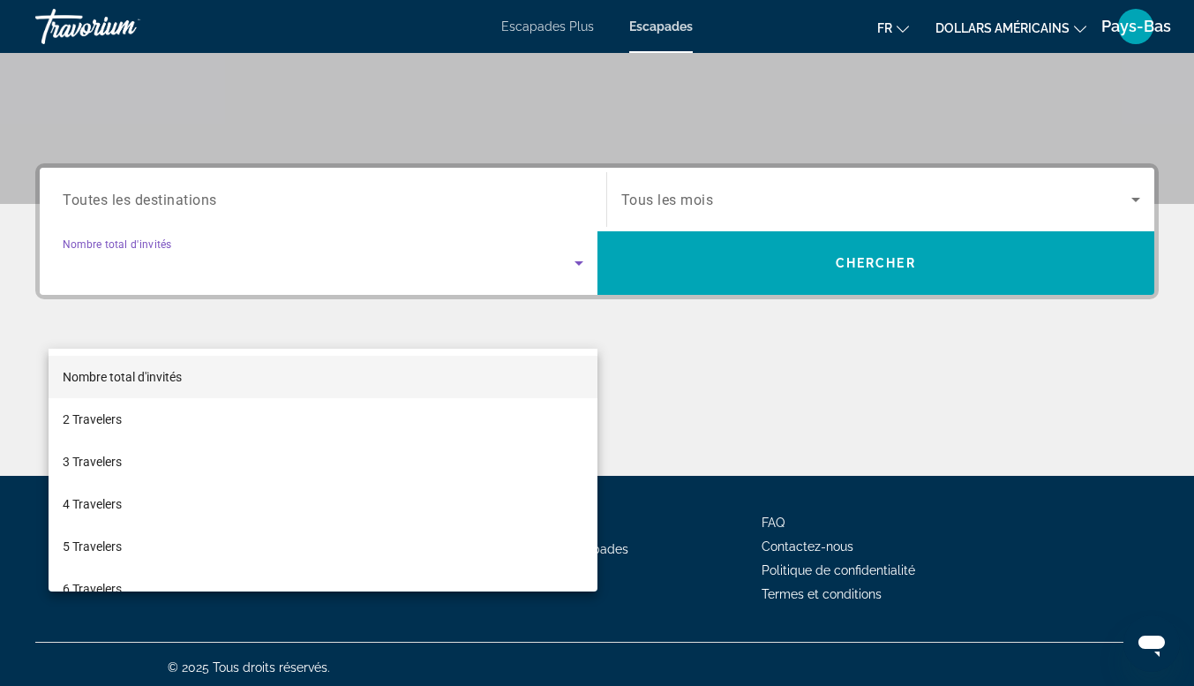
scroll to position [332, 0]
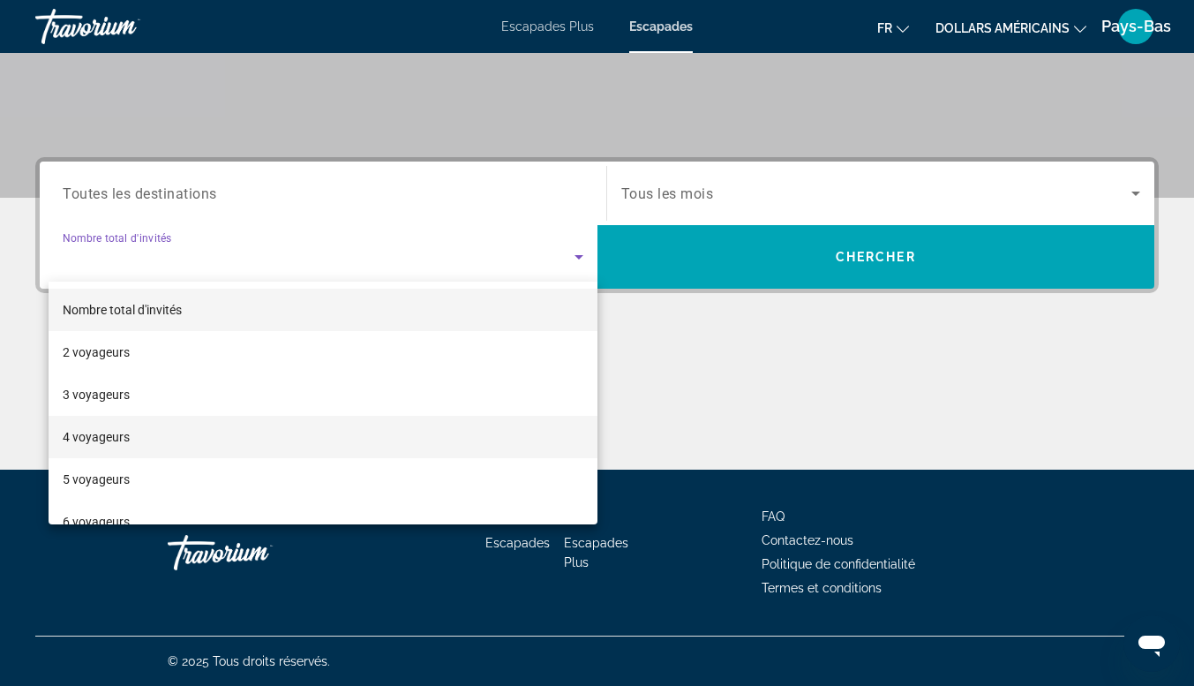
click at [184, 440] on mat-option "4 voyageurs" at bounding box center [323, 437] width 549 height 42
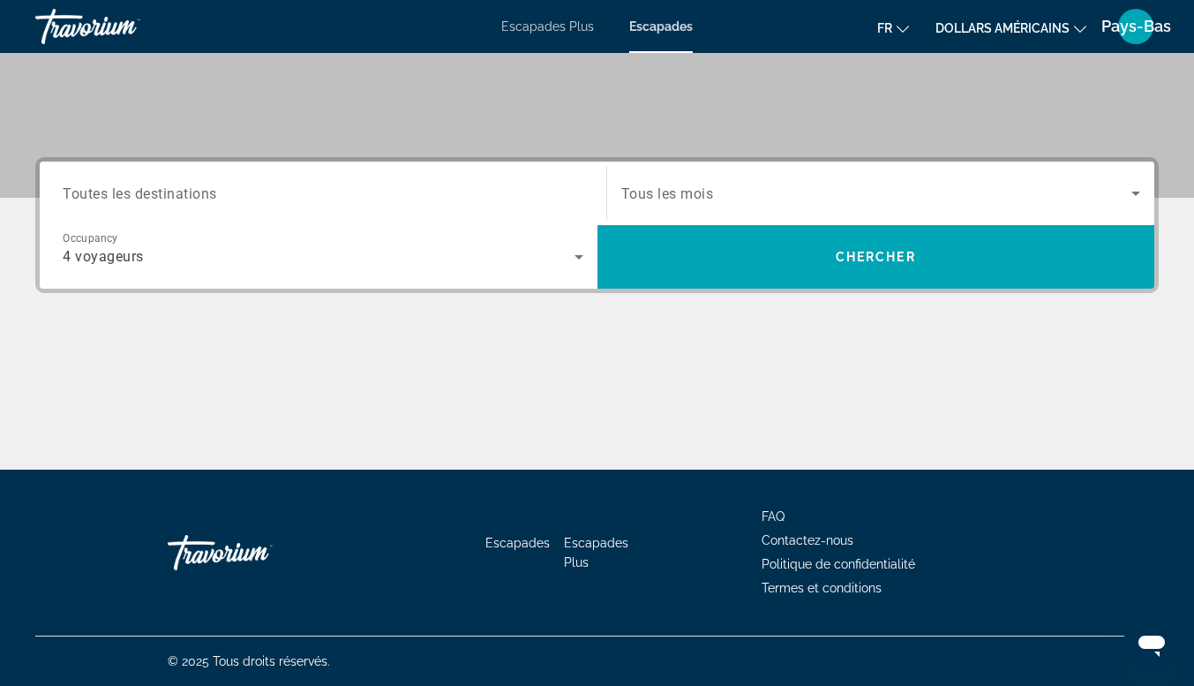
click at [373, 215] on div "Search widget" at bounding box center [323, 194] width 521 height 50
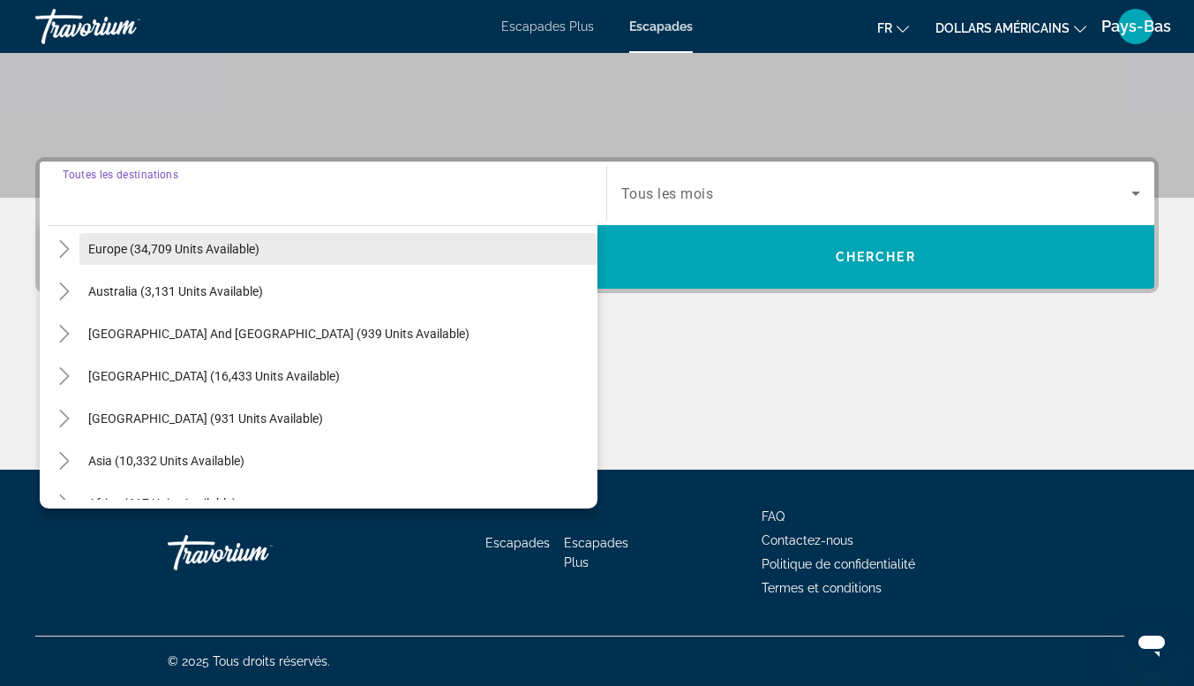
scroll to position [198, 0]
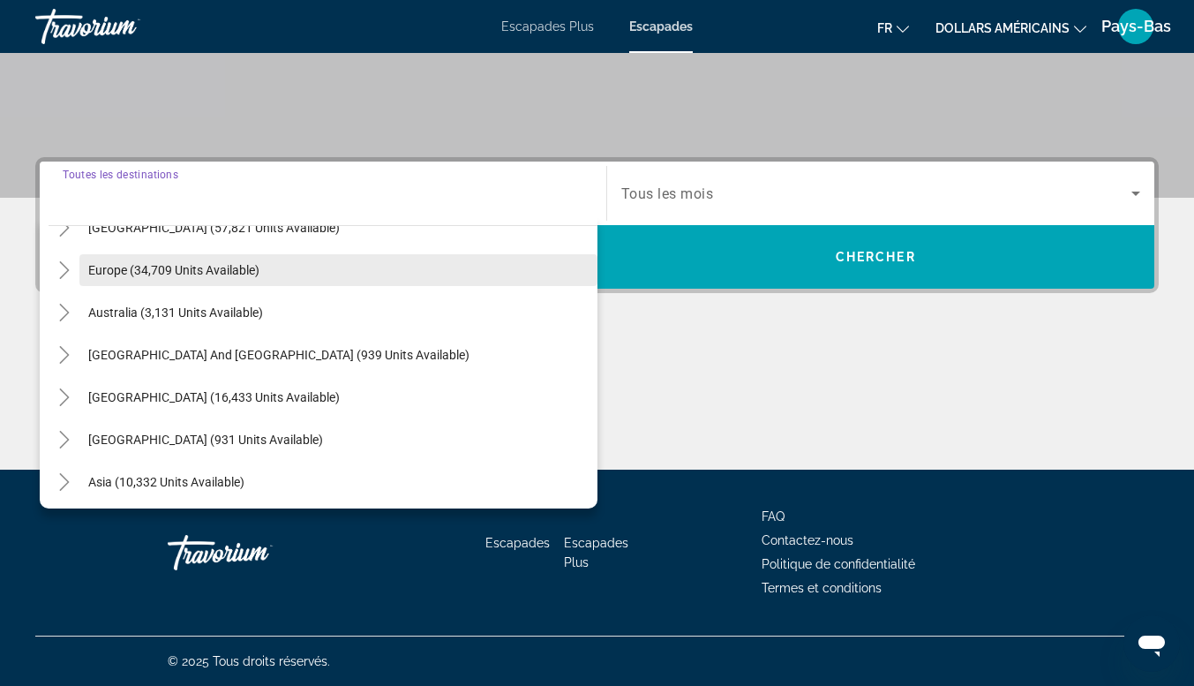
click at [159, 273] on span "Europe (34,709 units available)" at bounding box center [173, 270] width 171 height 14
type input "**********"
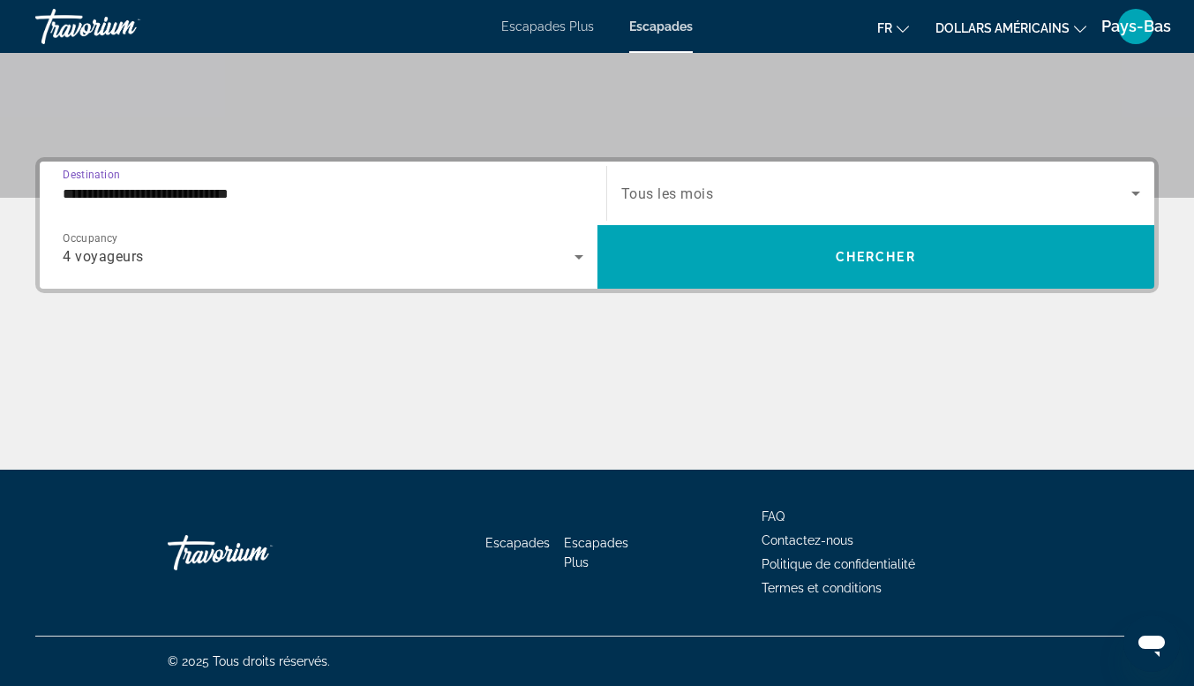
click at [677, 205] on div "Search widget" at bounding box center [881, 193] width 520 height 49
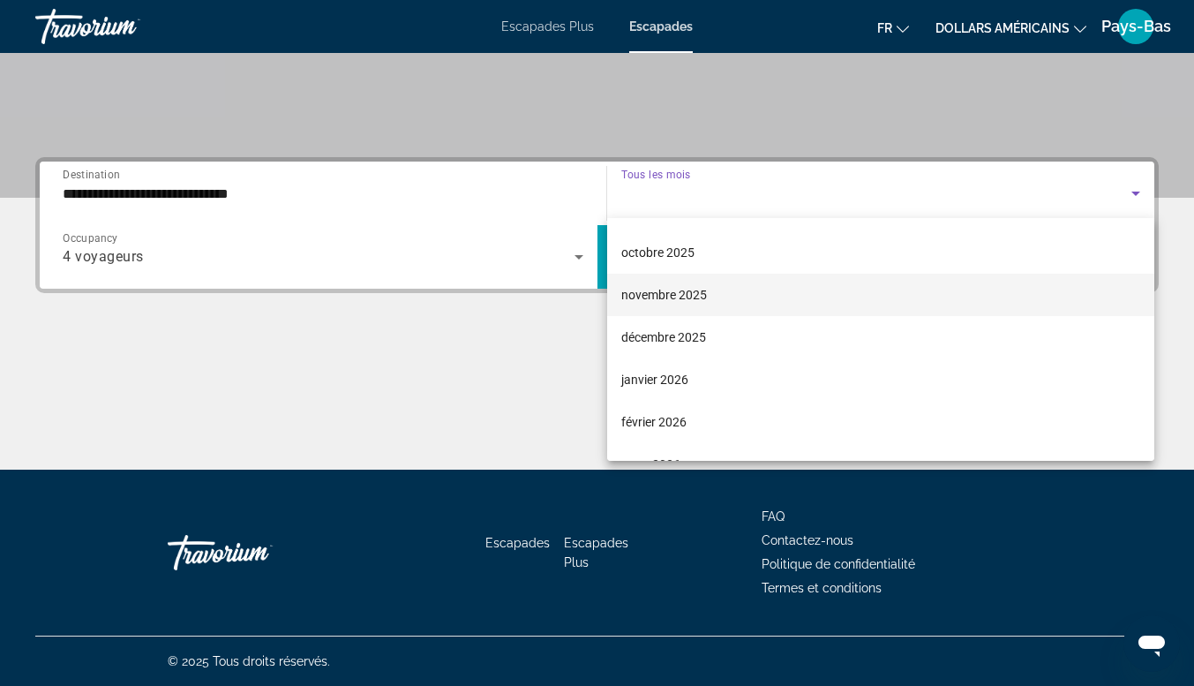
scroll to position [177, 0]
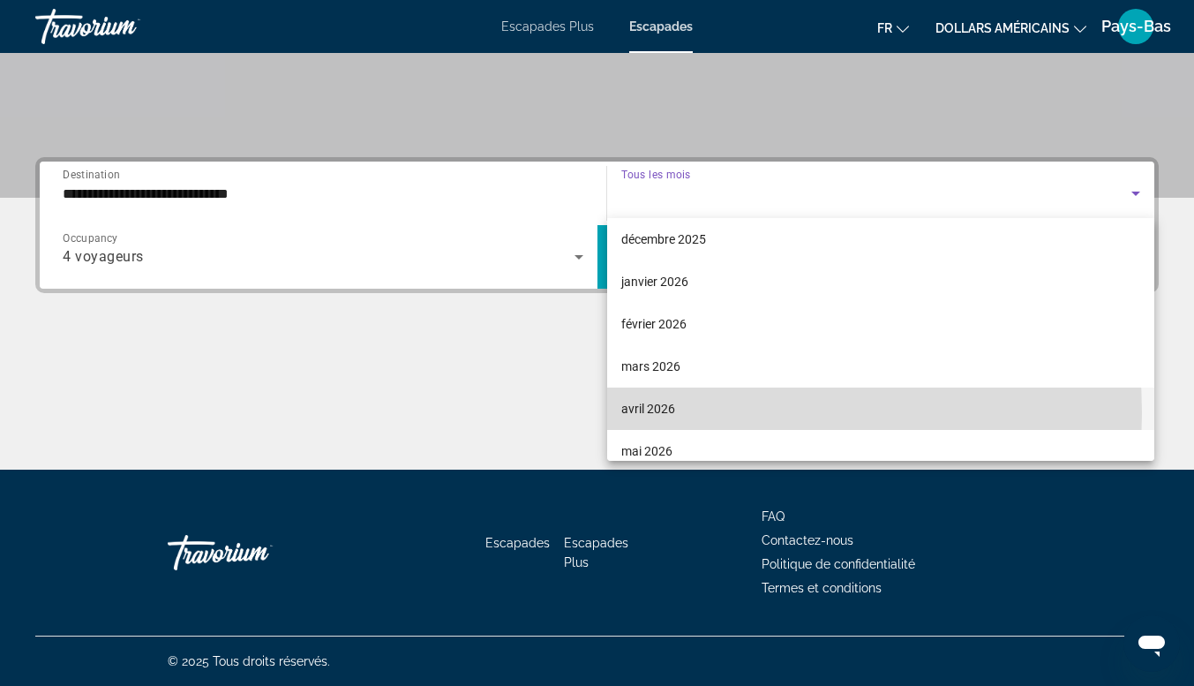
click at [646, 413] on font "avril 2026" at bounding box center [648, 409] width 54 height 14
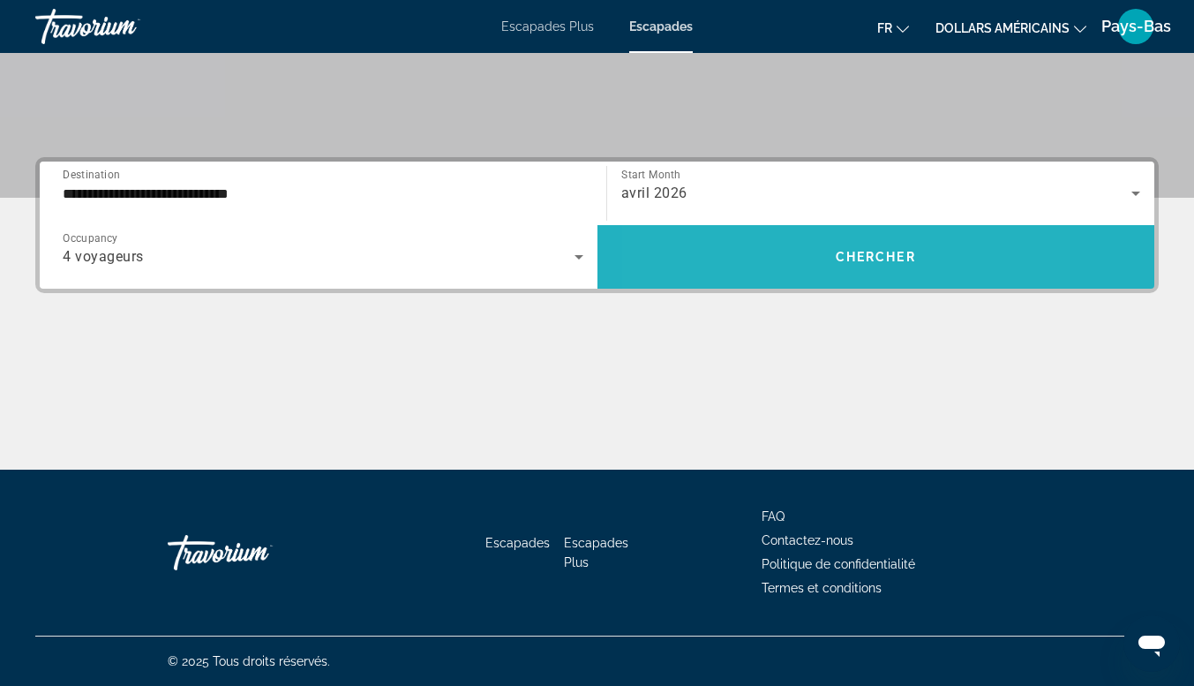
click at [777, 249] on span "Search widget" at bounding box center [877, 257] width 558 height 42
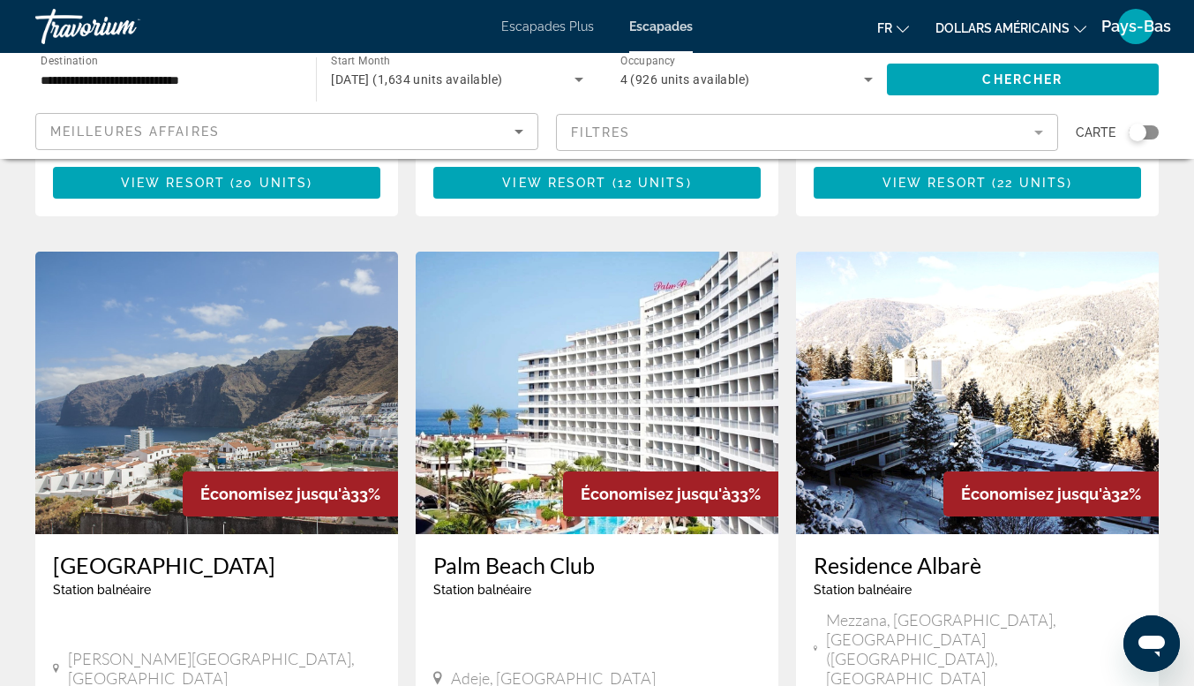
scroll to position [1236, 0]
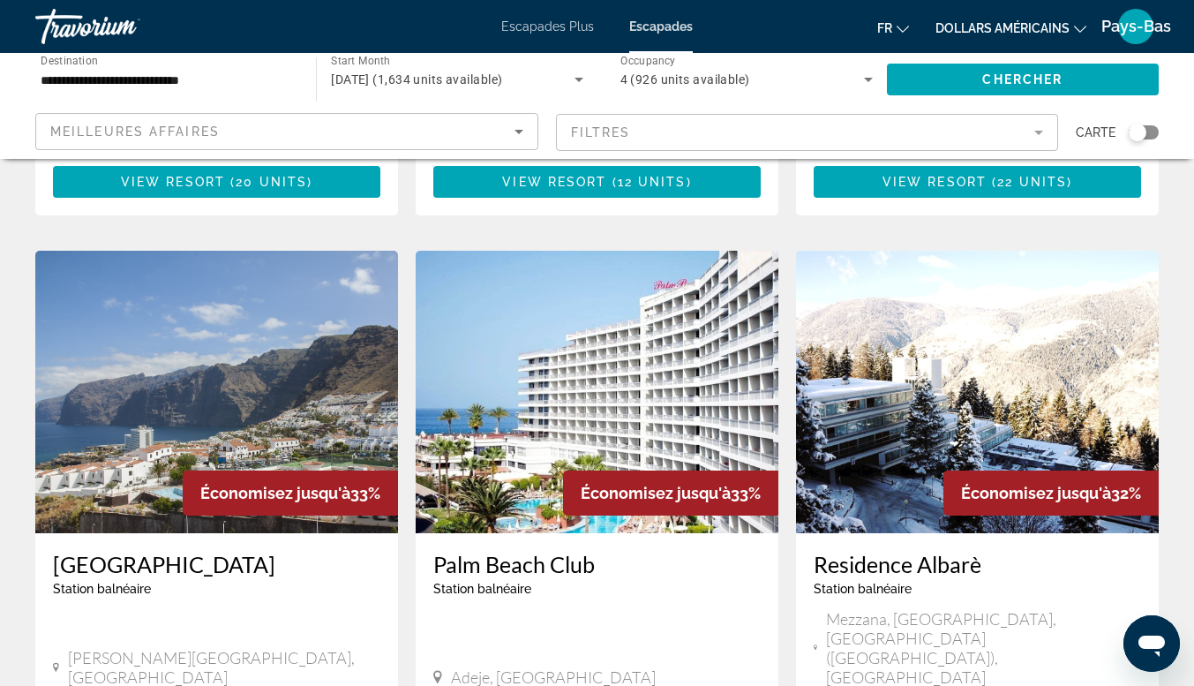
click at [630, 136] on mat-form-field "Filtres" at bounding box center [807, 132] width 503 height 37
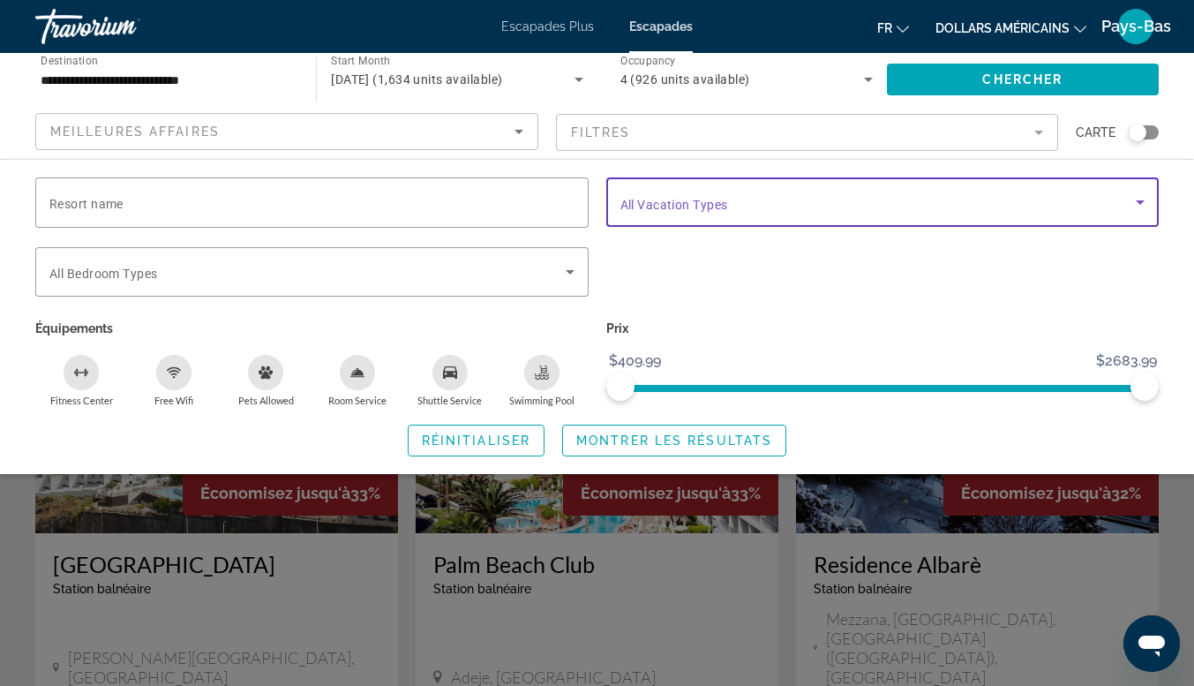
click at [1147, 206] on icon "Search widget" at bounding box center [1140, 202] width 21 height 21
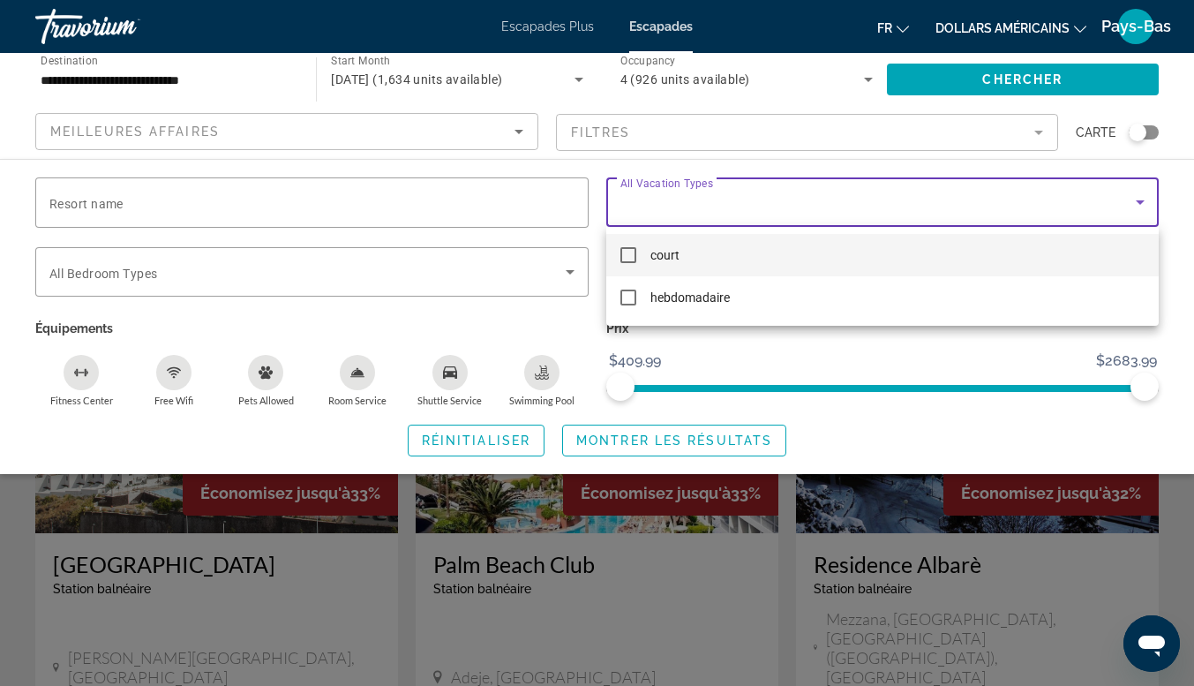
click at [1145, 206] on div at bounding box center [597, 343] width 1194 height 686
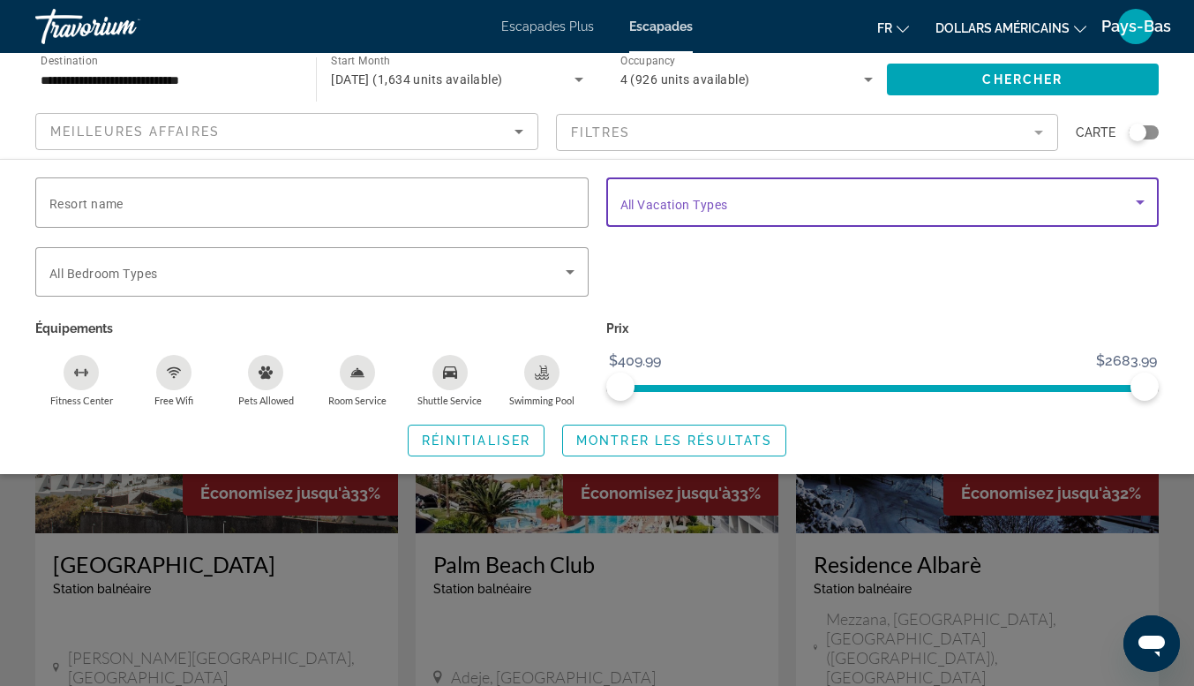
click at [1142, 205] on icon "Search widget" at bounding box center [1140, 202] width 21 height 21
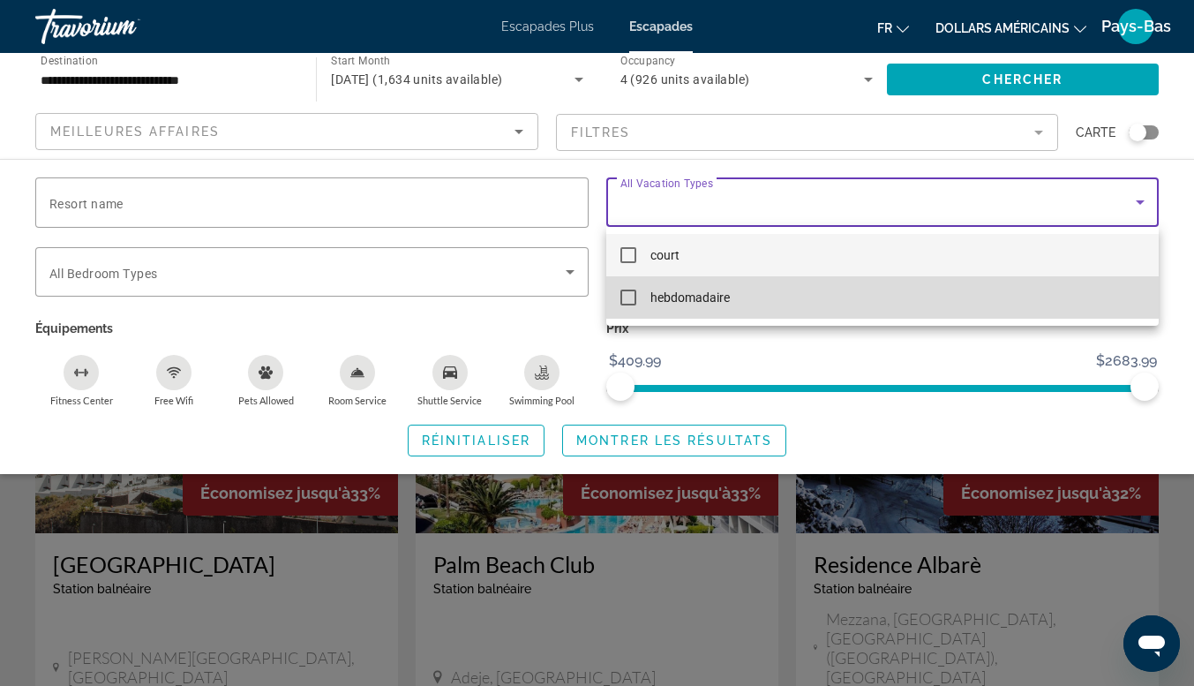
click at [980, 297] on mat-option "hebdomadaire" at bounding box center [882, 297] width 553 height 42
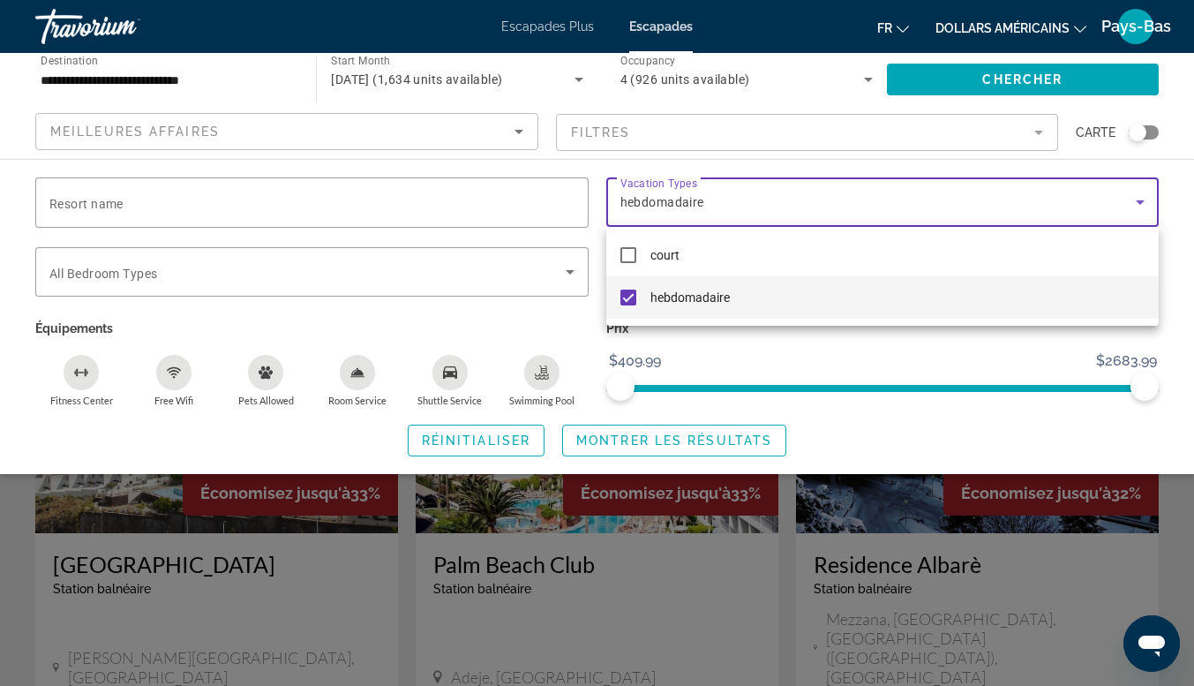
click at [920, 363] on div at bounding box center [597, 343] width 1194 height 686
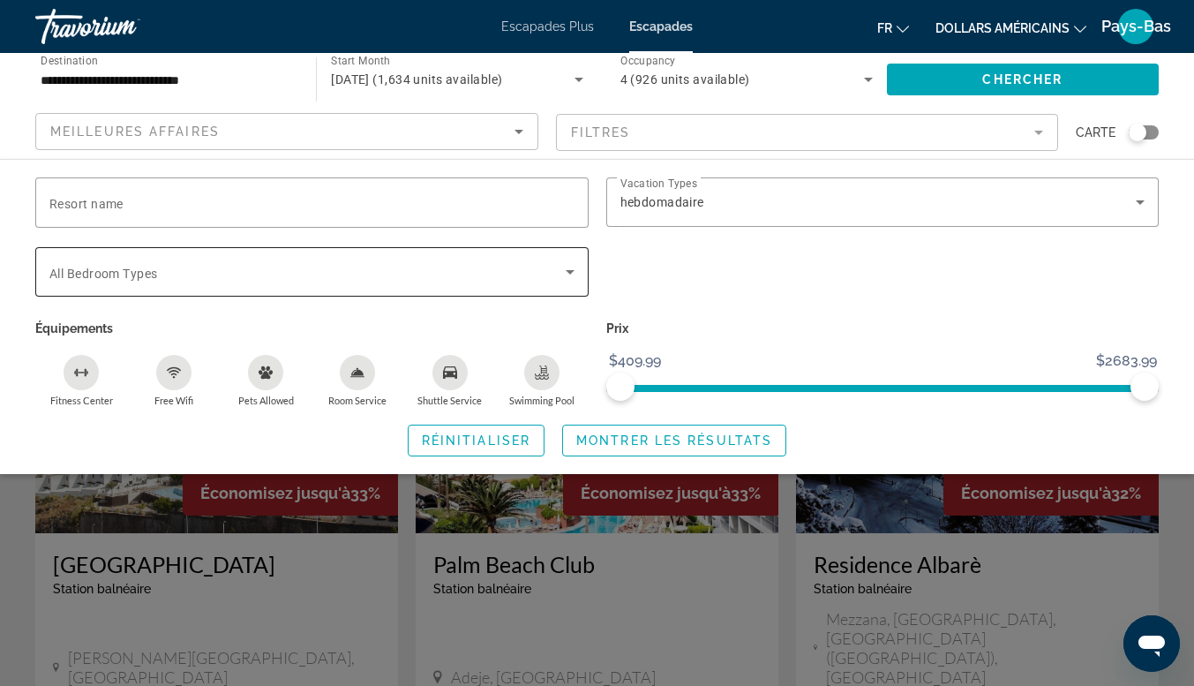
click at [576, 269] on icon "Search widget" at bounding box center [570, 271] width 21 height 21
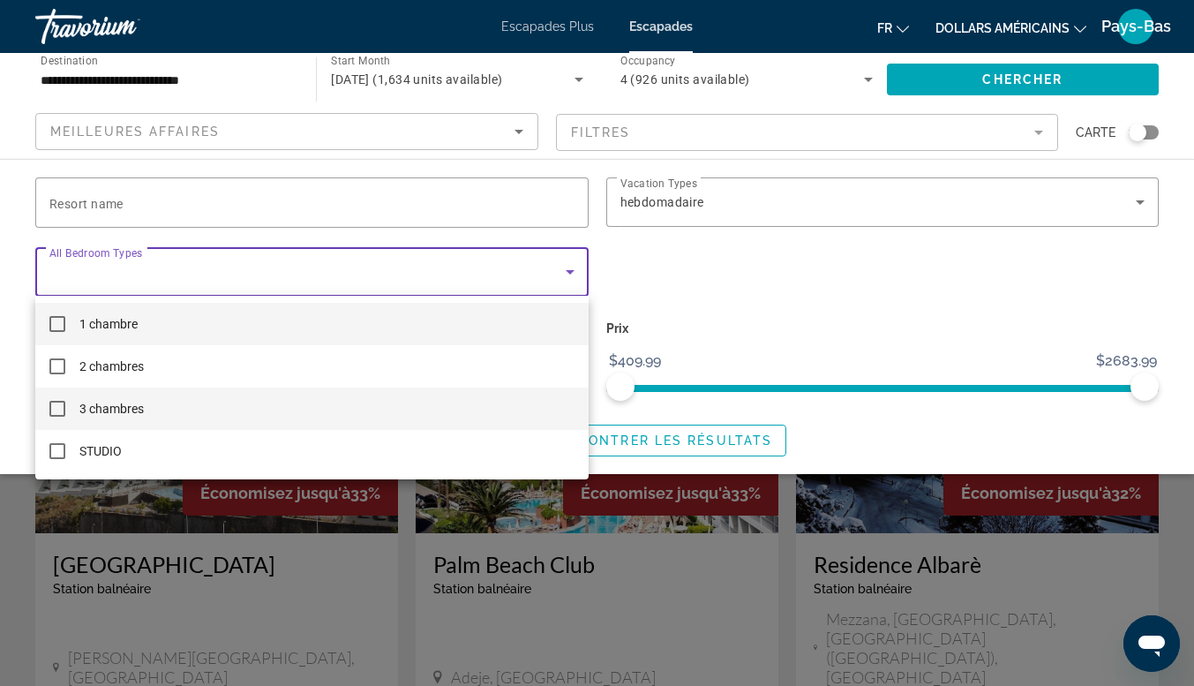
click at [375, 407] on mat-option "3 chambres" at bounding box center [311, 409] width 553 height 42
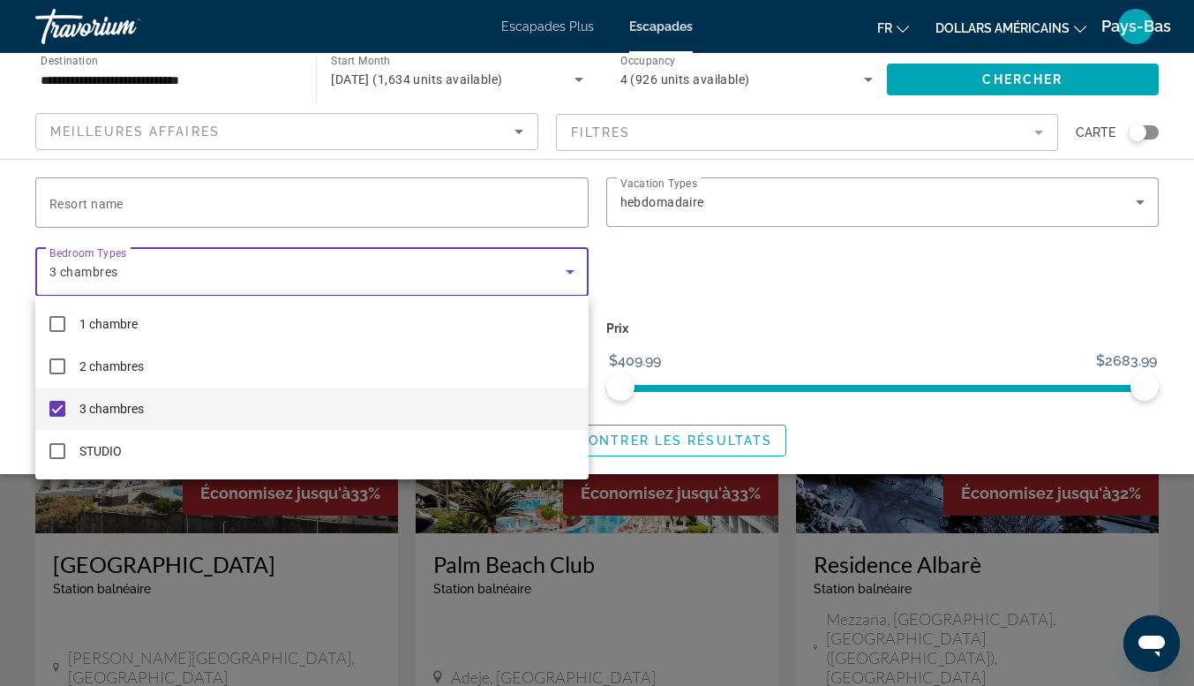
click at [743, 281] on div at bounding box center [597, 343] width 1194 height 686
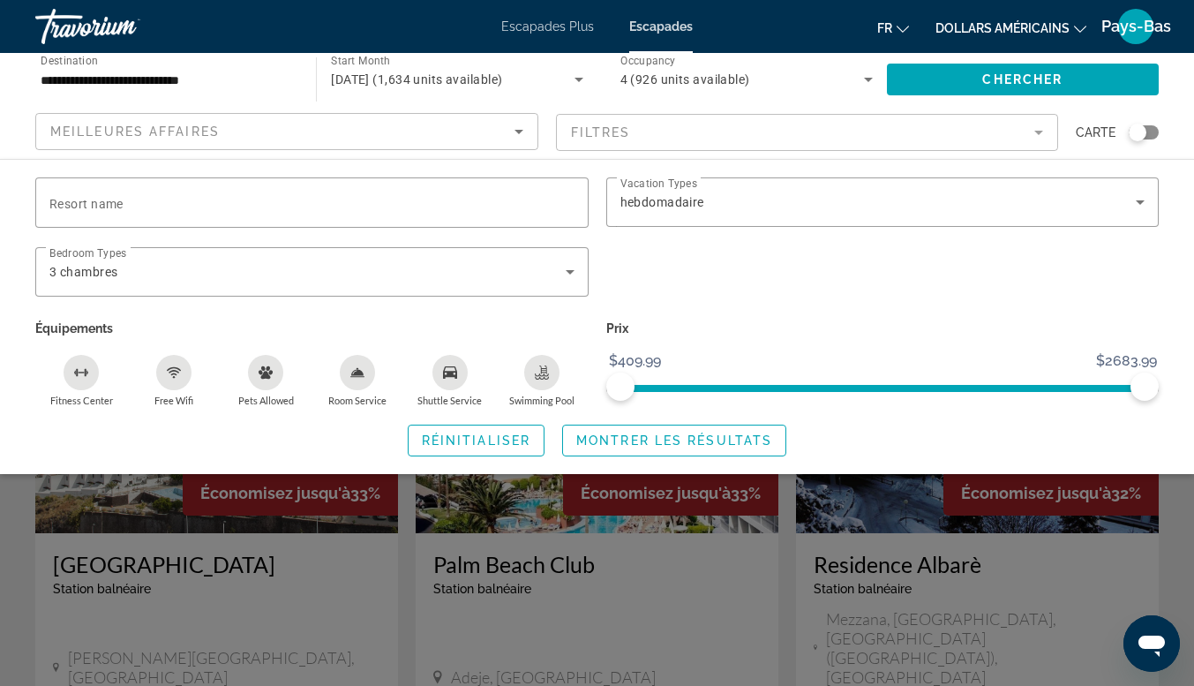
click at [659, 441] on span "Montrer les résultats" at bounding box center [674, 440] width 196 height 14
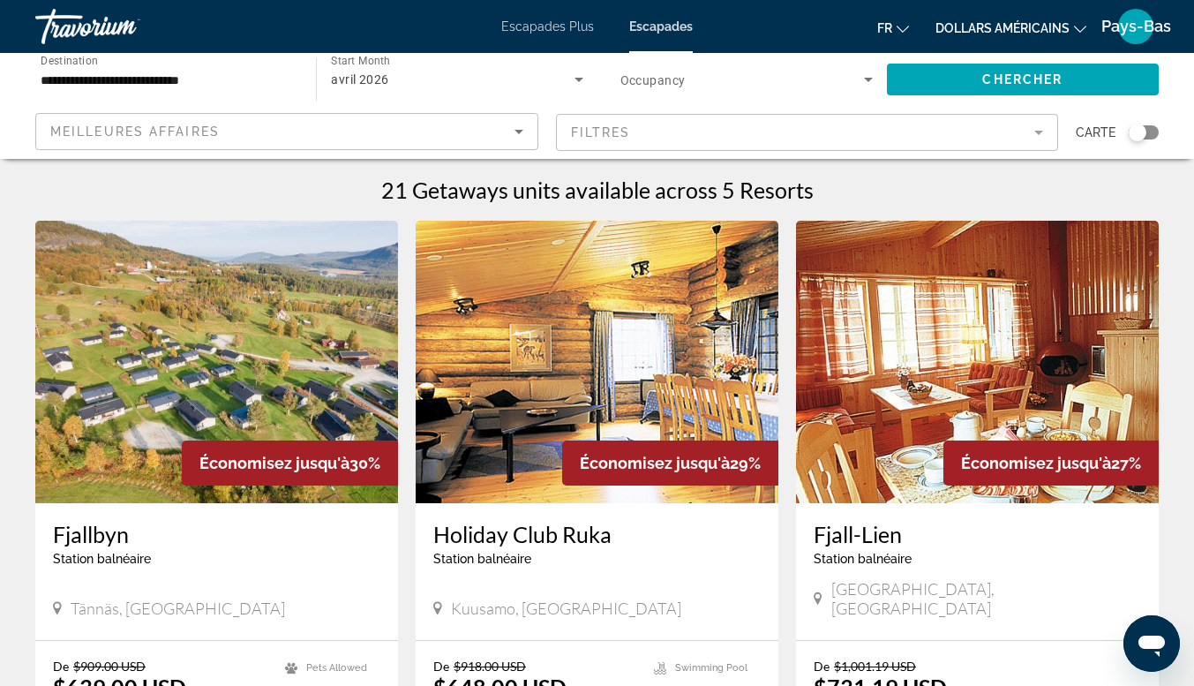
click at [1081, 29] on icon "Changer de devise" at bounding box center [1080, 29] width 12 height 12
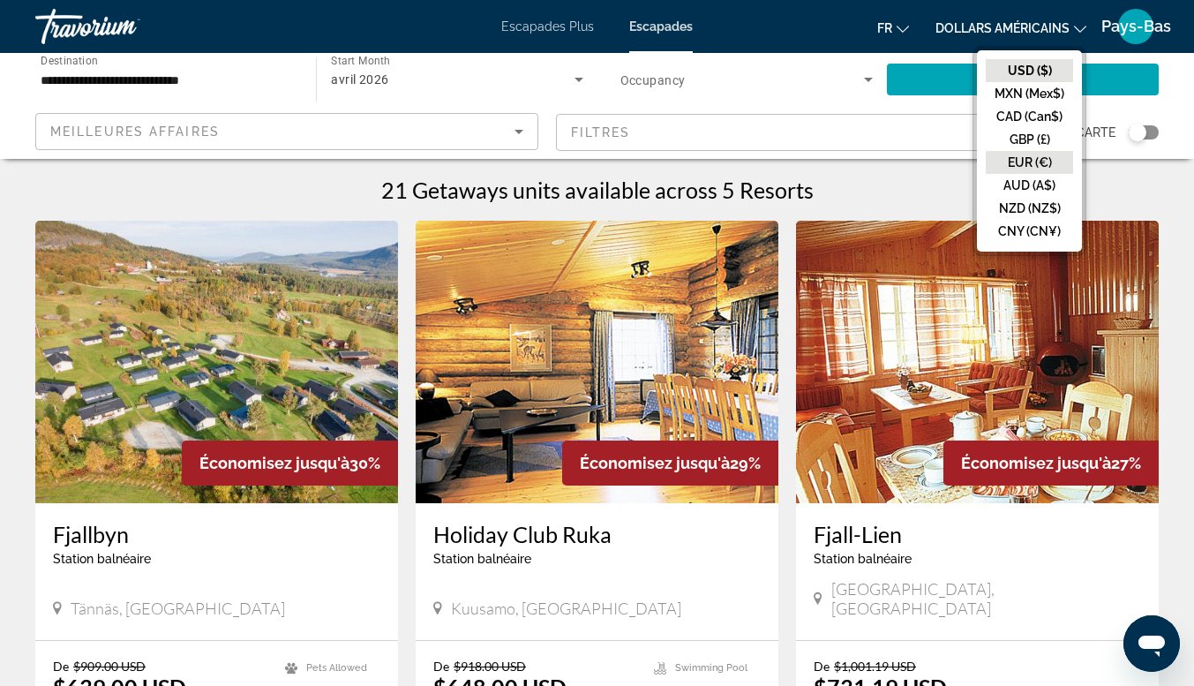
click at [1034, 157] on button "EUR (€)" at bounding box center [1029, 162] width 87 height 23
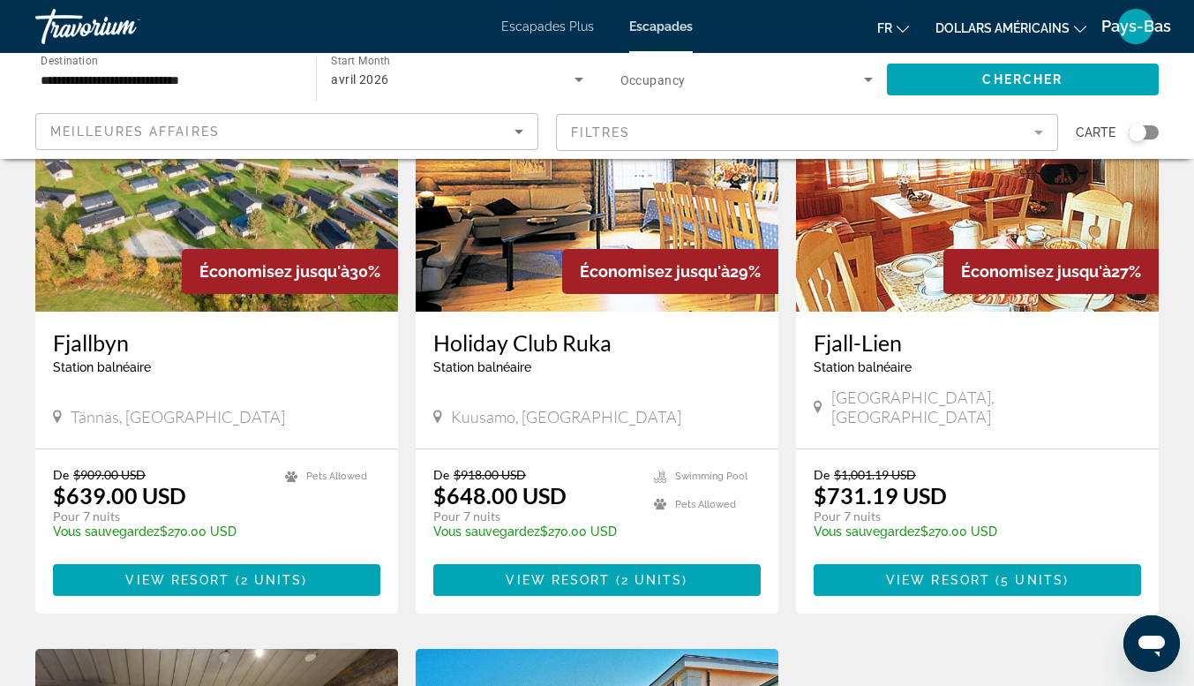
scroll to position [88, 0]
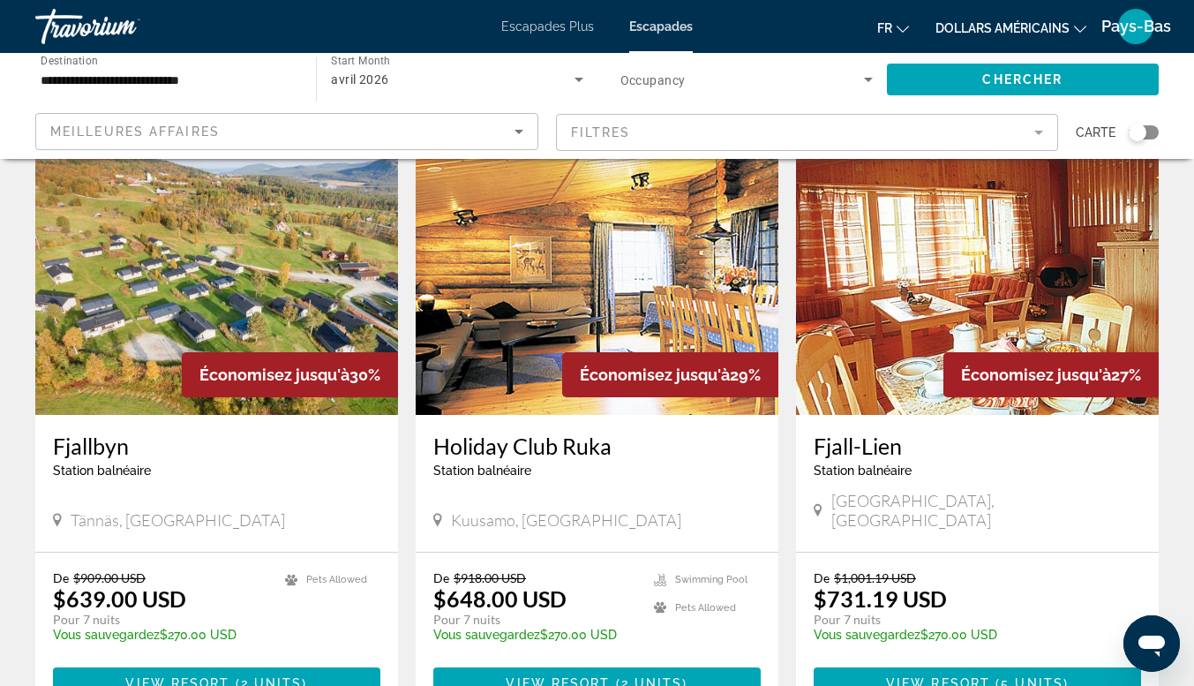
click at [1079, 28] on icon "Changer de devise" at bounding box center [1080, 29] width 12 height 12
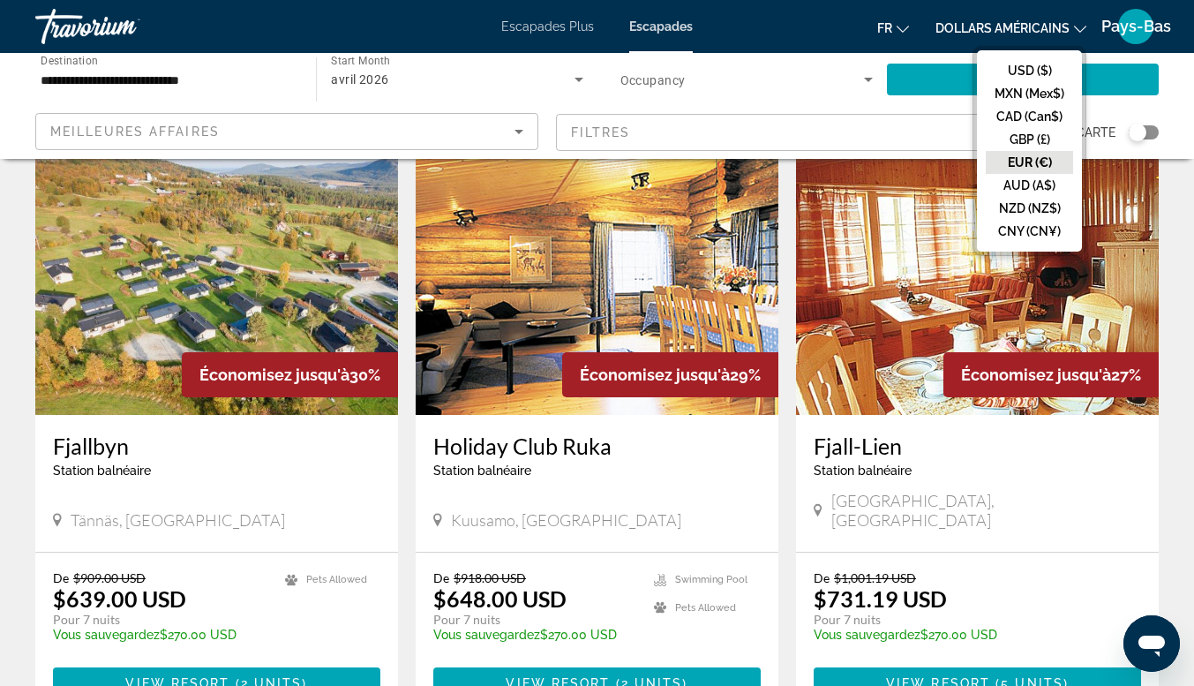
click at [1038, 159] on button "EUR (€)" at bounding box center [1029, 162] width 87 height 23
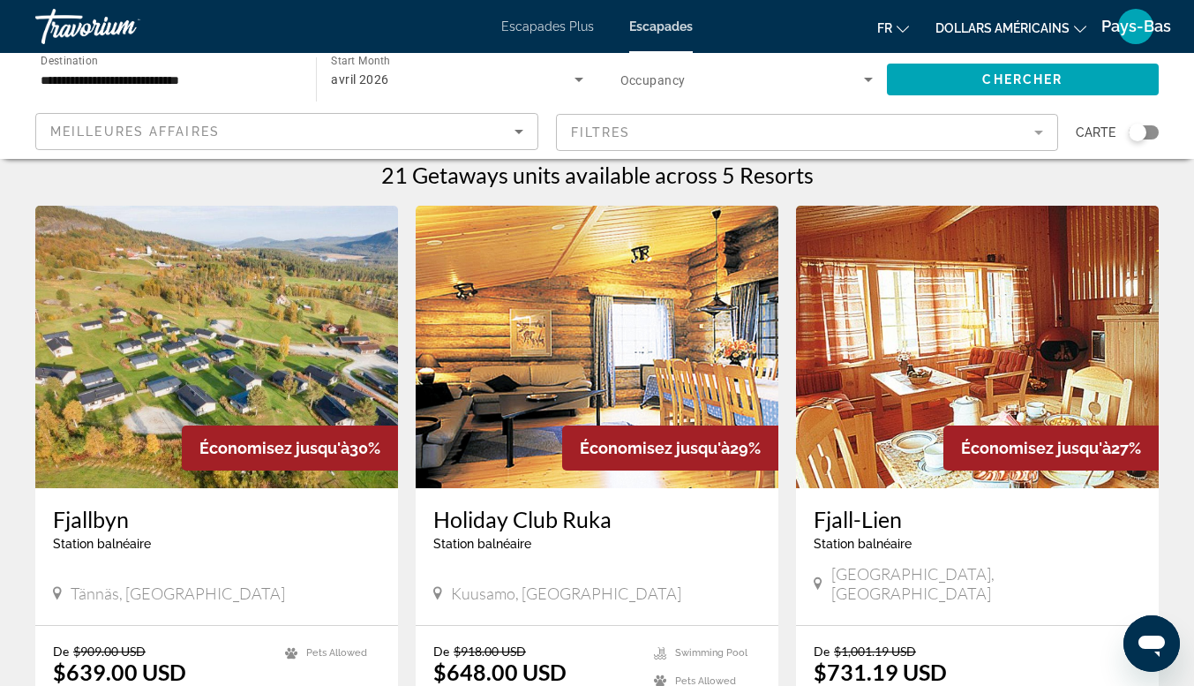
scroll to position [0, 0]
